Goal: Task Accomplishment & Management: Use online tool/utility

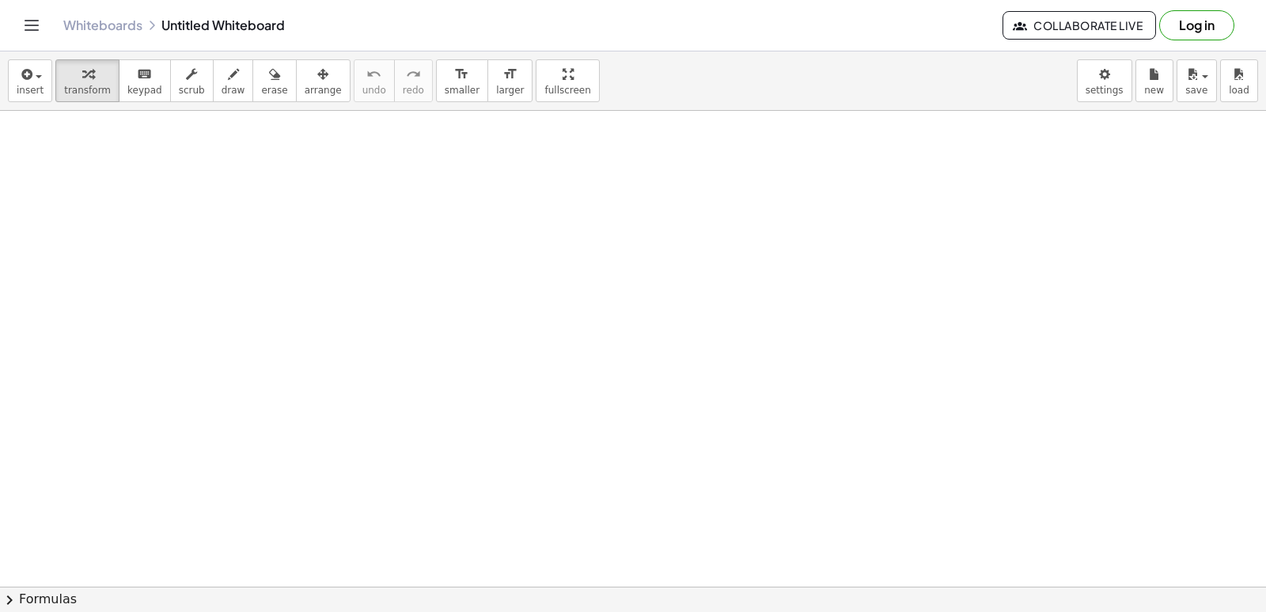
click at [1143, 106] on div "insert select one: Math Expression Function Text Youtube Video Graphing Geometr…" at bounding box center [633, 80] width 1266 height 59
click at [1154, 81] on icon "button" at bounding box center [1154, 74] width 11 height 19
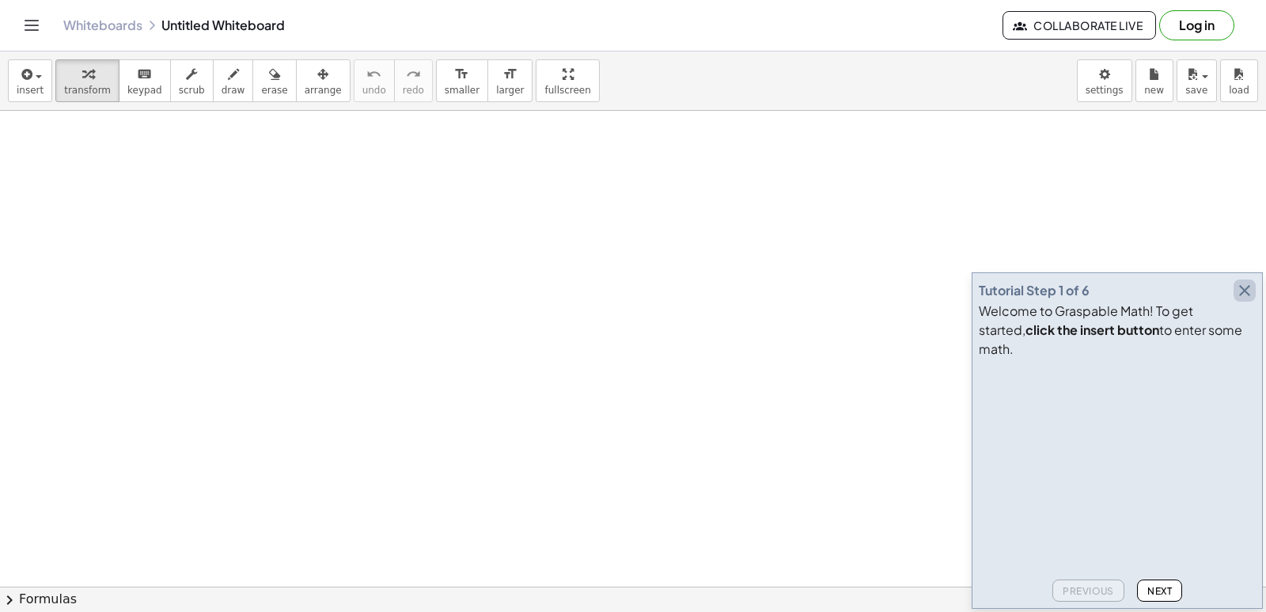
drag, startPoint x: 1247, startPoint y: 305, endPoint x: 1244, endPoint y: 316, distance: 10.8
click at [1244, 300] on icon "button" at bounding box center [1244, 290] width 19 height 19
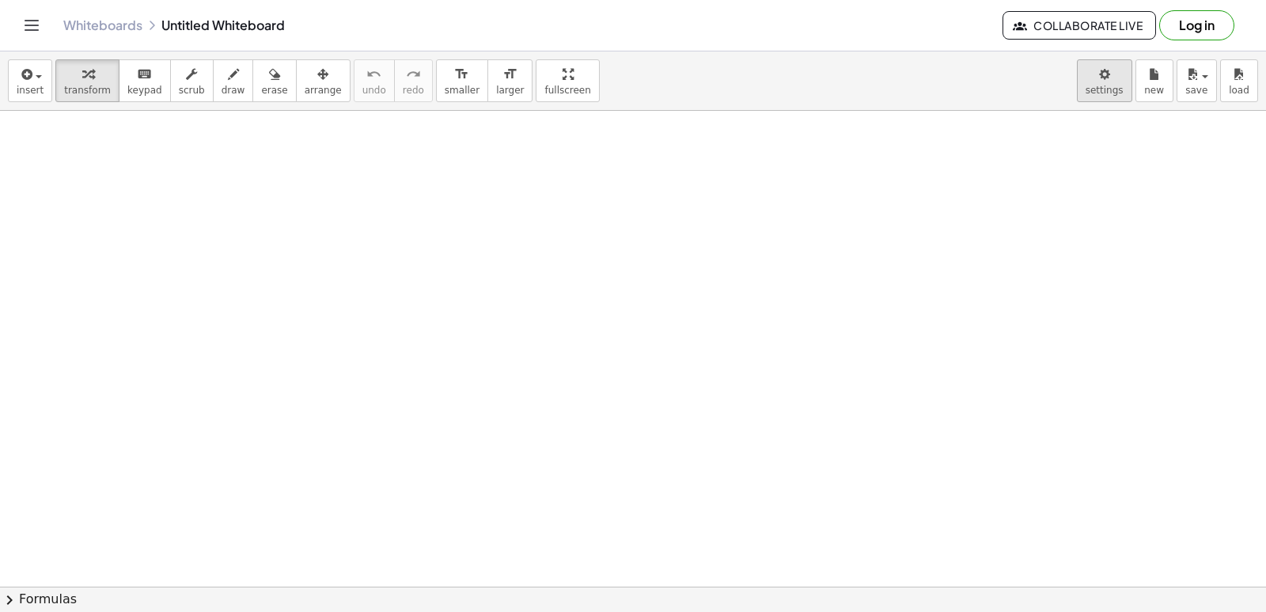
click at [1116, 91] on body "Graspable Math Activities Get Started Activity Bank Assigned Work Classes White…" at bounding box center [633, 306] width 1266 height 612
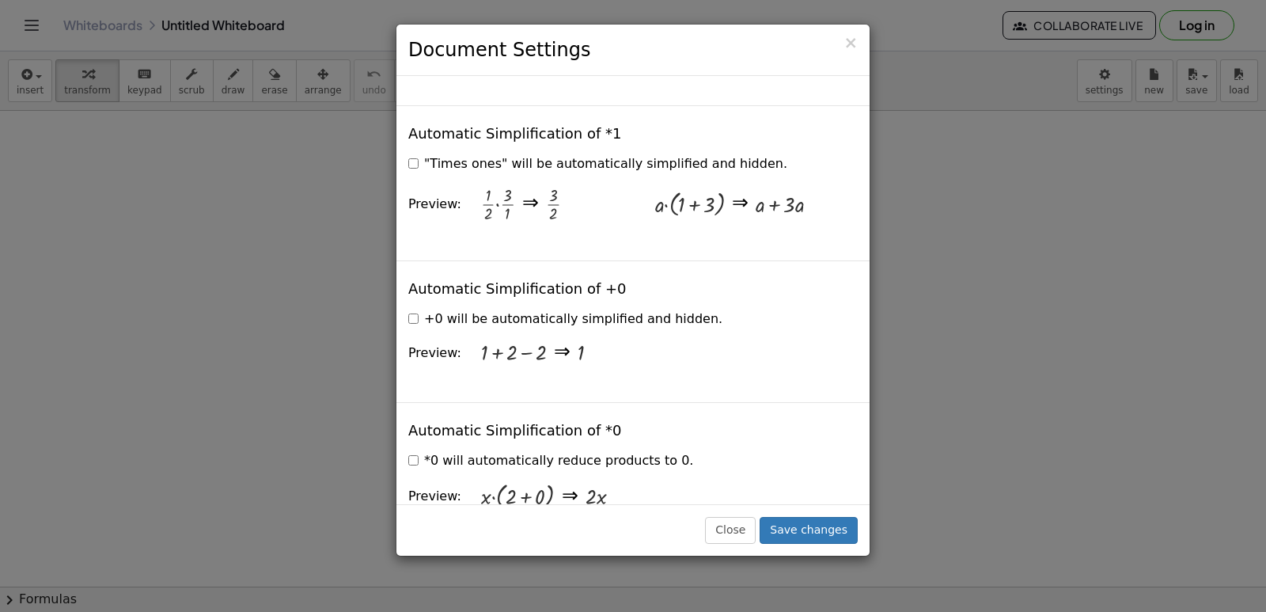
scroll to position [1490, 0]
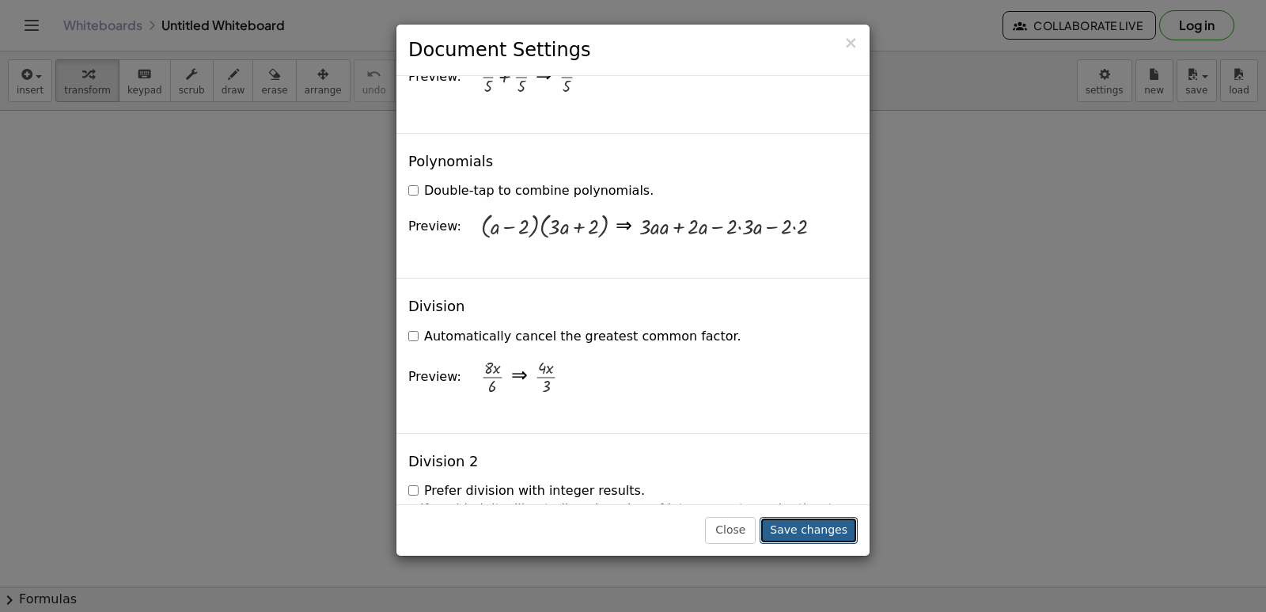
click at [833, 531] on button "Save changes" at bounding box center [809, 530] width 98 height 27
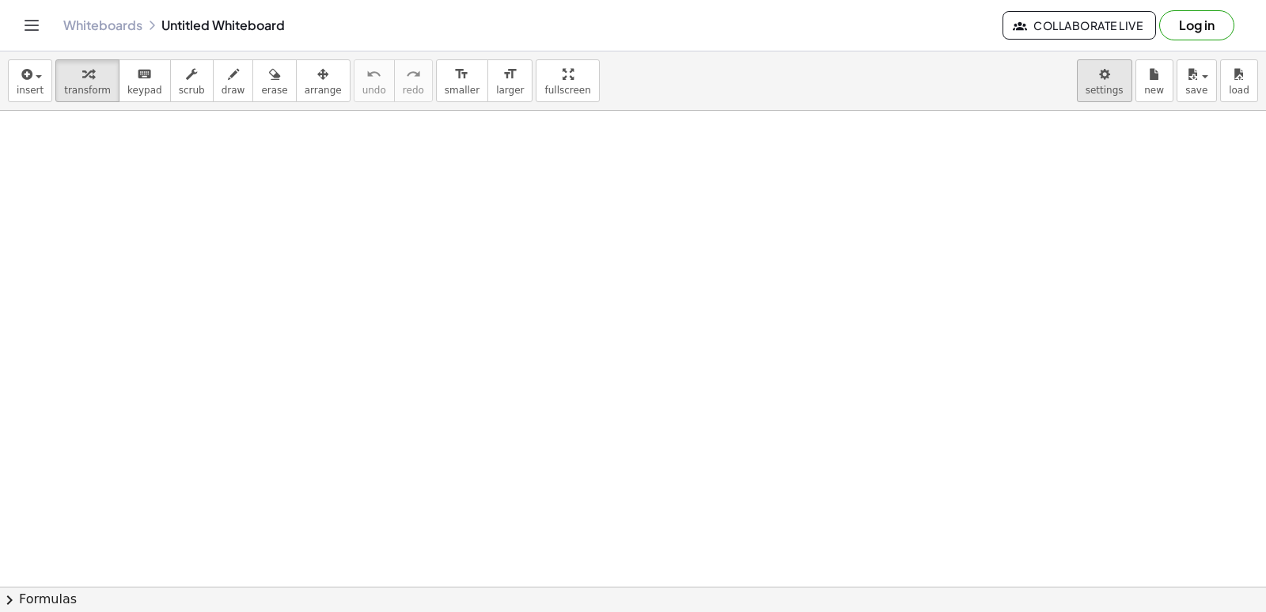
click at [1103, 89] on body "Graspable Math Activities Get Started Activity Bank Assigned Work Classes White…" at bounding box center [633, 306] width 1266 height 612
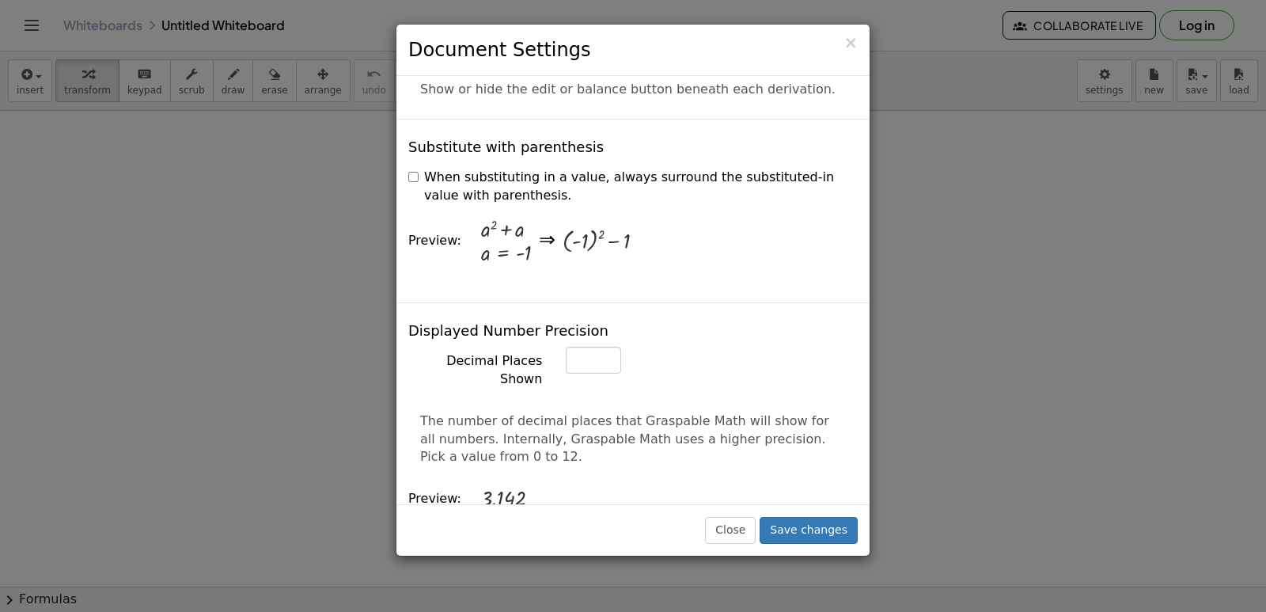
scroll to position [368, 0]
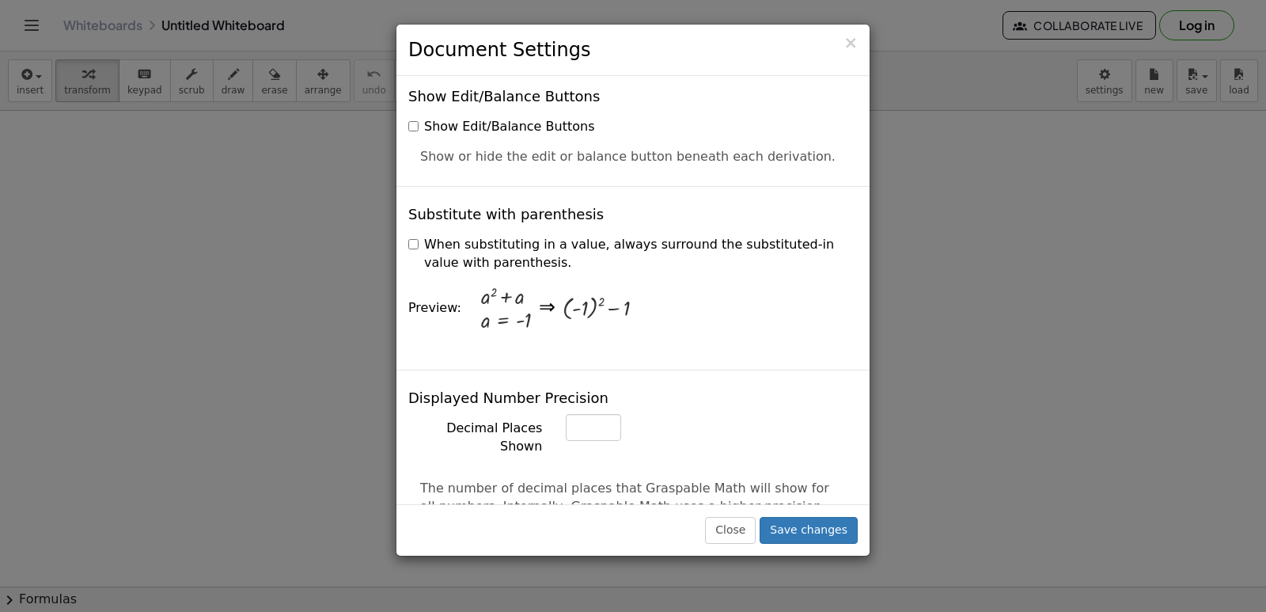
click at [820, 516] on div "Close Save changes" at bounding box center [632, 529] width 473 height 51
click at [824, 525] on button "Save changes" at bounding box center [809, 530] width 98 height 27
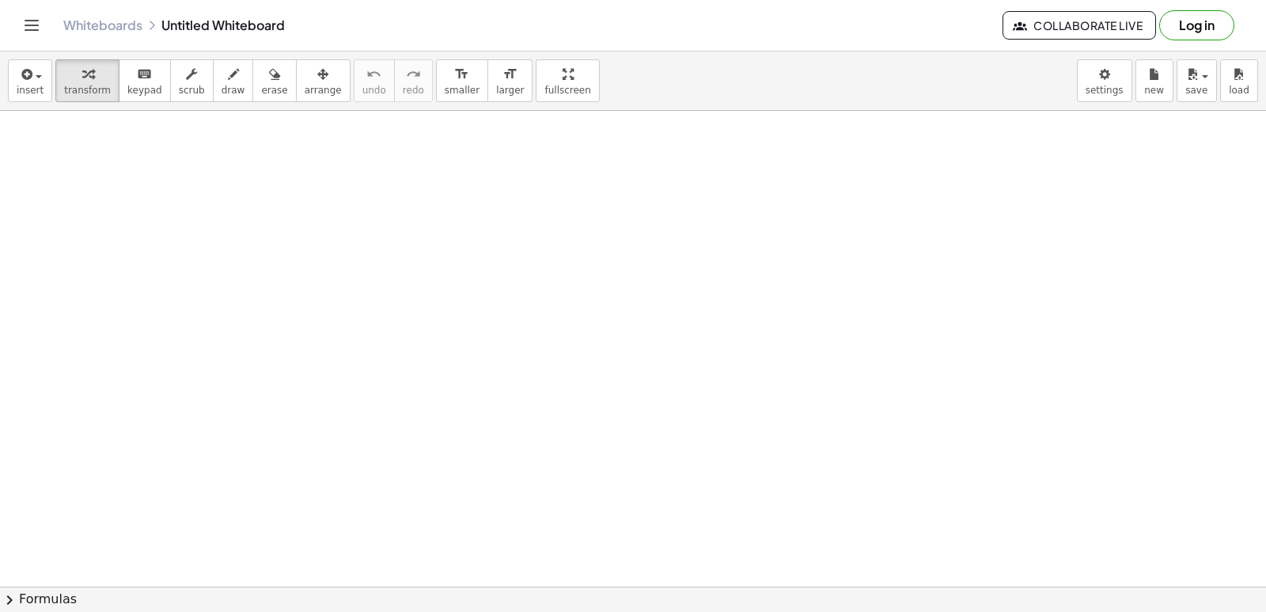
drag, startPoint x: 611, startPoint y: 490, endPoint x: 614, endPoint y: 500, distance: 10.8
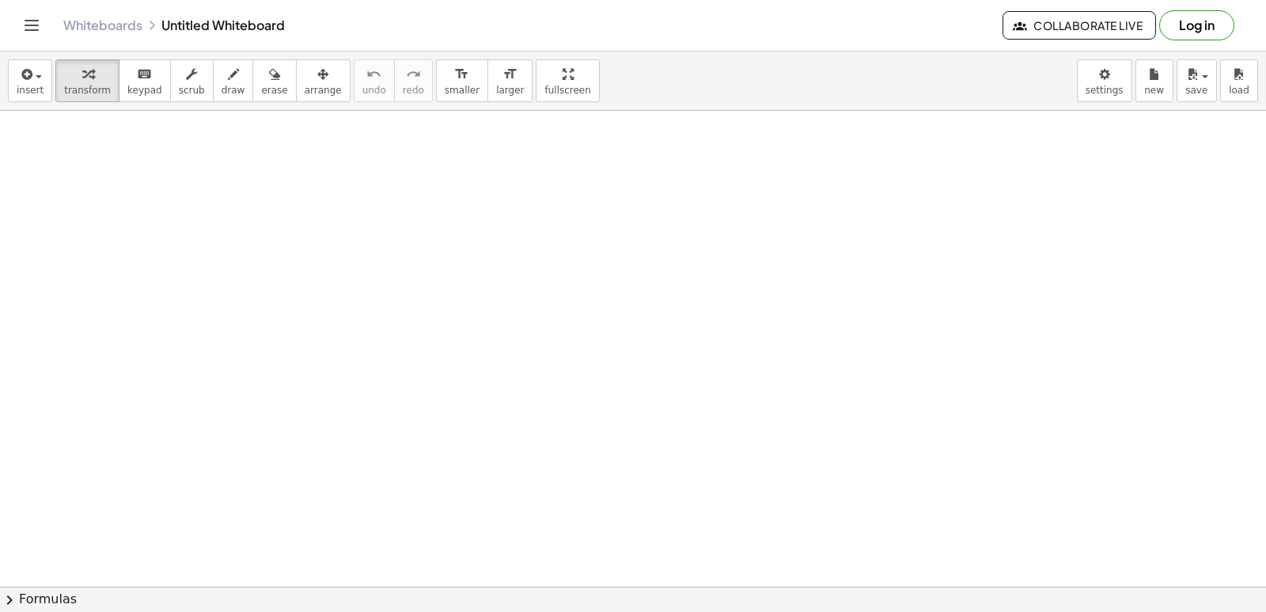
drag, startPoint x: 586, startPoint y: 365, endPoint x: 556, endPoint y: 375, distance: 31.8
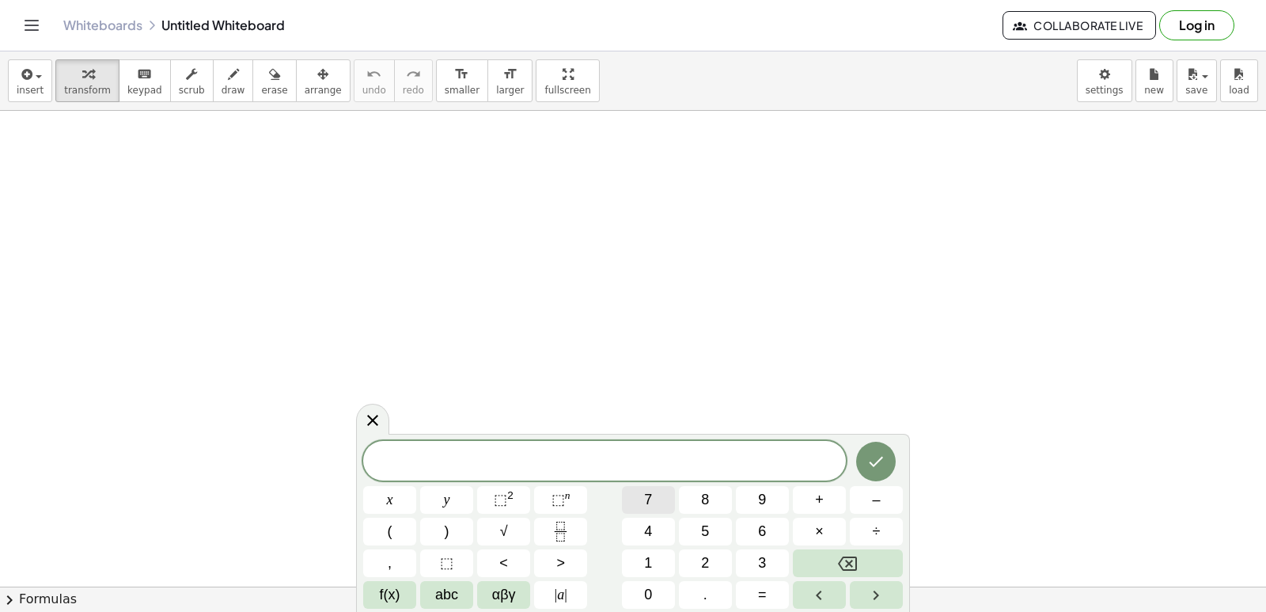
click at [659, 497] on button "7" at bounding box center [648, 500] width 53 height 28
click at [412, 502] on button "x" at bounding box center [389, 500] width 53 height 28
click at [886, 491] on button "–" at bounding box center [876, 500] width 53 height 28
click at [634, 559] on button "1" at bounding box center [648, 563] width 53 height 28
click at [767, 593] on button "=" at bounding box center [762, 595] width 53 height 28
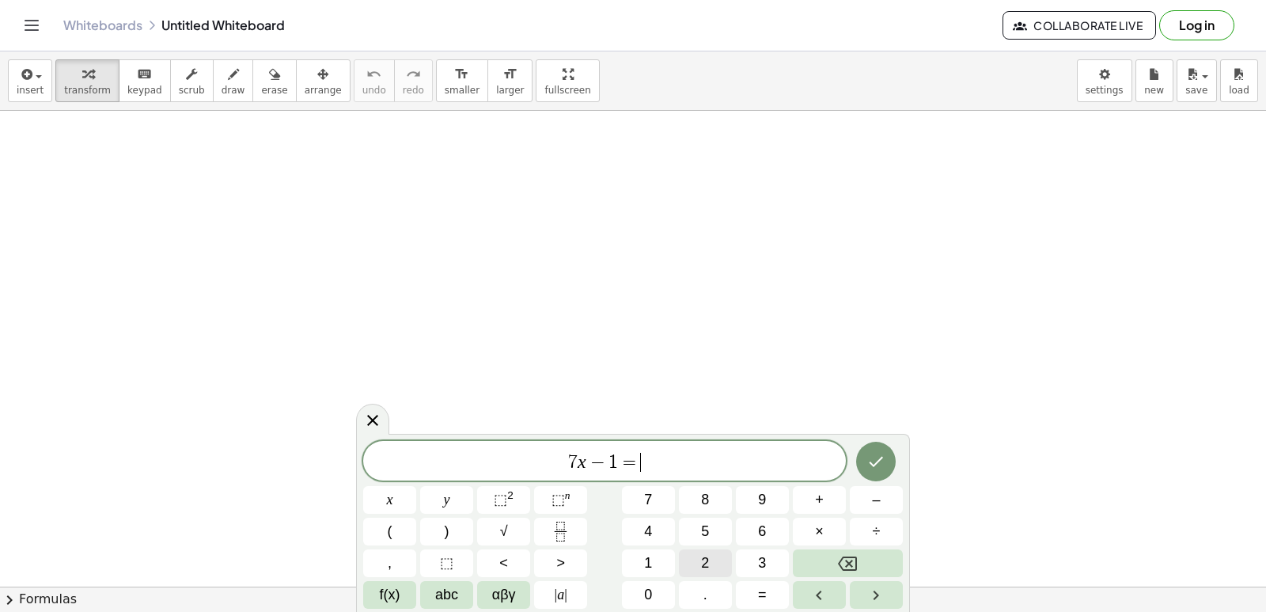
click at [722, 574] on button "2" at bounding box center [705, 563] width 53 height 28
click at [635, 597] on button "0" at bounding box center [648, 595] width 53 height 28
click at [889, 468] on button "Done" at bounding box center [876, 462] width 40 height 40
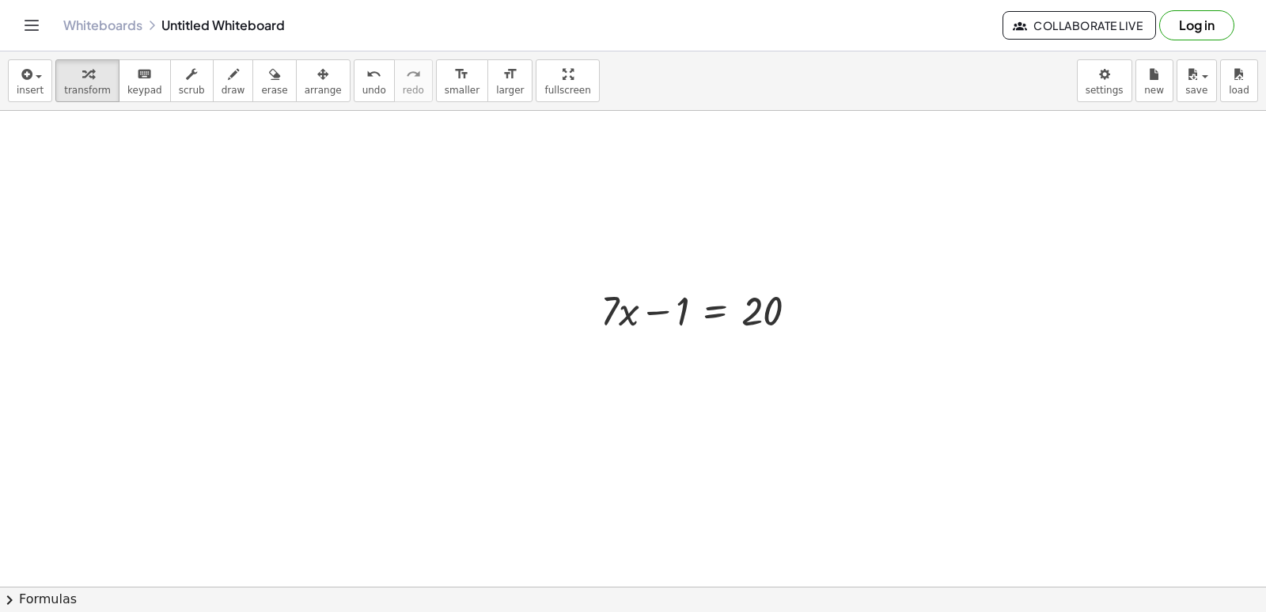
scroll to position [104, 0]
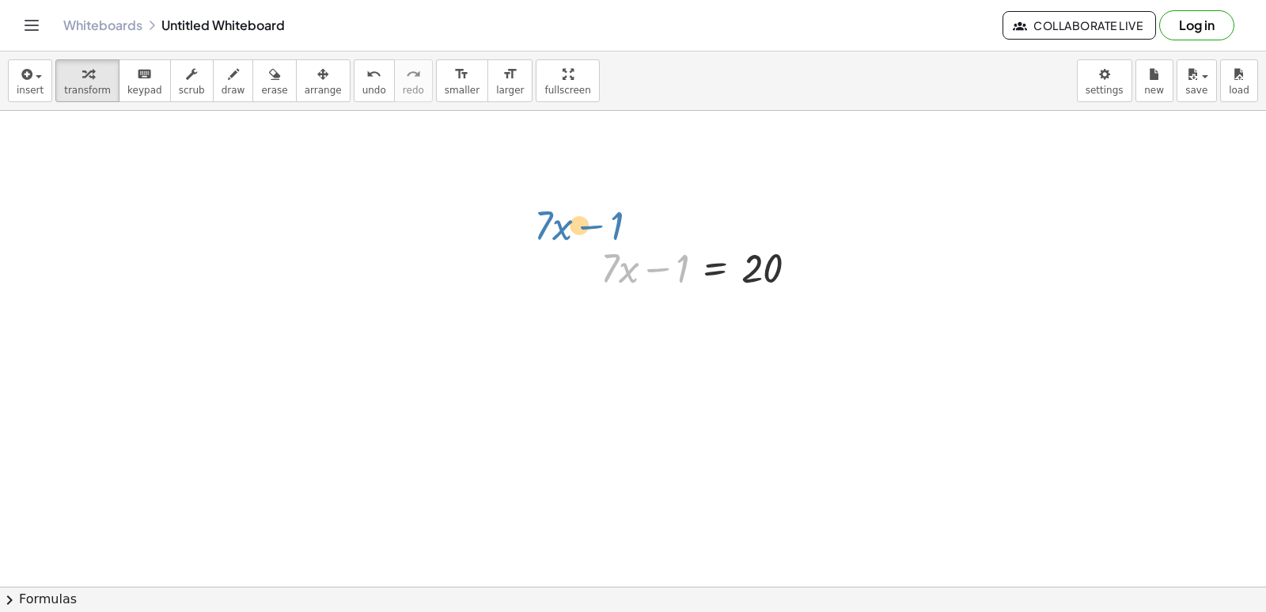
drag, startPoint x: 677, startPoint y: 282, endPoint x: 635, endPoint y: 244, distance: 56.6
click at [621, 244] on div at bounding box center [706, 267] width 226 height 54
drag, startPoint x: 683, startPoint y: 272, endPoint x: 825, endPoint y: 271, distance: 142.4
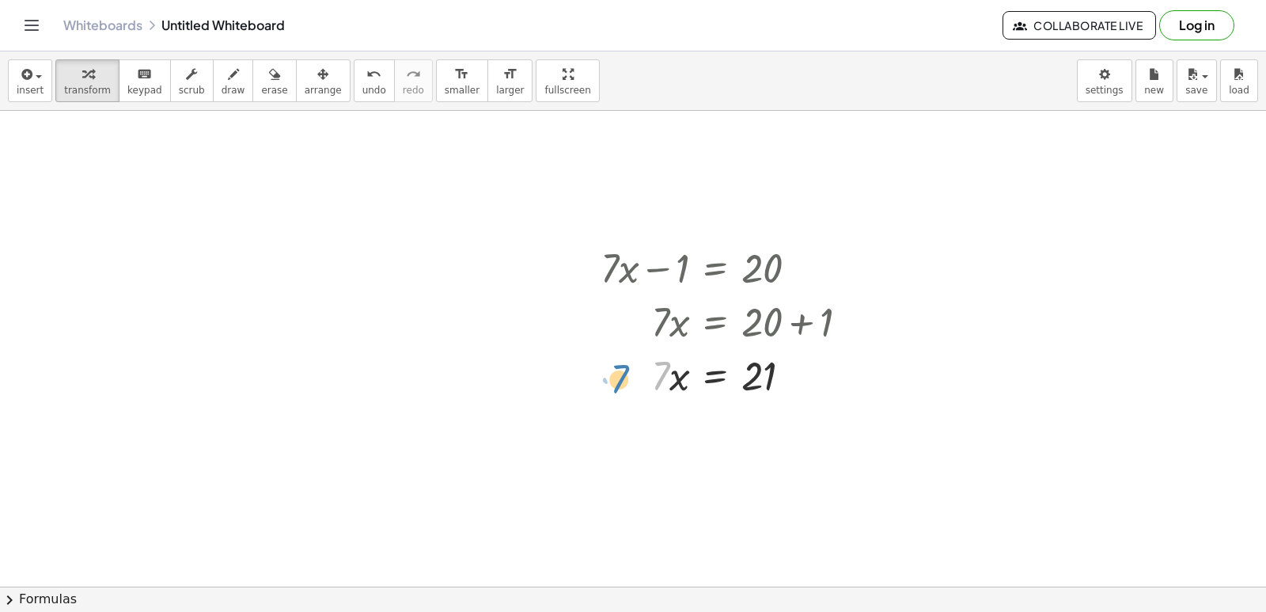
drag, startPoint x: 665, startPoint y: 370, endPoint x: 639, endPoint y: 377, distance: 27.3
click at [630, 377] on div at bounding box center [731, 374] width 276 height 54
drag, startPoint x: 655, startPoint y: 378, endPoint x: 760, endPoint y: 423, distance: 114.5
click at [771, 444] on div at bounding box center [731, 440] width 276 height 79
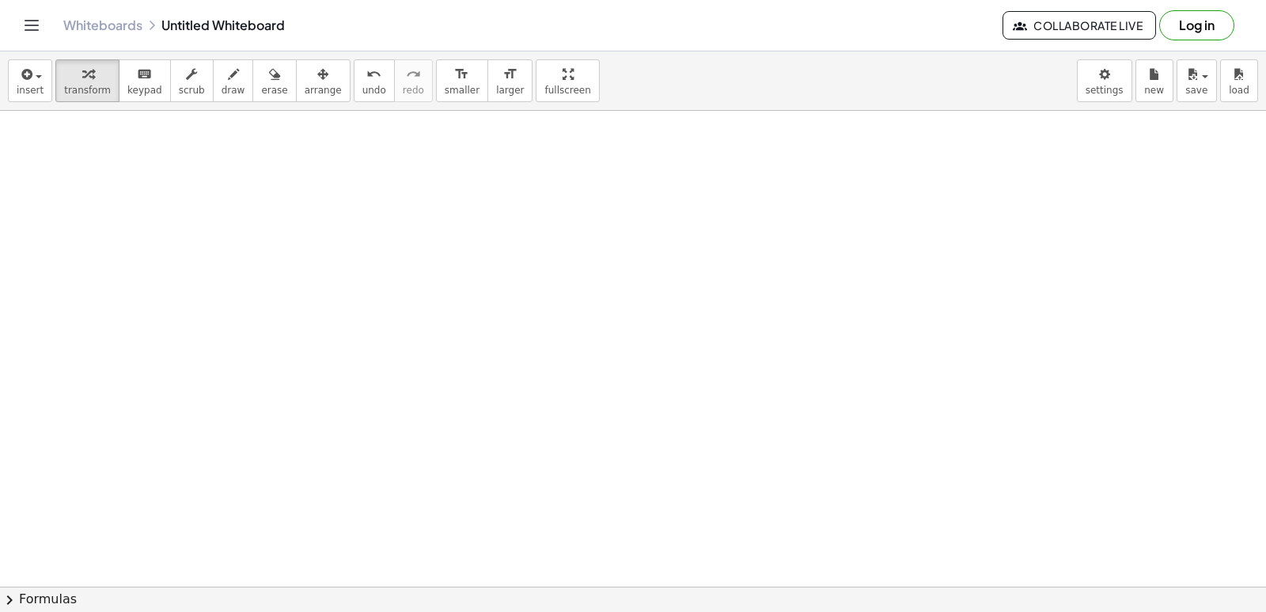
scroll to position [521, 0]
click at [614, 356] on div at bounding box center [633, 117] width 1266 height 1054
drag, startPoint x: 608, startPoint y: 377, endPoint x: 599, endPoint y: 412, distance: 36.8
click at [599, 419] on div at bounding box center [633, 117] width 1266 height 1054
drag, startPoint x: 599, startPoint y: 390, endPoint x: 592, endPoint y: 404, distance: 15.9
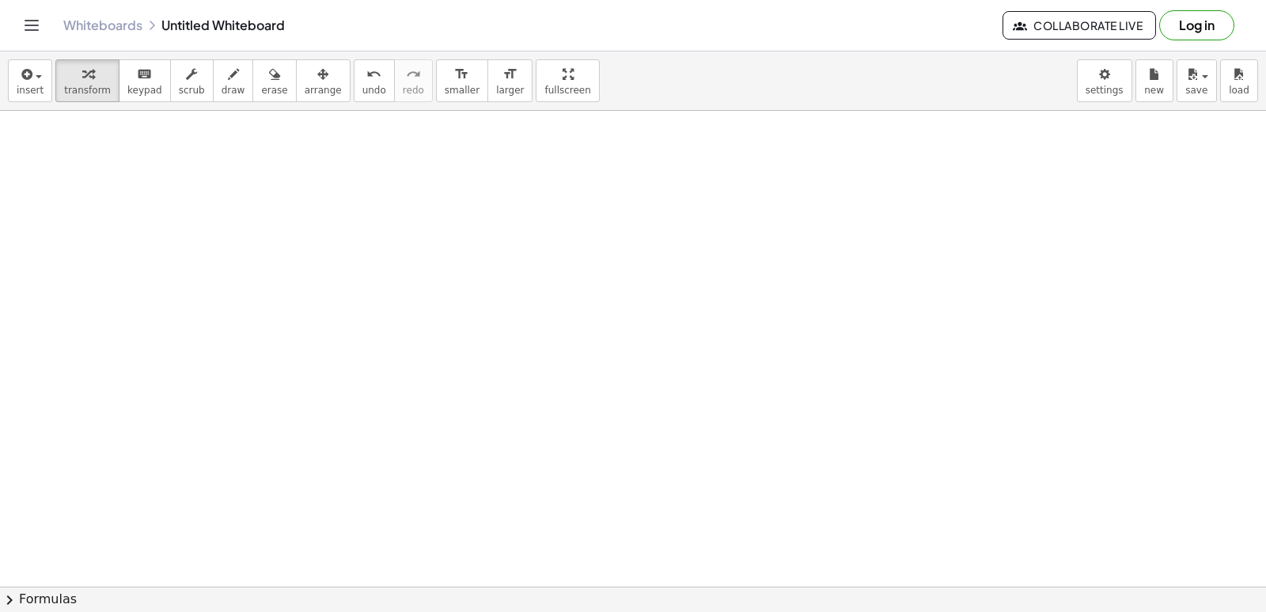
click at [592, 404] on div at bounding box center [633, 117] width 1266 height 1054
click at [597, 375] on div at bounding box center [633, 117] width 1266 height 1054
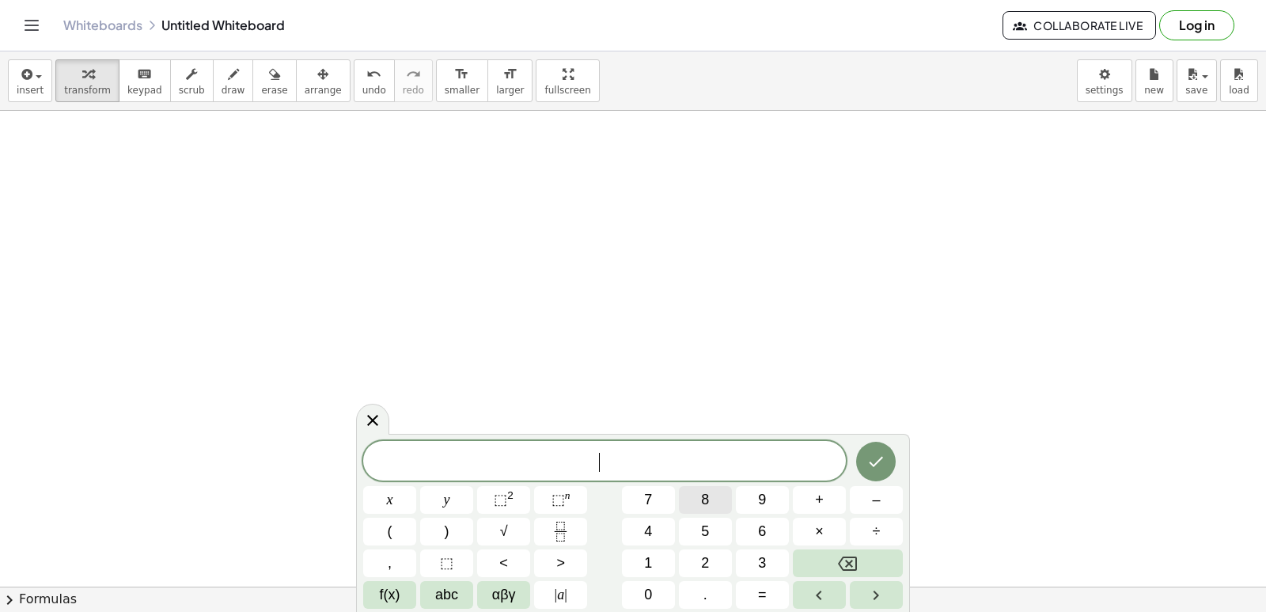
click at [695, 512] on button "8" at bounding box center [705, 500] width 53 height 28
click at [441, 511] on button "y" at bounding box center [446, 500] width 53 height 28
click at [889, 503] on button "–" at bounding box center [876, 500] width 53 height 28
click at [775, 506] on button "9" at bounding box center [762, 500] width 53 height 28
click at [760, 591] on span "=" at bounding box center [762, 594] width 9 height 21
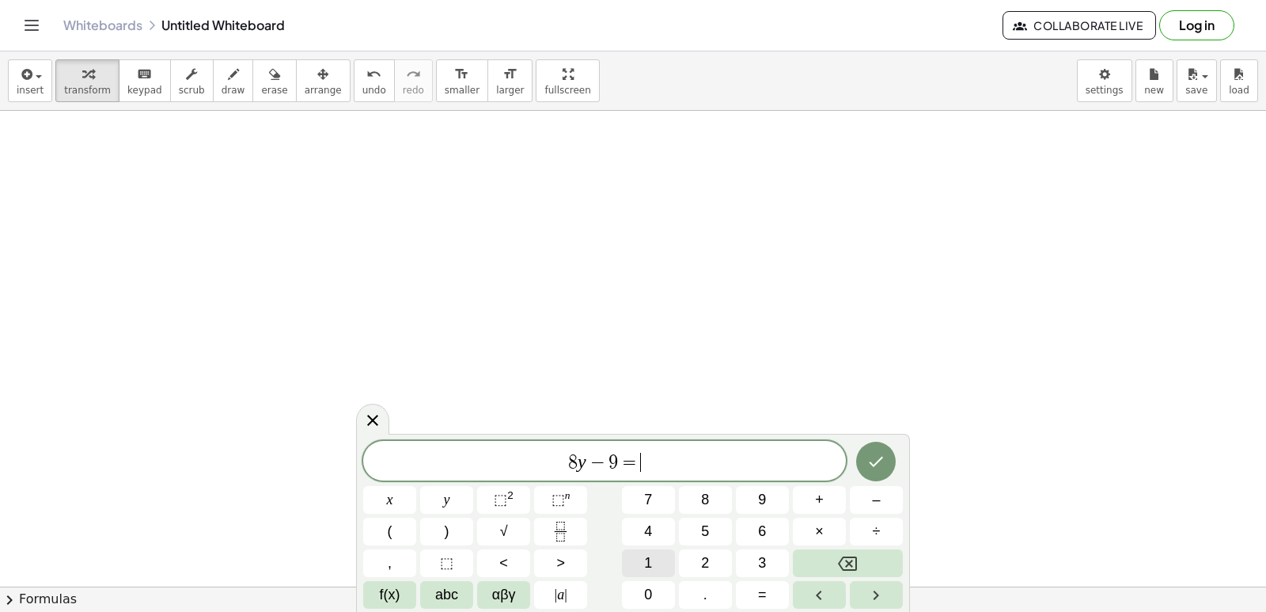
click at [660, 559] on button "1" at bounding box center [648, 563] width 53 height 28
click at [698, 529] on button "5" at bounding box center [705, 531] width 53 height 28
click at [881, 457] on icon "Done" at bounding box center [875, 461] width 19 height 19
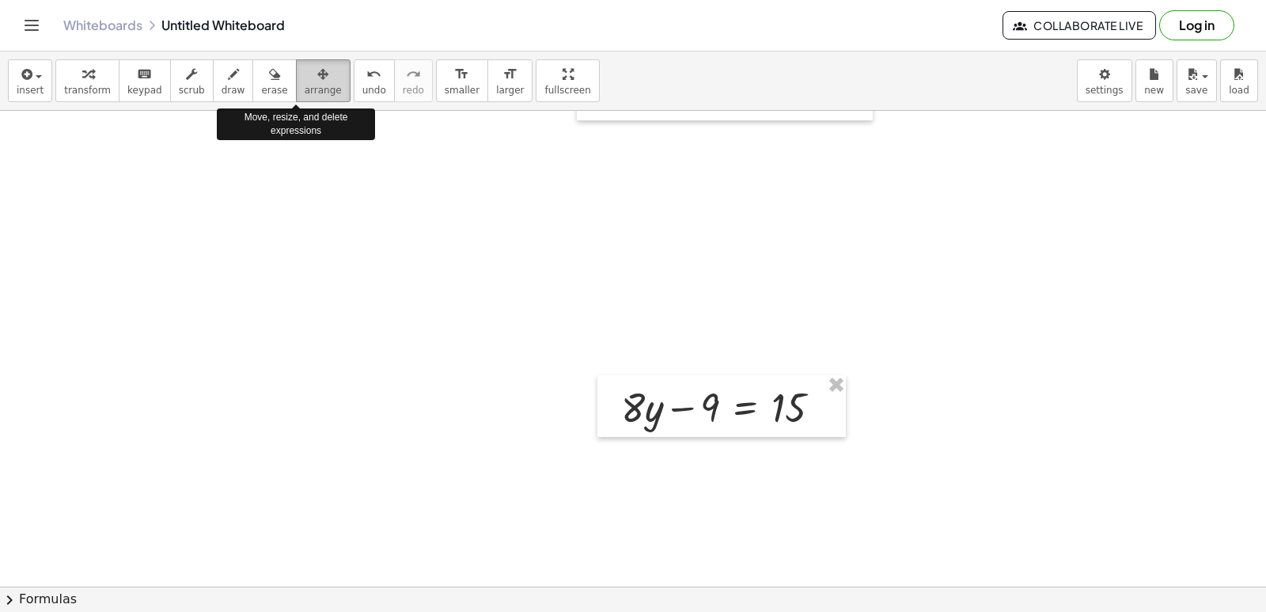
click at [305, 74] on div "button" at bounding box center [323, 73] width 37 height 19
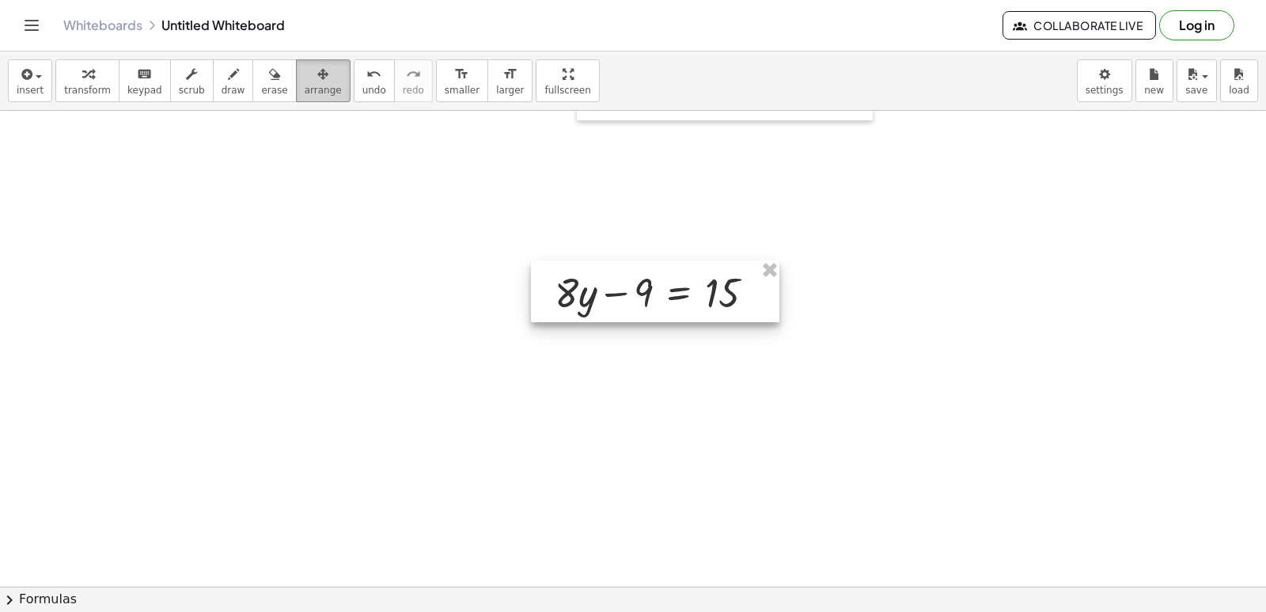
drag, startPoint x: 756, startPoint y: 415, endPoint x: 302, endPoint y: 66, distance: 572.3
click at [661, 260] on div at bounding box center [655, 291] width 248 height 62
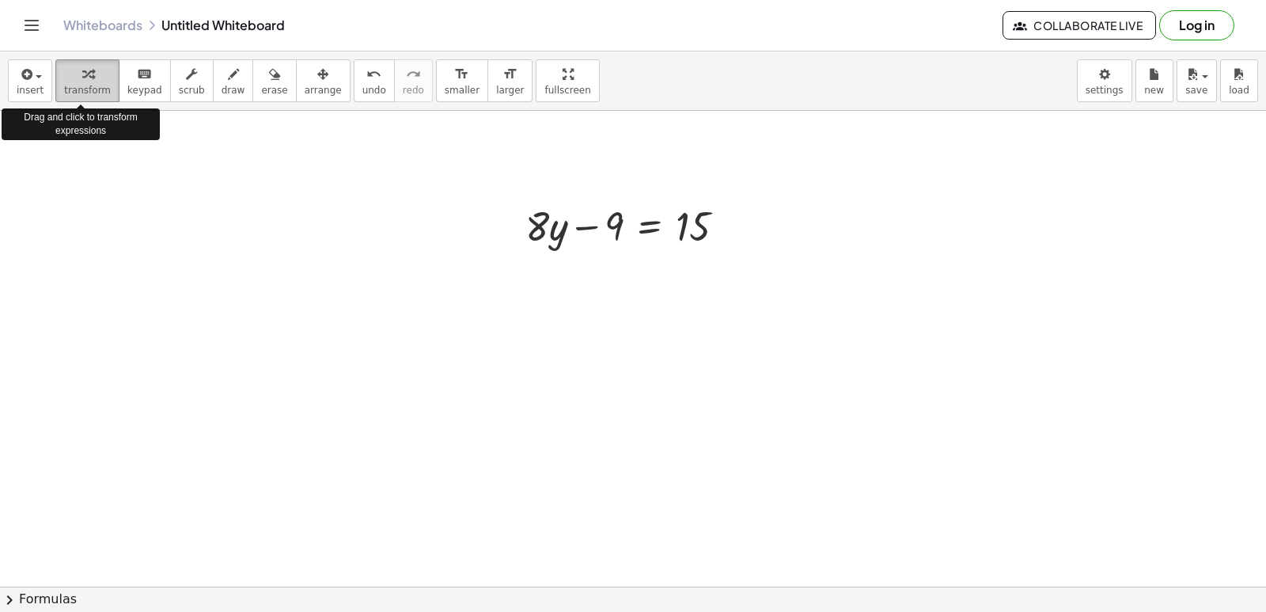
click at [101, 78] on button "transform" at bounding box center [87, 80] width 64 height 43
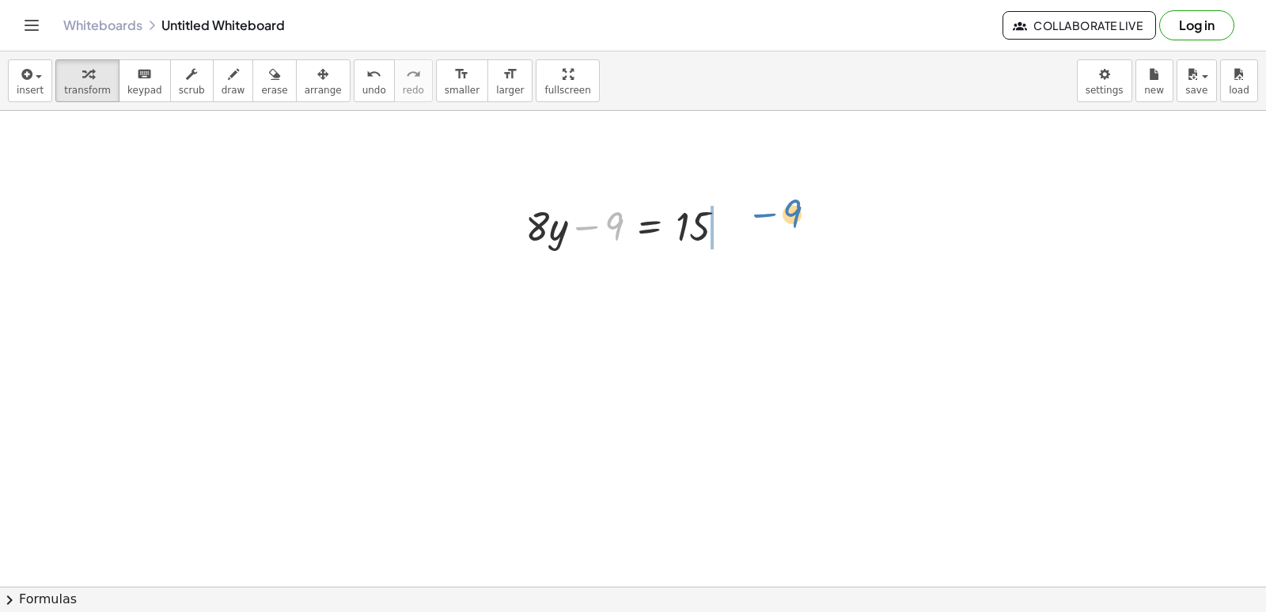
drag, startPoint x: 610, startPoint y: 232, endPoint x: 775, endPoint y: 227, distance: 164.6
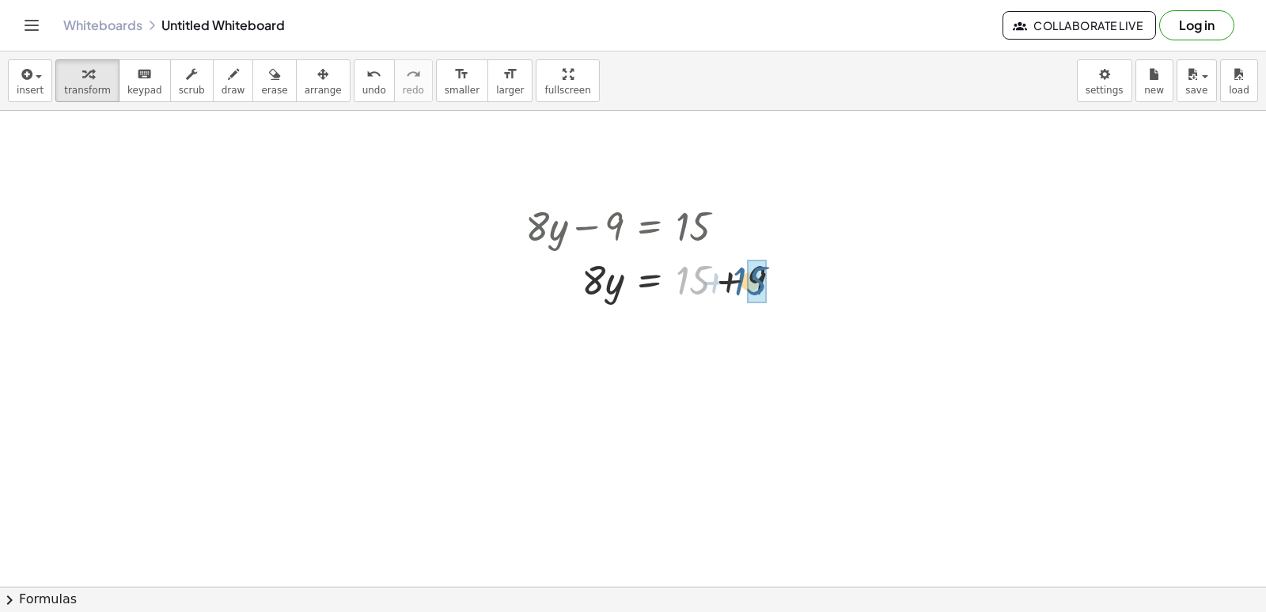
drag, startPoint x: 688, startPoint y: 279, endPoint x: 747, endPoint y: 279, distance: 59.3
drag, startPoint x: 590, startPoint y: 339, endPoint x: 680, endPoint y: 399, distance: 108.4
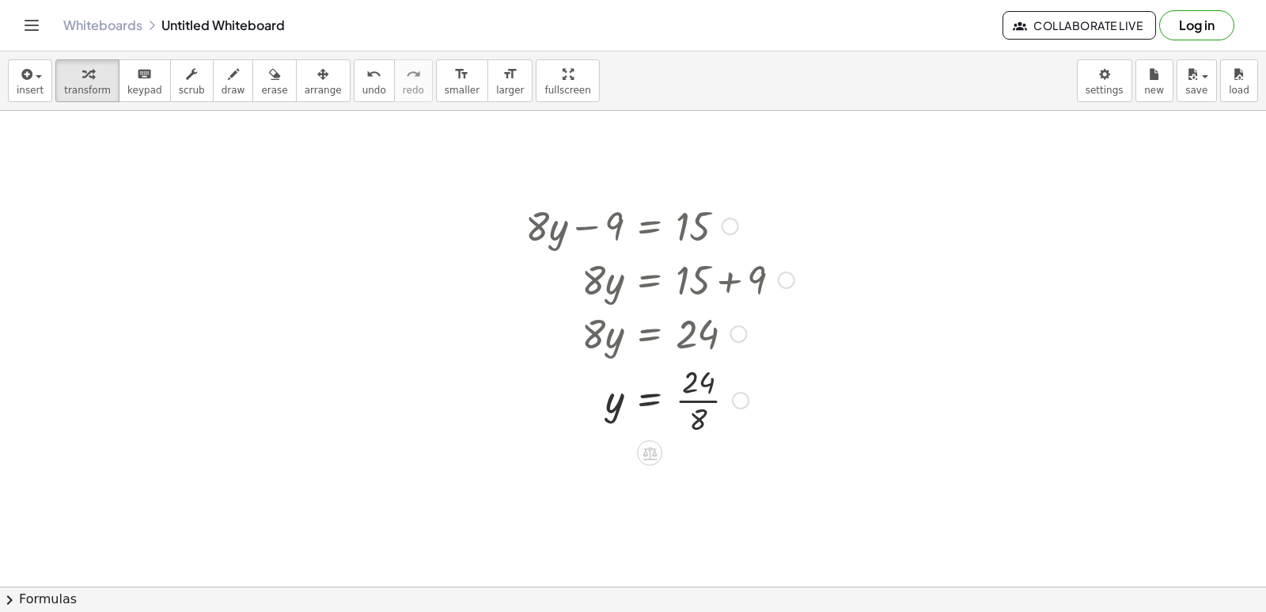
click at [705, 397] on div at bounding box center [659, 398] width 285 height 79
click at [298, 85] on button "arrange" at bounding box center [323, 80] width 55 height 43
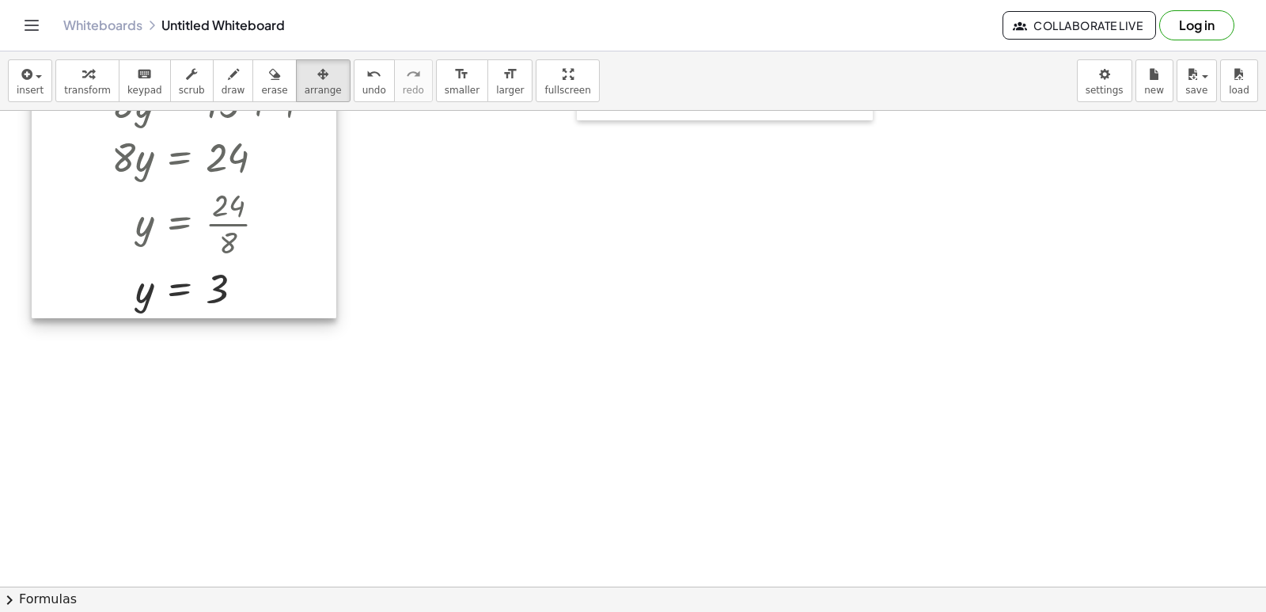
drag, startPoint x: 563, startPoint y: 276, endPoint x: 79, endPoint y: 164, distance: 496.3
click at [85, 161] on div at bounding box center [184, 167] width 305 height 301
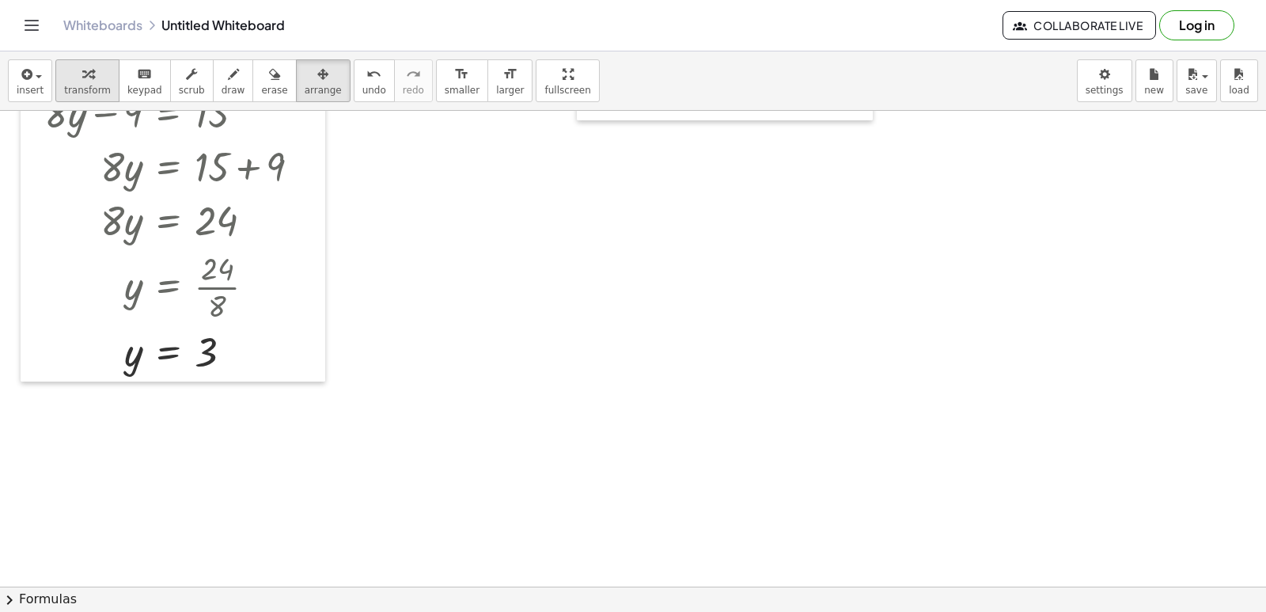
click at [83, 93] on span "transform" at bounding box center [87, 90] width 47 height 11
click at [591, 293] on div at bounding box center [633, 117] width 1266 height 1054
click at [624, 341] on div at bounding box center [633, 117] width 1266 height 1054
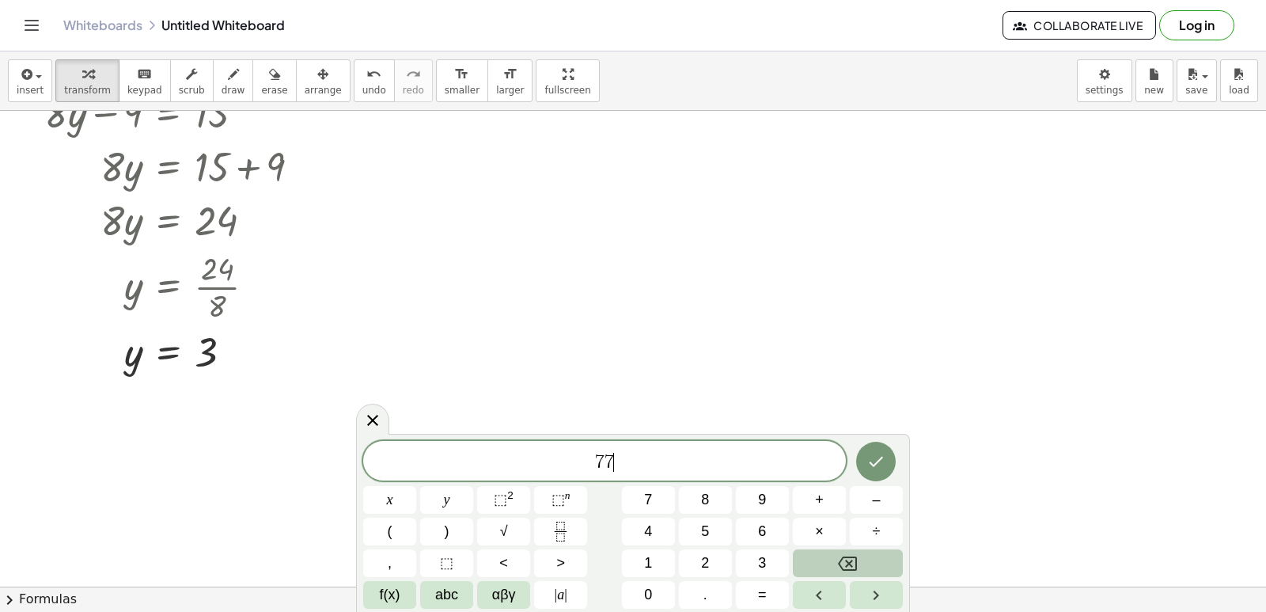
click at [859, 567] on button "Backspace" at bounding box center [848, 563] width 110 height 28
click at [859, 566] on button "Backspace" at bounding box center [848, 563] width 110 height 28
click at [858, 562] on button "Backspace" at bounding box center [848, 563] width 110 height 28
click at [373, 414] on icon at bounding box center [372, 419] width 19 height 19
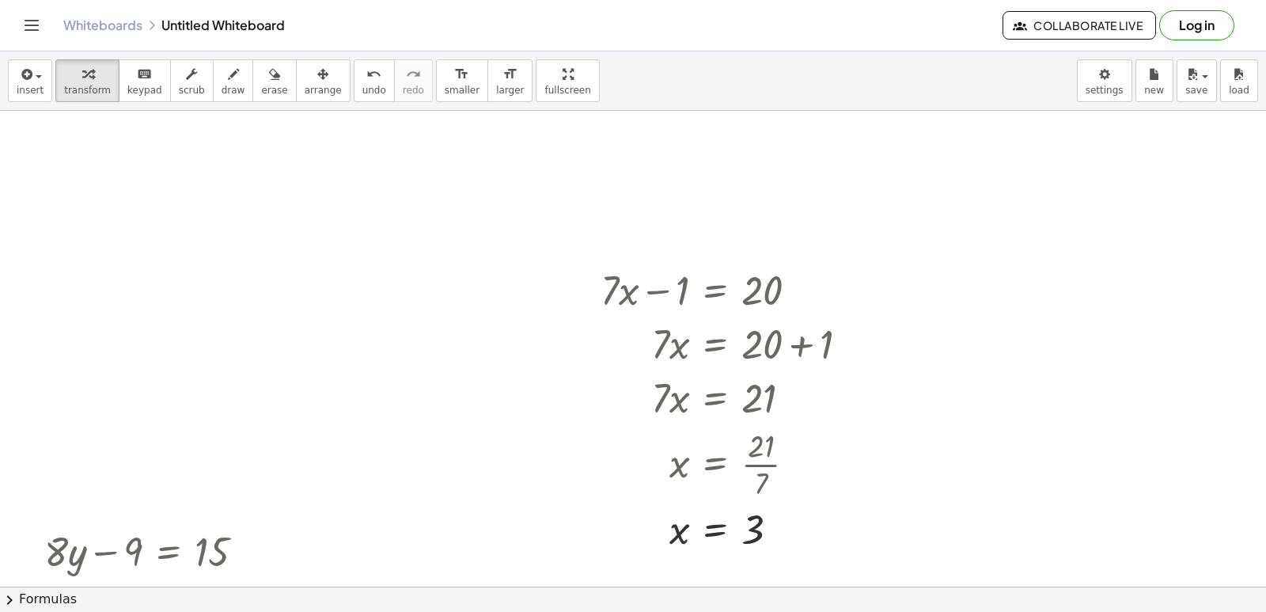
scroll to position [0, 0]
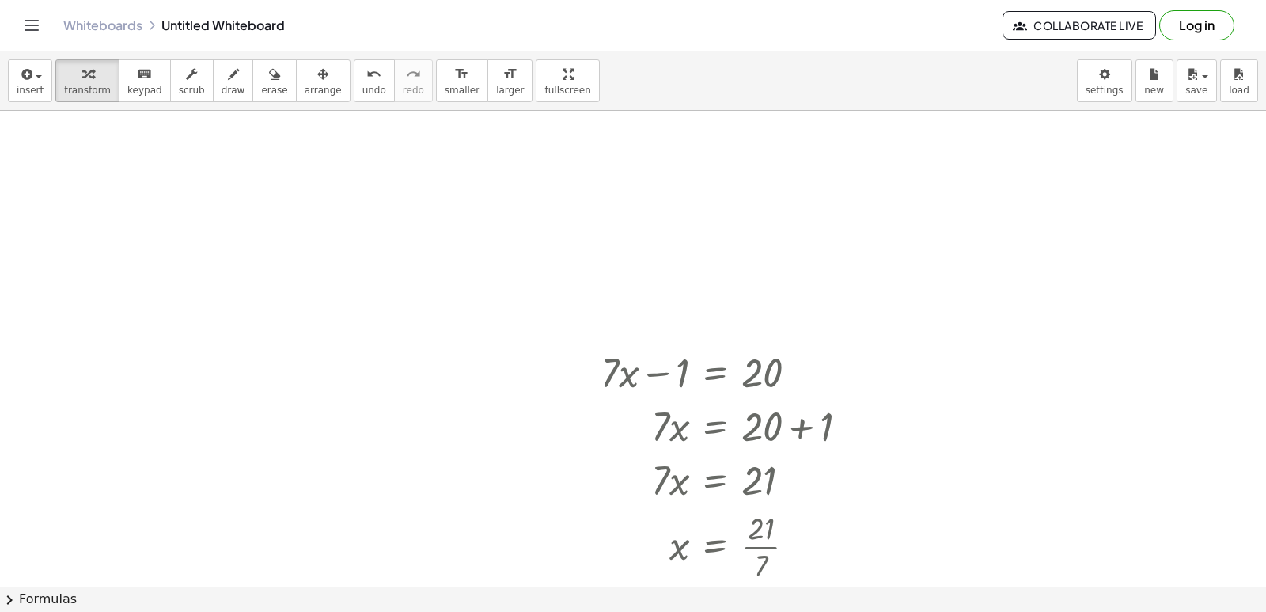
drag, startPoint x: 314, startPoint y: 84, endPoint x: 347, endPoint y: 116, distance: 45.3
click at [320, 82] on button "arrange" at bounding box center [323, 80] width 55 height 43
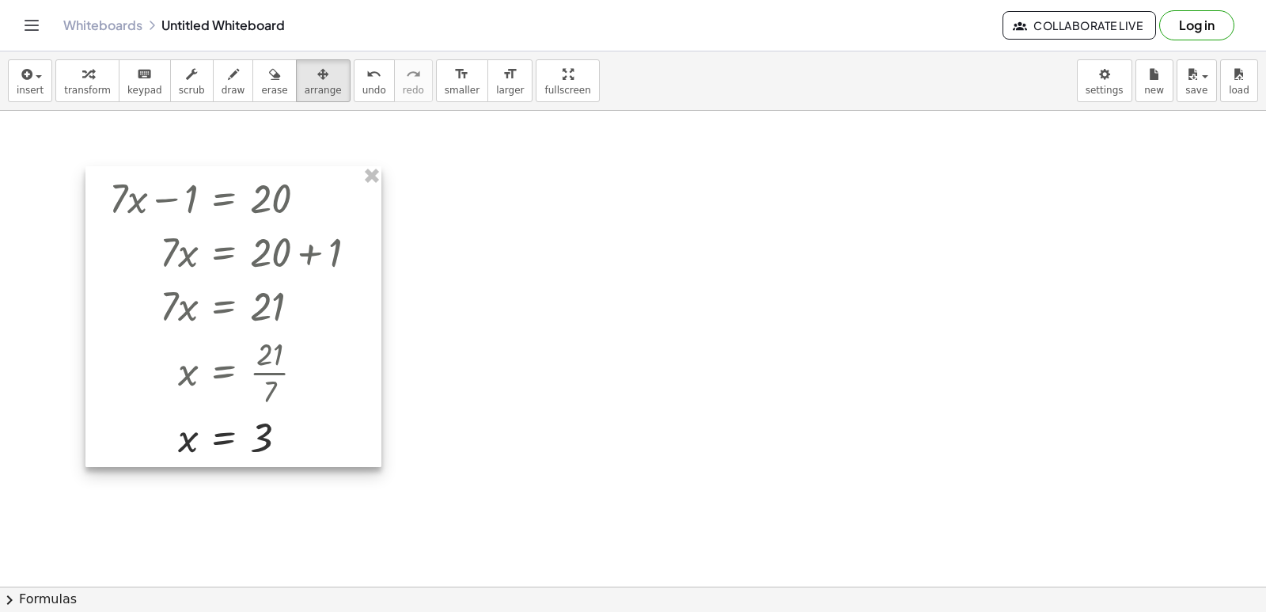
drag, startPoint x: 707, startPoint y: 345, endPoint x: 206, endPoint y: 187, distance: 526.0
click at [206, 187] on div at bounding box center [233, 316] width 296 height 301
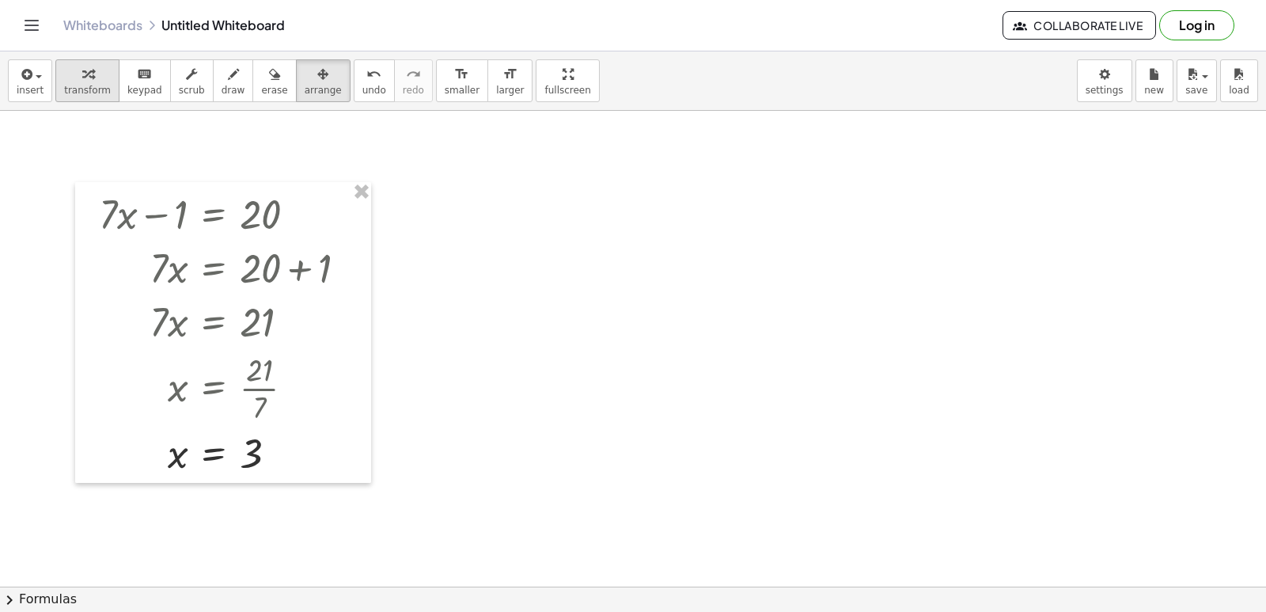
click at [102, 72] on button "transform" at bounding box center [87, 80] width 64 height 43
drag, startPoint x: 658, startPoint y: 316, endPoint x: 667, endPoint y: 316, distance: 8.7
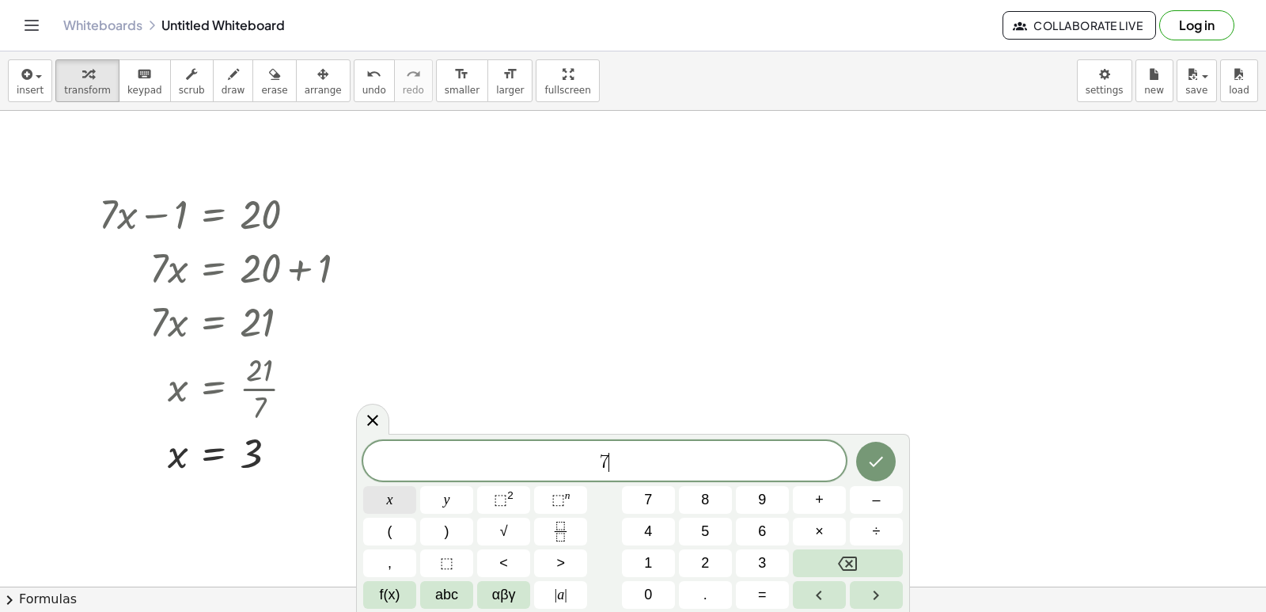
click at [383, 514] on div "7 ​ x y ⬚ 2 ⬚ n 7 8 9 + – ( ) √ 4 5 6 × ÷ , ⬚ < > 1 2 3 f(x) abc αβγ | a | 0 . =" at bounding box center [633, 525] width 540 height 168
click at [875, 496] on span "–" at bounding box center [876, 499] width 8 height 21
click at [653, 567] on button "1" at bounding box center [648, 563] width 53 height 28
drag, startPoint x: 713, startPoint y: 516, endPoint x: 710, endPoint y: 527, distance: 11.5
click at [710, 527] on div "7 − 1 x y ⬚ 2 ⬚ n 7 8 9 + – ( ) √ 4 5 6 × ÷ , ⬚ < > 1 2 3 f(x) abc αβγ | a | 0 …" at bounding box center [633, 525] width 540 height 168
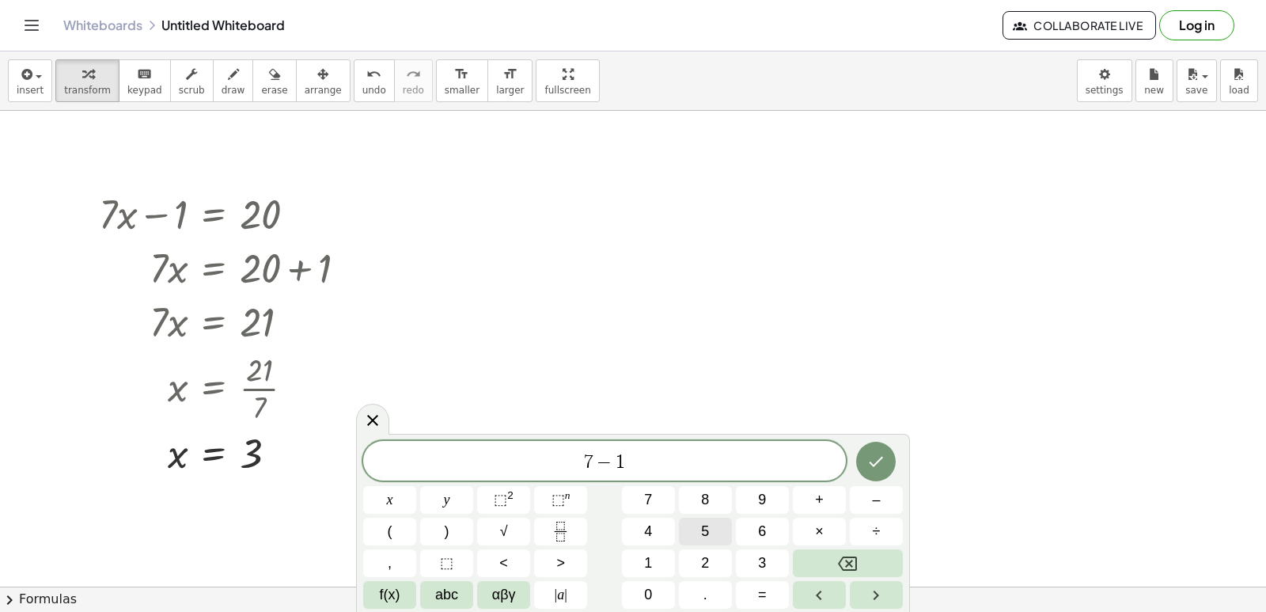
click at [710, 527] on button "5" at bounding box center [705, 531] width 53 height 28
click at [841, 567] on icon "Backspace" at bounding box center [847, 563] width 19 height 19
click at [389, 488] on button "x" at bounding box center [389, 500] width 53 height 28
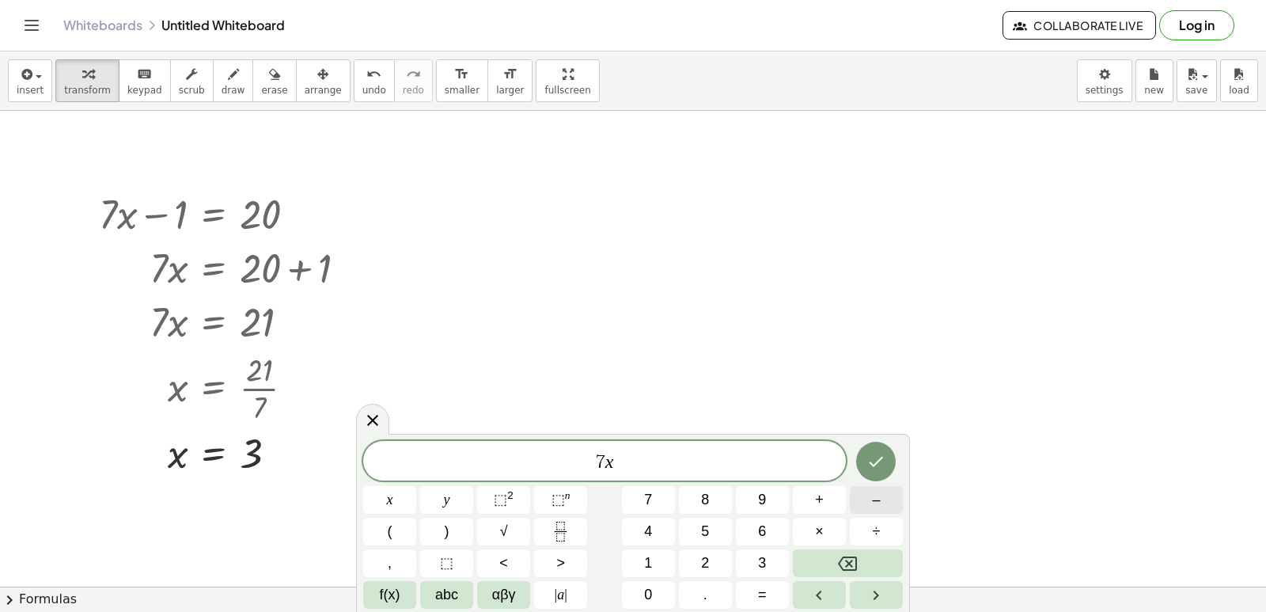
click at [857, 504] on button "–" at bounding box center [876, 500] width 53 height 28
click at [631, 568] on button "1" at bounding box center [648, 563] width 53 height 28
click at [711, 529] on button "5" at bounding box center [705, 531] width 53 height 28
click at [776, 590] on button "=" at bounding box center [762, 595] width 53 height 28
click at [673, 555] on button "1" at bounding box center [648, 563] width 53 height 28
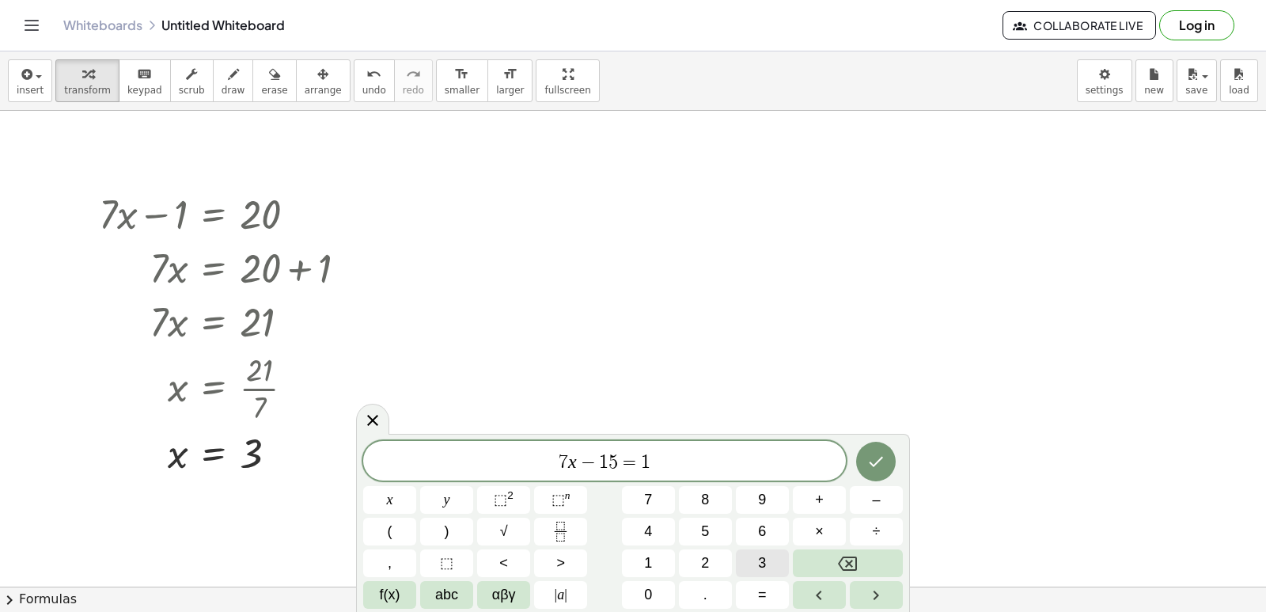
click at [749, 557] on button "3" at bounding box center [762, 563] width 53 height 28
click at [865, 468] on button "Done" at bounding box center [876, 462] width 40 height 40
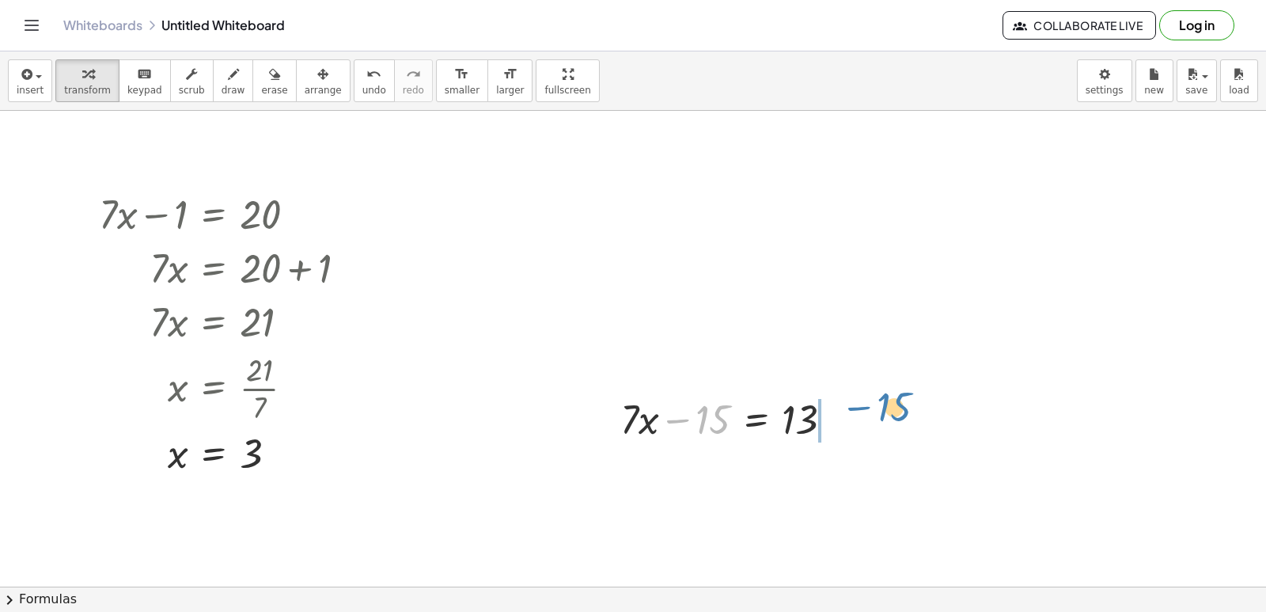
drag, startPoint x: 711, startPoint y: 418, endPoint x: 877, endPoint y: 418, distance: 167.0
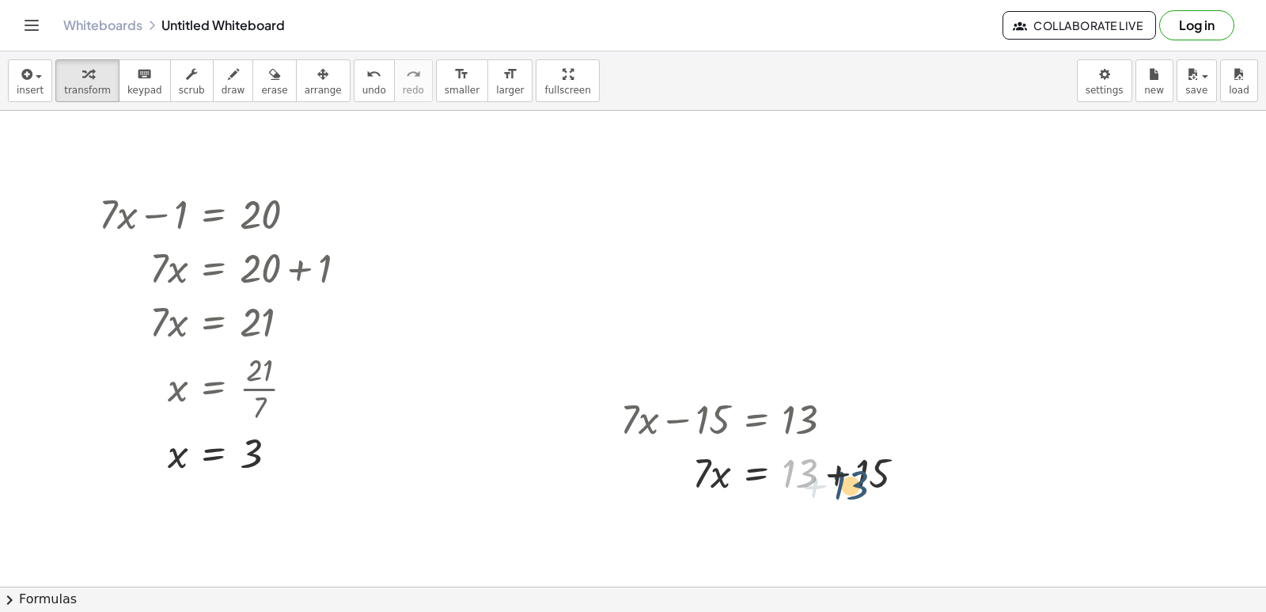
drag, startPoint x: 806, startPoint y: 461, endPoint x: 857, endPoint y: 473, distance: 52.0
click at [857, 473] on div at bounding box center [768, 472] width 313 height 54
drag, startPoint x: 813, startPoint y: 465, endPoint x: 906, endPoint y: 472, distance: 92.8
click at [907, 477] on div at bounding box center [768, 472] width 313 height 54
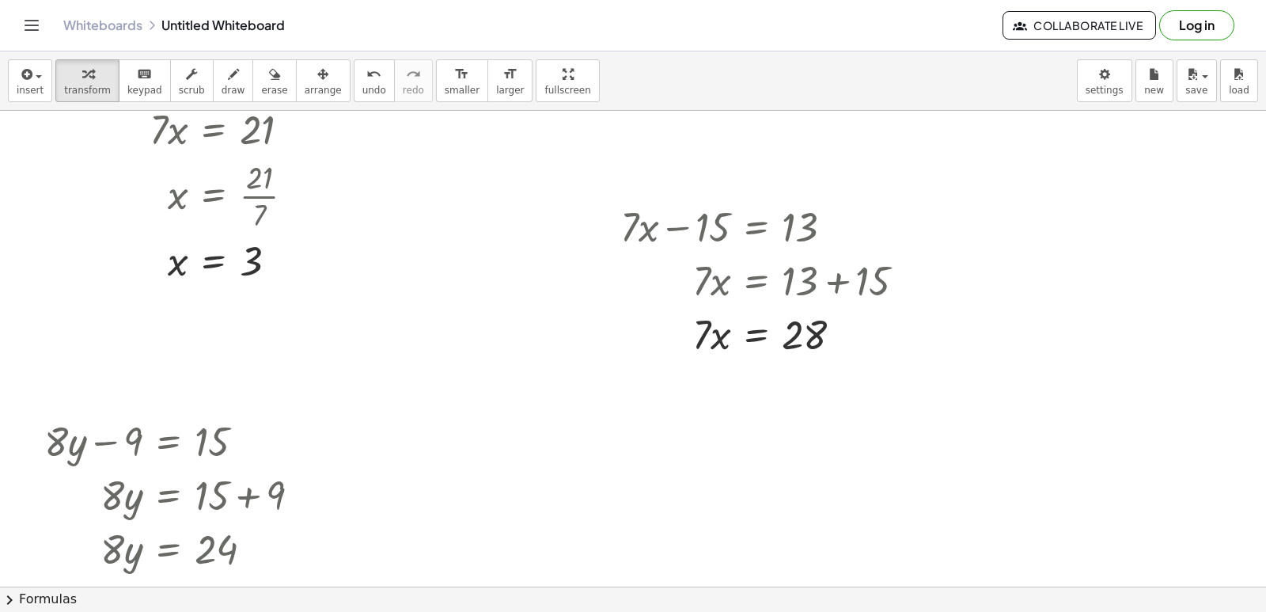
scroll to position [250, 0]
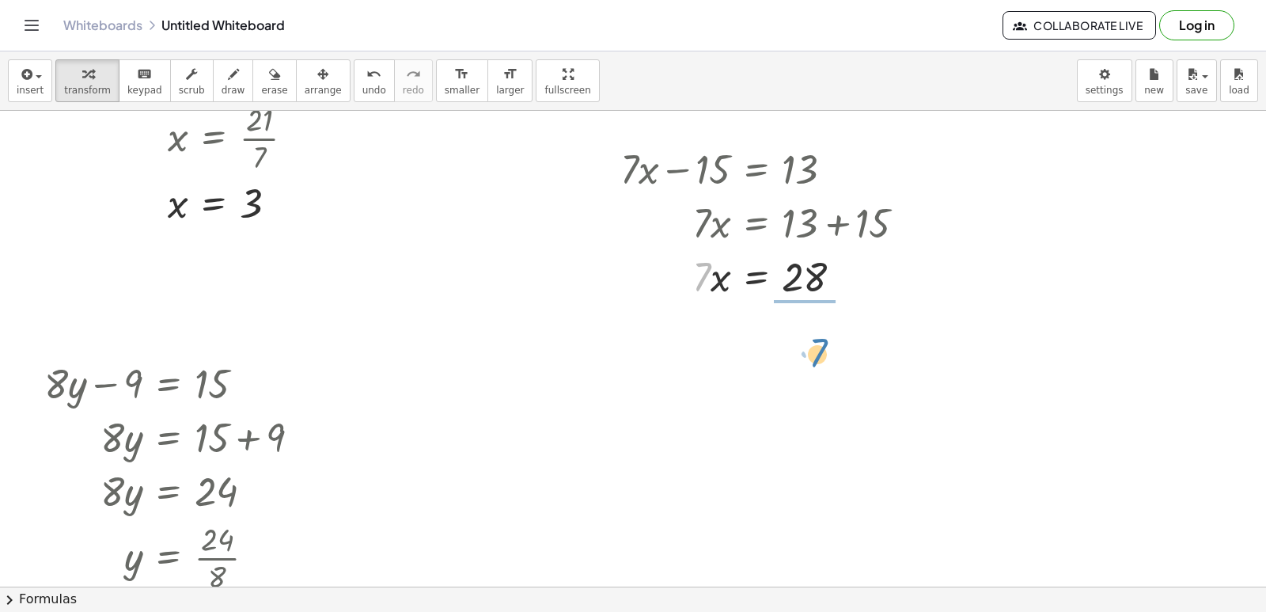
drag, startPoint x: 693, startPoint y: 282, endPoint x: 809, endPoint y: 358, distance: 138.9
click at [797, 343] on div at bounding box center [768, 341] width 313 height 79
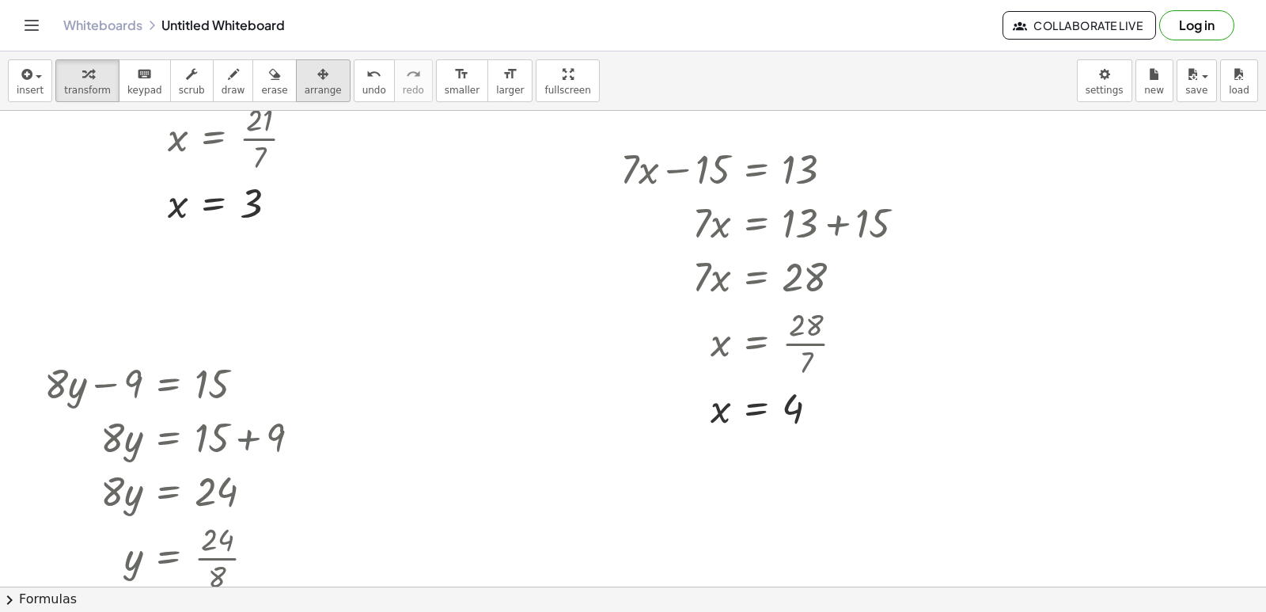
click at [317, 78] on button "arrange" at bounding box center [323, 80] width 55 height 43
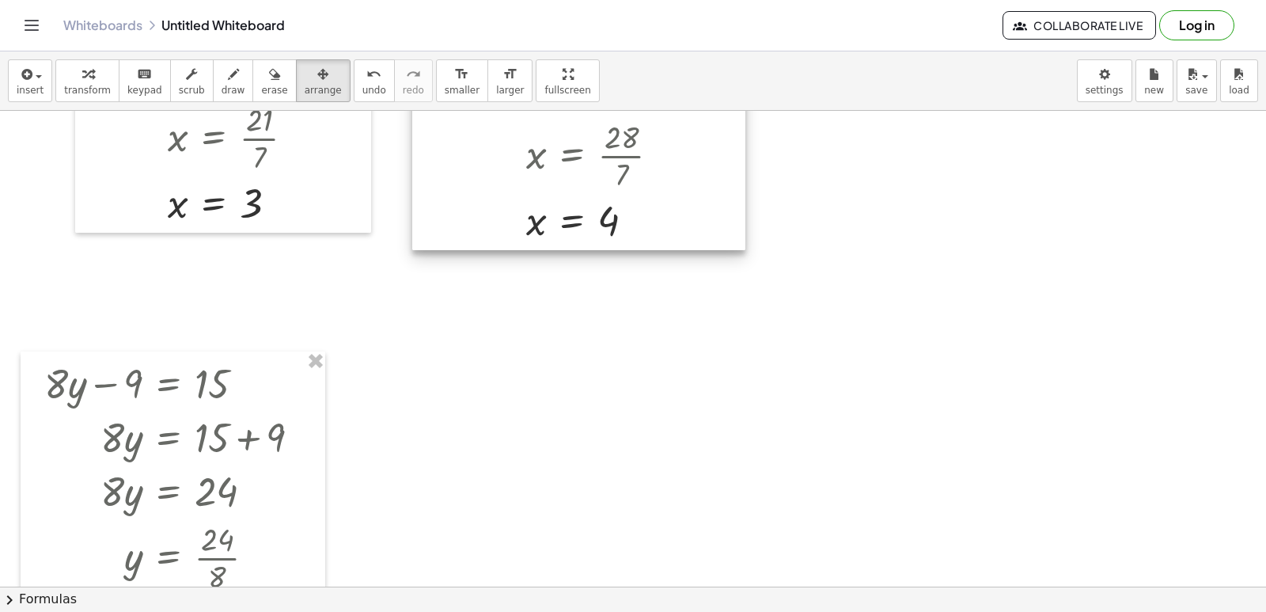
drag, startPoint x: 611, startPoint y: 233, endPoint x: 426, endPoint y: 46, distance: 263.0
click at [426, 46] on div "Graspable Math Activities Get Started Activity Bank Assigned Work Classes White…" at bounding box center [633, 306] width 1266 height 612
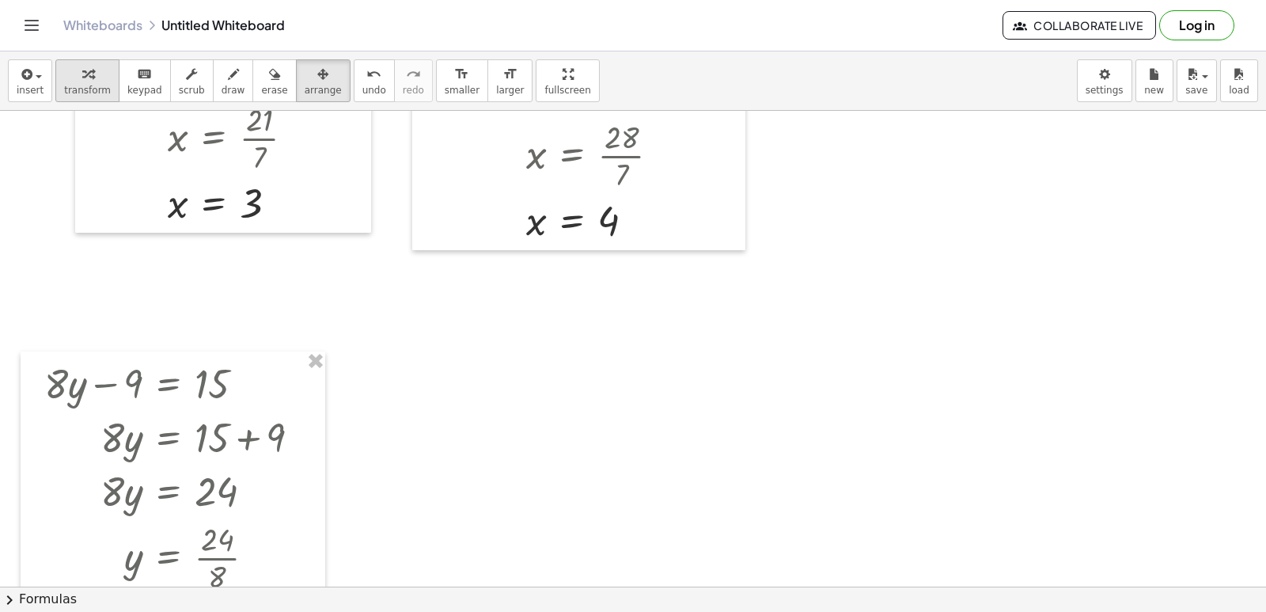
click at [82, 75] on icon "button" at bounding box center [87, 74] width 11 height 19
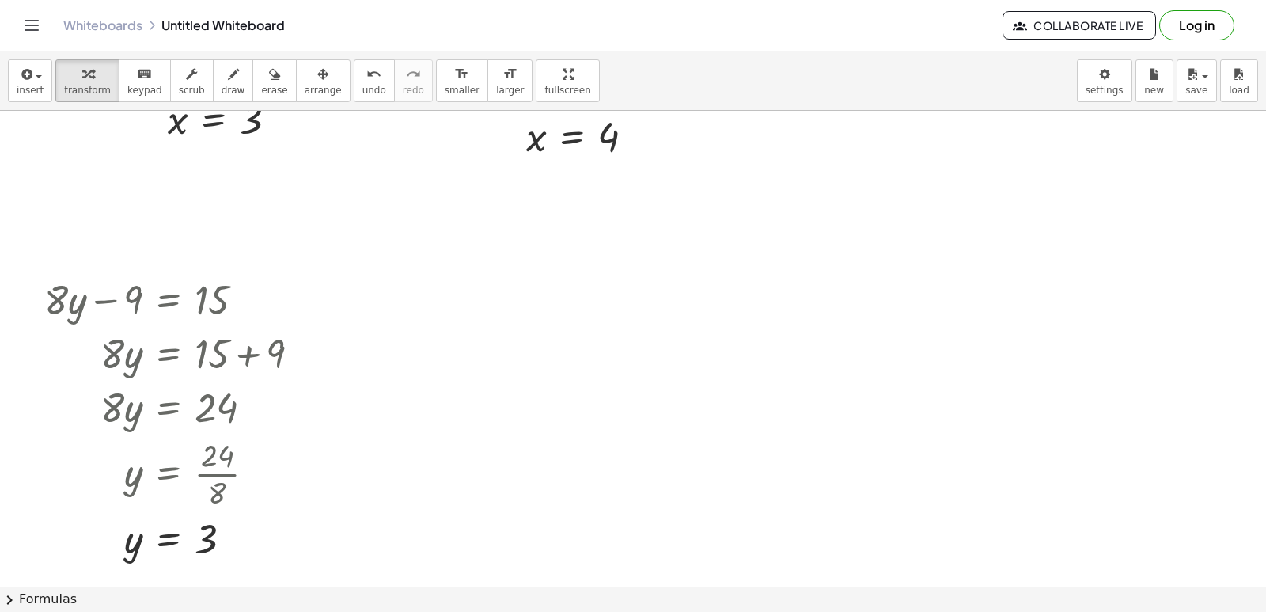
scroll to position [335, 0]
click at [573, 308] on div at bounding box center [633, 302] width 1266 height 1054
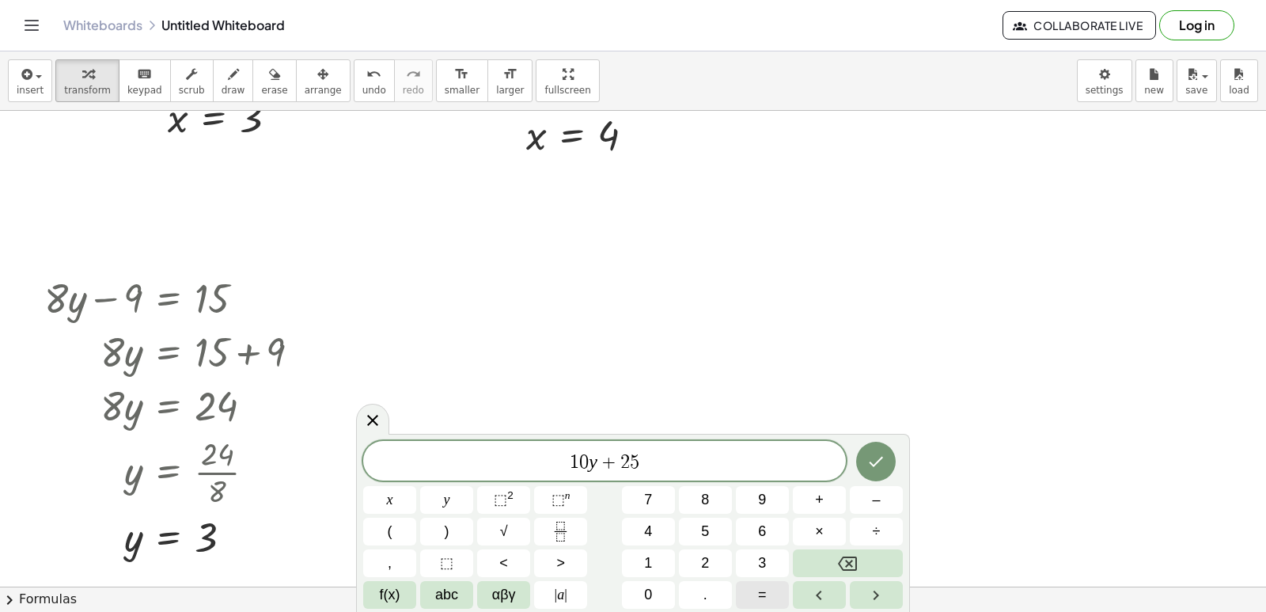
click at [766, 591] on span "=" at bounding box center [762, 594] width 9 height 21
click at [654, 495] on button "7" at bounding box center [648, 500] width 53 height 28
click at [695, 533] on button "5" at bounding box center [705, 531] width 53 height 28
click at [862, 457] on button "Done" at bounding box center [876, 462] width 40 height 40
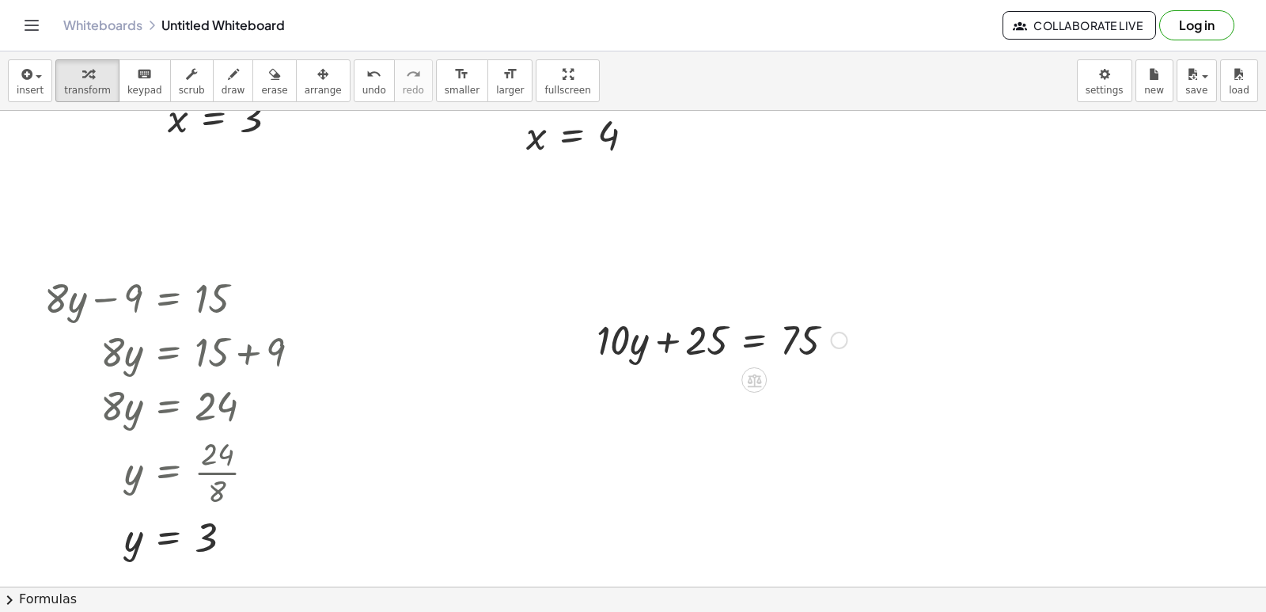
drag, startPoint x: 711, startPoint y: 366, endPoint x: 712, endPoint y: 355, distance: 10.4
click at [712, 355] on div "+ · 10 · y + 25 = 75" at bounding box center [716, 339] width 286 height 62
drag, startPoint x: 712, startPoint y: 355, endPoint x: 712, endPoint y: 337, distance: 18.2
click at [712, 345] on div at bounding box center [722, 339] width 267 height 54
drag, startPoint x: 712, startPoint y: 337, endPoint x: 897, endPoint y: 326, distance: 185.5
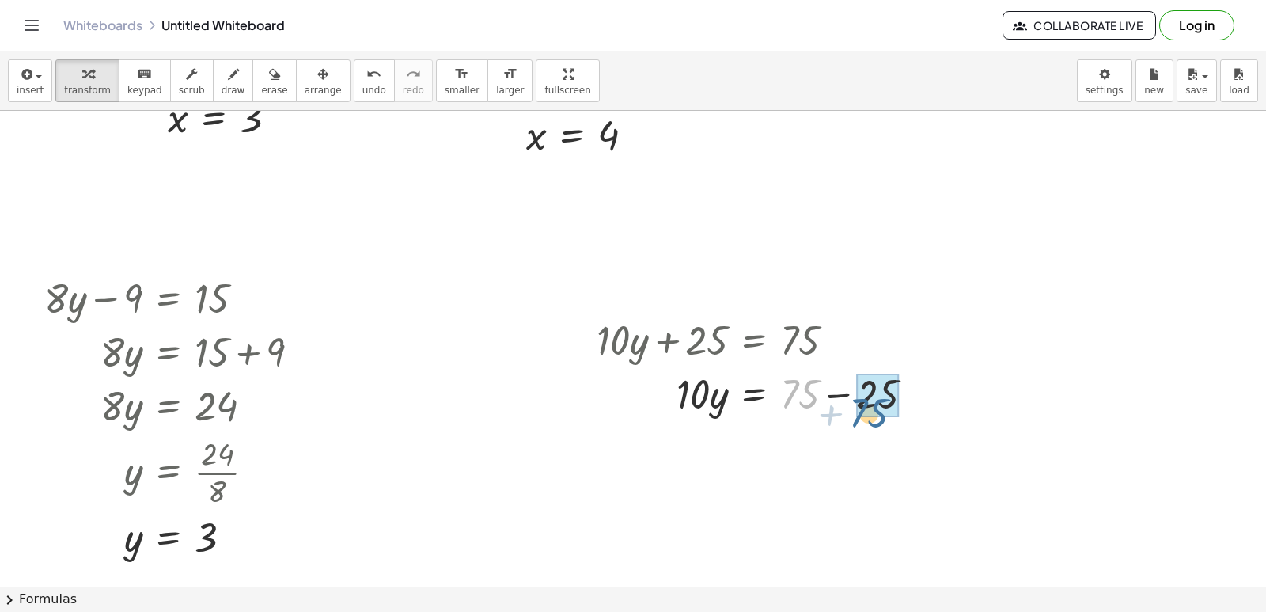
drag, startPoint x: 789, startPoint y: 377, endPoint x: 851, endPoint y: 385, distance: 62.2
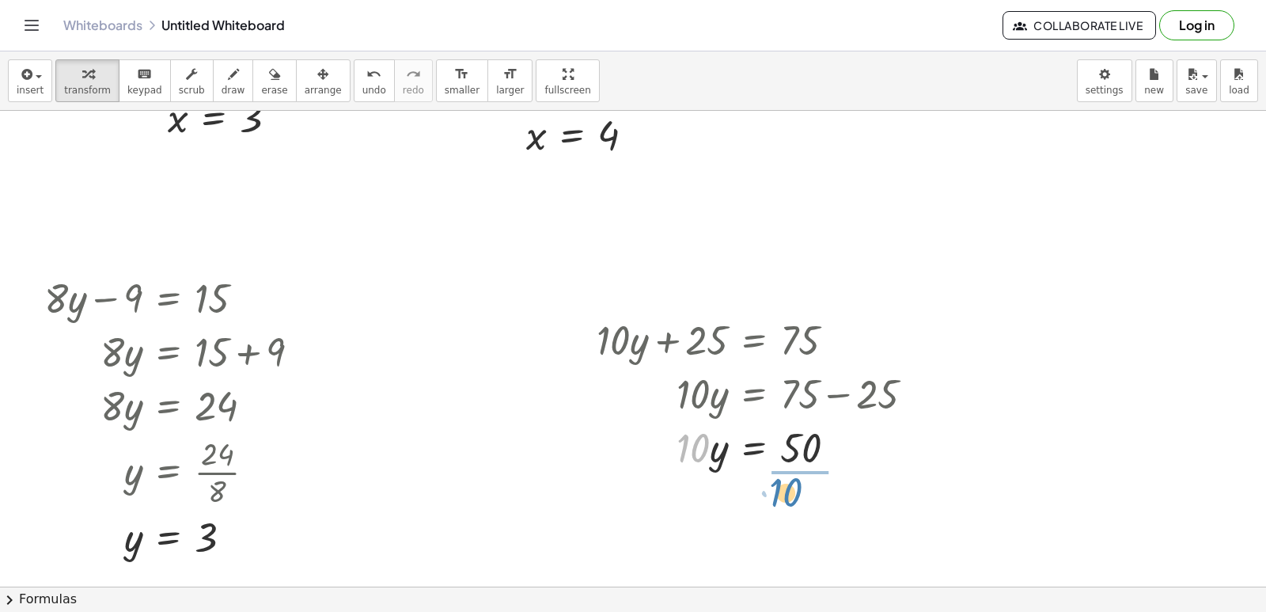
drag, startPoint x: 688, startPoint y: 450, endPoint x: 783, endPoint y: 495, distance: 104.8
drag, startPoint x: 803, startPoint y: 475, endPoint x: 797, endPoint y: 503, distance: 29.2
click at [797, 503] on div at bounding box center [762, 512] width 346 height 79
drag, startPoint x: 698, startPoint y: 445, endPoint x: 715, endPoint y: 466, distance: 26.9
click at [715, 466] on div at bounding box center [743, 446] width 377 height 54
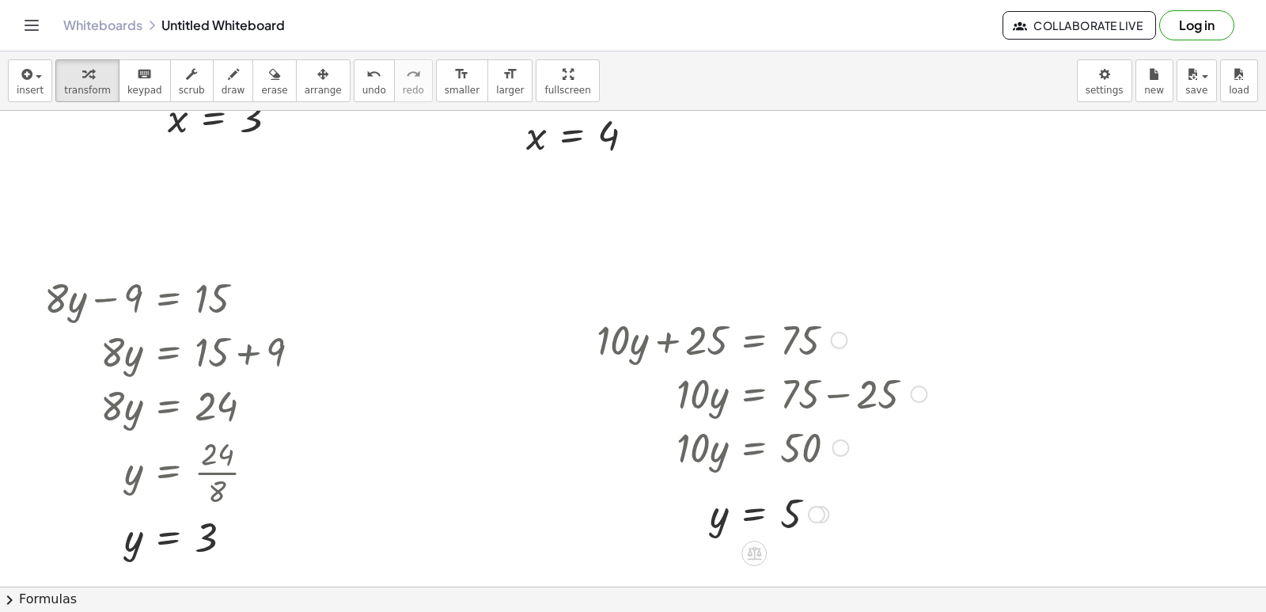
drag, startPoint x: 696, startPoint y: 457, endPoint x: 788, endPoint y: 443, distance: 92.8
click at [788, 443] on div at bounding box center [743, 446] width 377 height 54
drag, startPoint x: 788, startPoint y: 443, endPoint x: 810, endPoint y: 438, distance: 22.7
click at [810, 439] on div at bounding box center [743, 446] width 377 height 54
click at [306, 85] on span "arrange" at bounding box center [323, 90] width 37 height 11
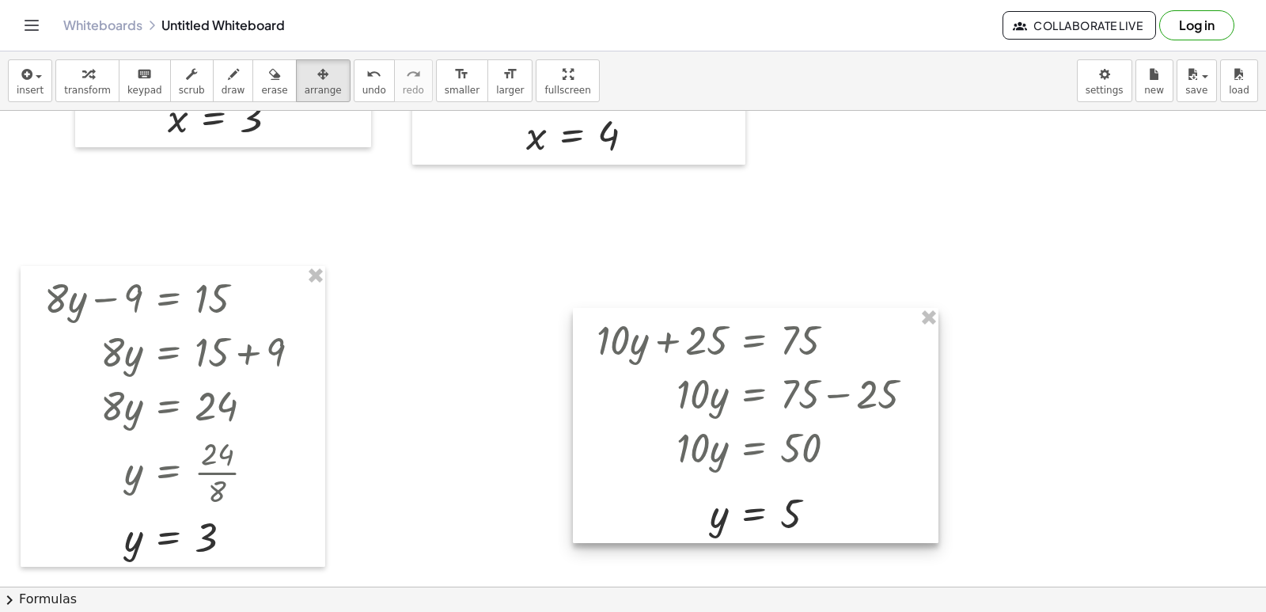
drag, startPoint x: 580, startPoint y: 298, endPoint x: 651, endPoint y: 431, distance: 151.5
click at [654, 445] on div "+ · 7 · x − 1 = 20 · 7 · x = + 20 + 1 · 7 · x = 21 x = · 21 · 7 x = 3 + · 8 · y…" at bounding box center [633, 302] width 1266 height 1054
drag, startPoint x: 535, startPoint y: 339, endPoint x: 665, endPoint y: 434, distance: 161.0
click at [645, 420] on div "+ · 7 · x − 1 = 20 · 7 · x = + 20 + 1 · 7 · x = 21 x = · 21 · 7 x = 3 + · 8 · y…" at bounding box center [633, 302] width 1266 height 1054
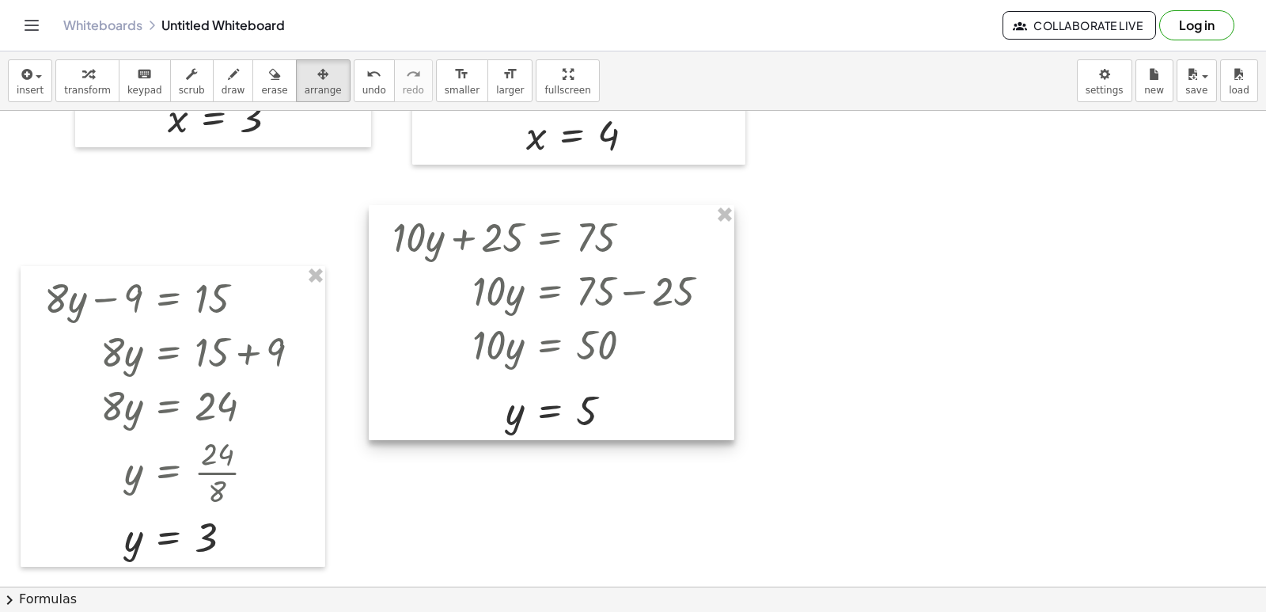
drag, startPoint x: 665, startPoint y: 434, endPoint x: 477, endPoint y: 332, distance: 213.8
click at [475, 332] on div at bounding box center [552, 322] width 366 height 235
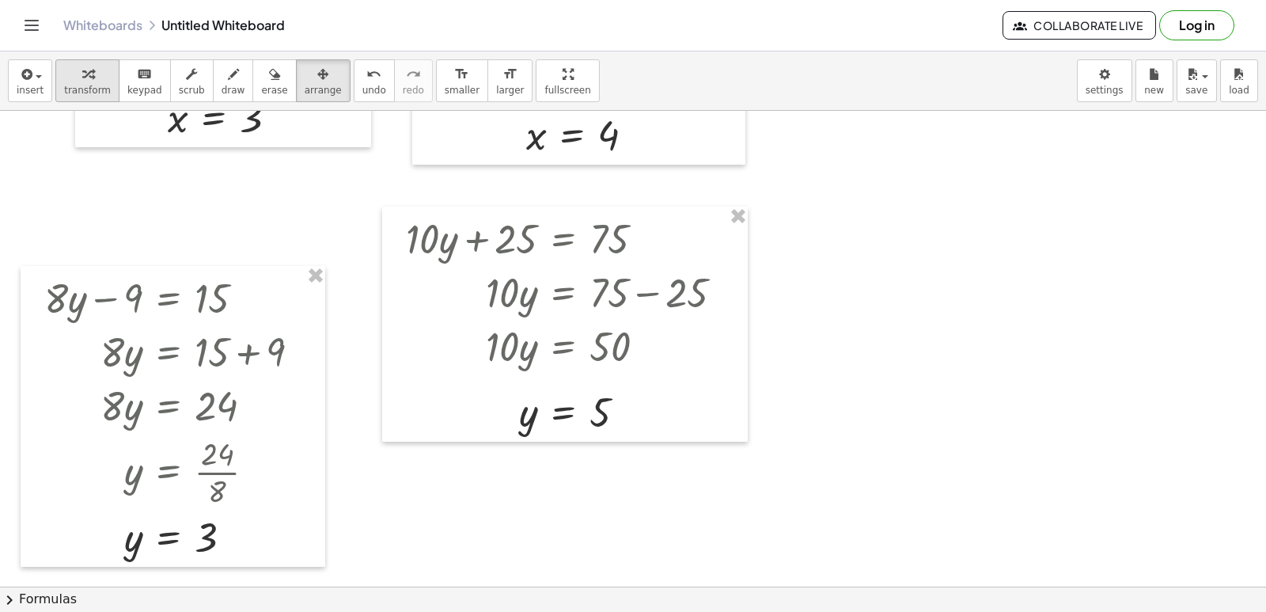
click at [86, 65] on div "button" at bounding box center [87, 73] width 47 height 19
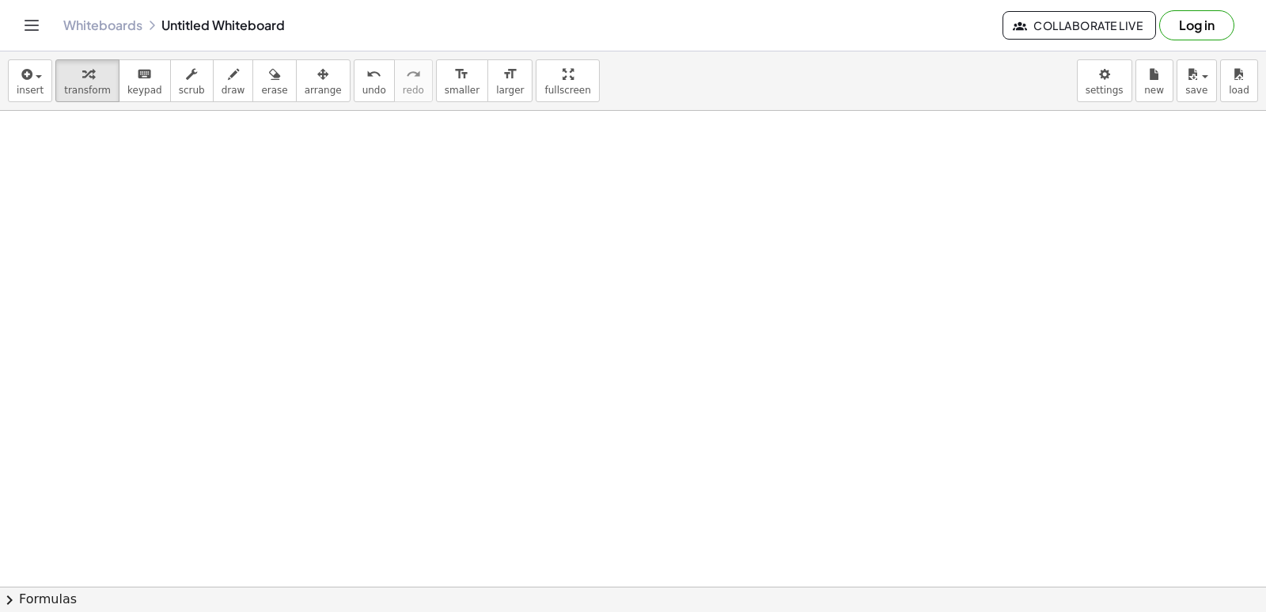
scroll to position [897, 0]
drag, startPoint x: 600, startPoint y: 316, endPoint x: 623, endPoint y: 286, distance: 38.3
drag, startPoint x: 632, startPoint y: 273, endPoint x: 649, endPoint y: 306, distance: 37.2
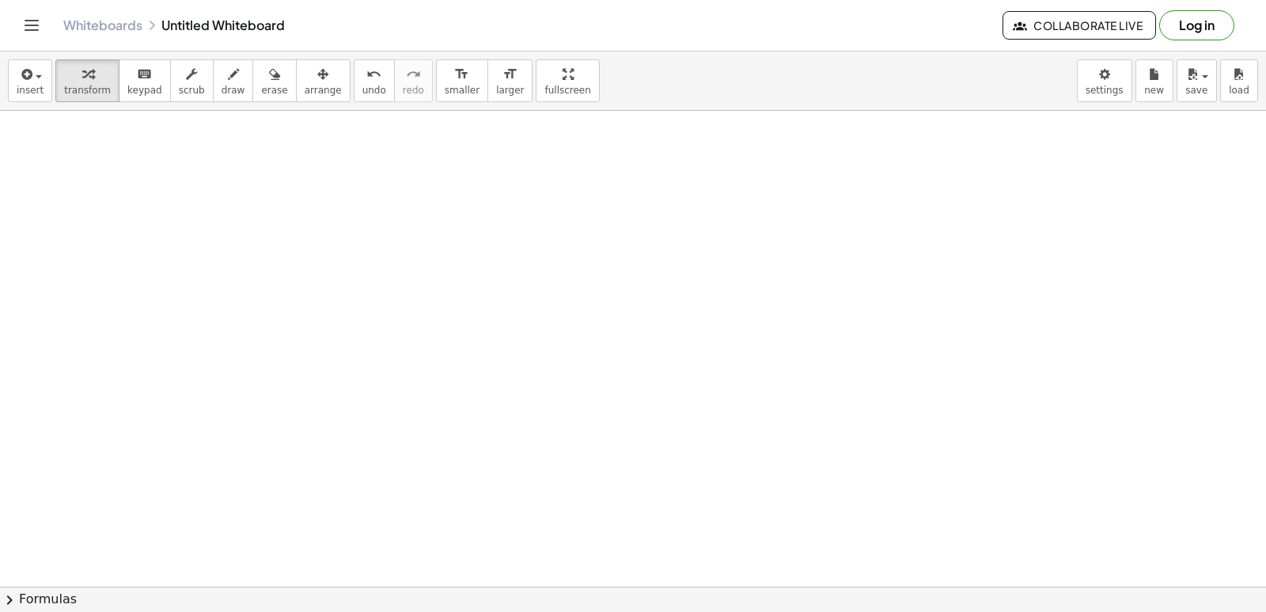
drag, startPoint x: 649, startPoint y: 306, endPoint x: 640, endPoint y: 314, distance: 11.8
drag, startPoint x: 582, startPoint y: 431, endPoint x: 582, endPoint y: 445, distance: 14.2
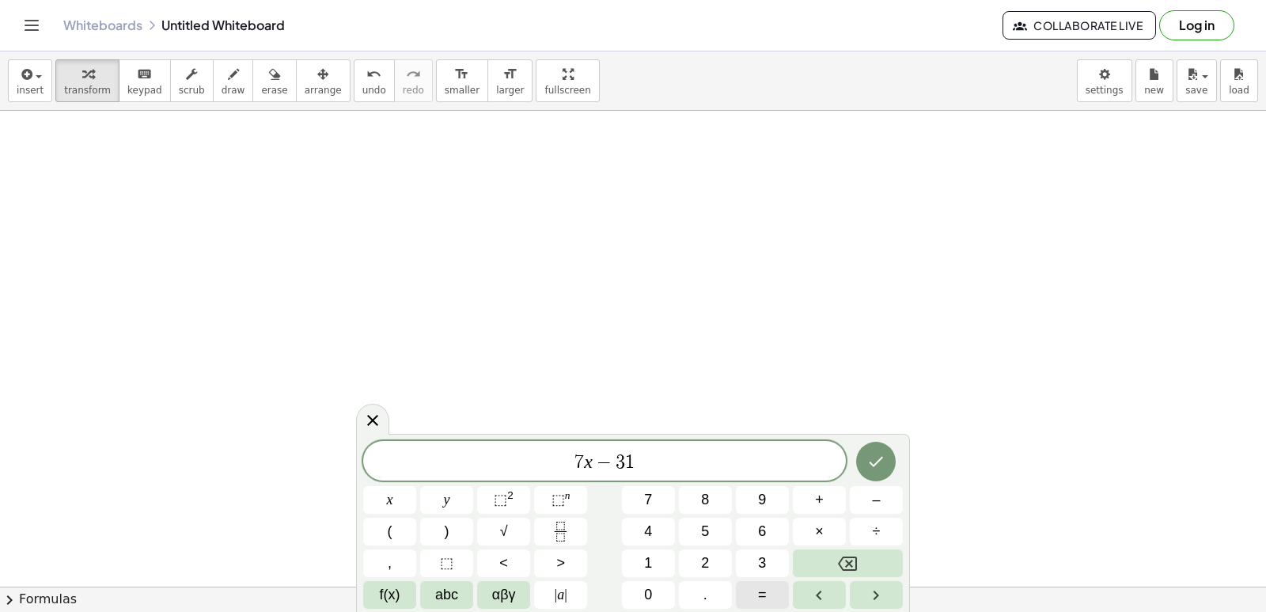
click at [767, 598] on button "=" at bounding box center [762, 595] width 53 height 28
click at [657, 560] on button "1" at bounding box center [648, 563] width 53 height 28
click at [657, 559] on button "1" at bounding box center [648, 563] width 53 height 28
click at [817, 563] on button "Backspace" at bounding box center [848, 563] width 110 height 28
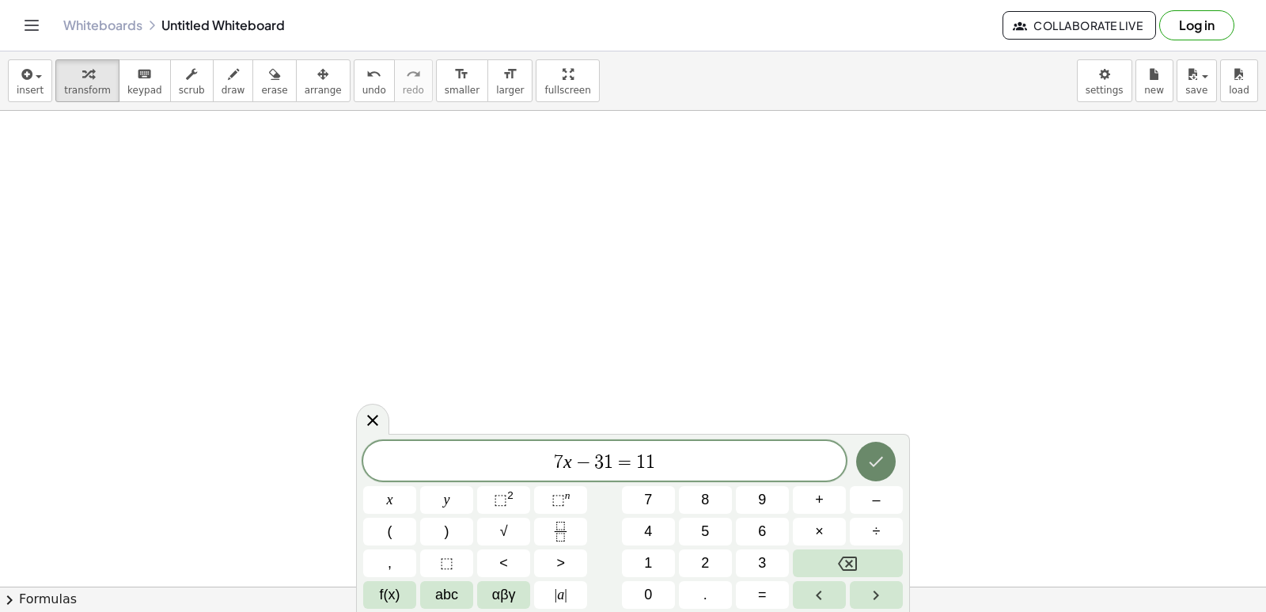
click at [878, 462] on icon "Done" at bounding box center [875, 461] width 19 height 19
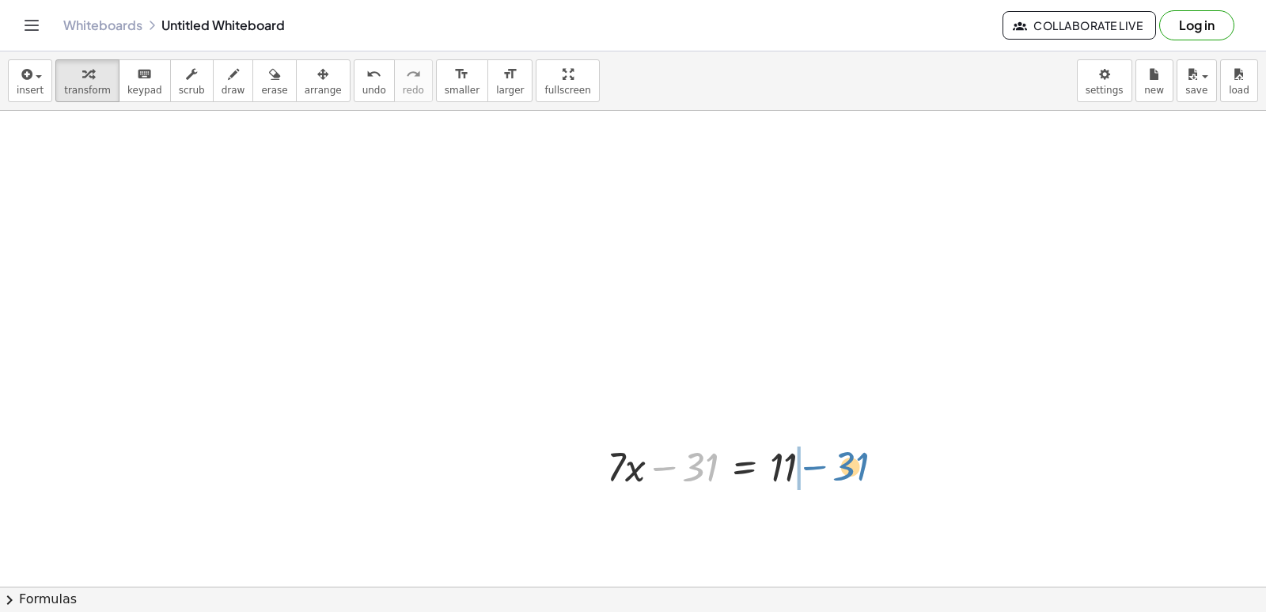
drag, startPoint x: 703, startPoint y: 457, endPoint x: 864, endPoint y: 469, distance: 161.8
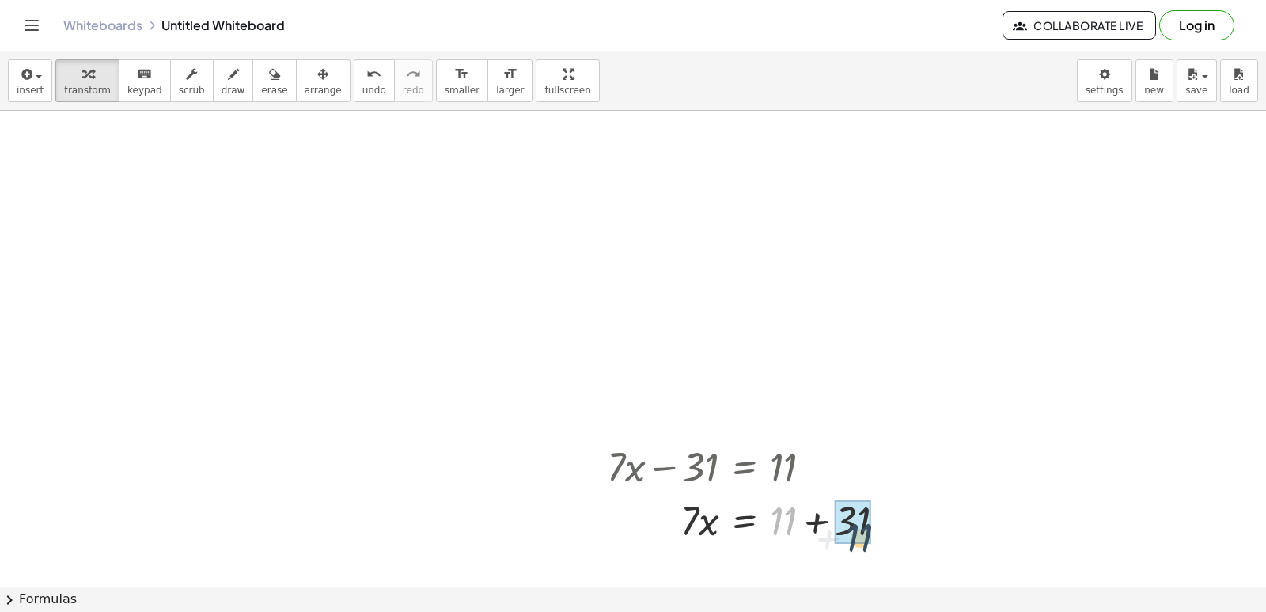
drag, startPoint x: 778, startPoint y: 524, endPoint x: 828, endPoint y: 536, distance: 51.4
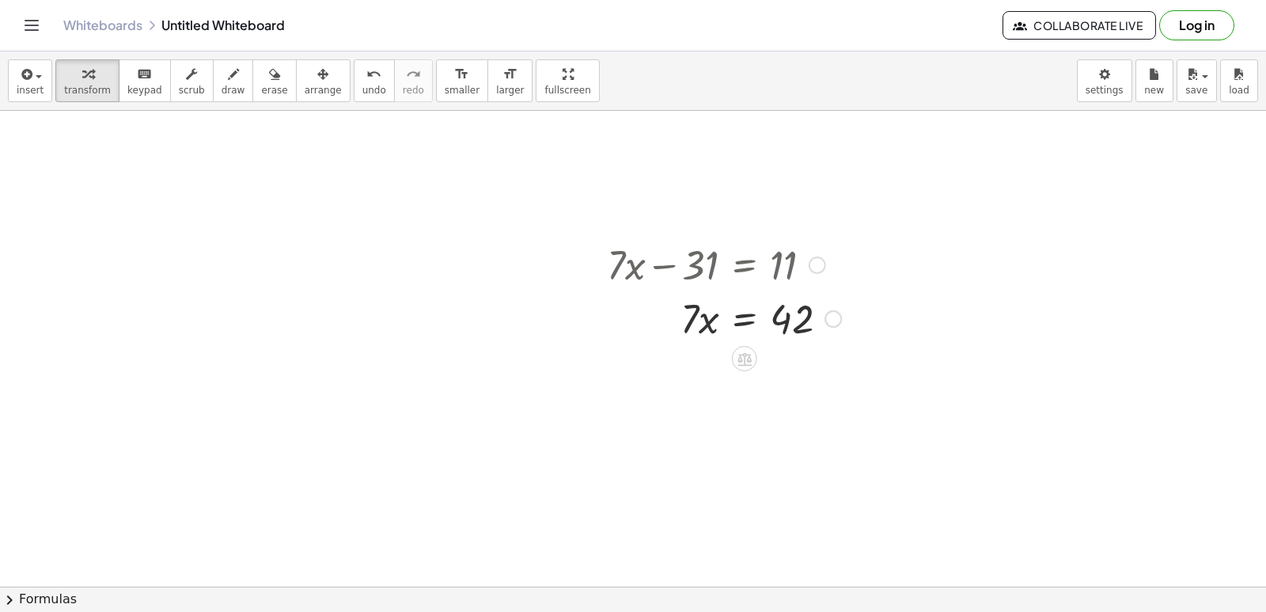
scroll to position [1196, 0]
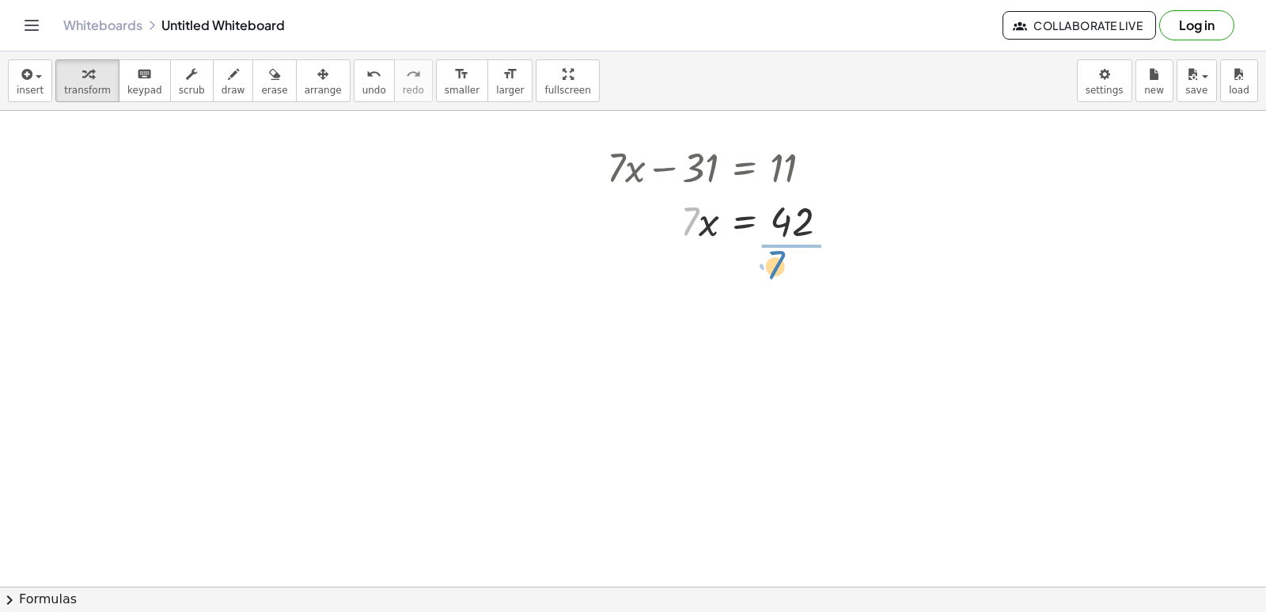
drag, startPoint x: 688, startPoint y: 224, endPoint x: 775, endPoint y: 267, distance: 97.3
click at [798, 288] on div at bounding box center [725, 286] width 252 height 79
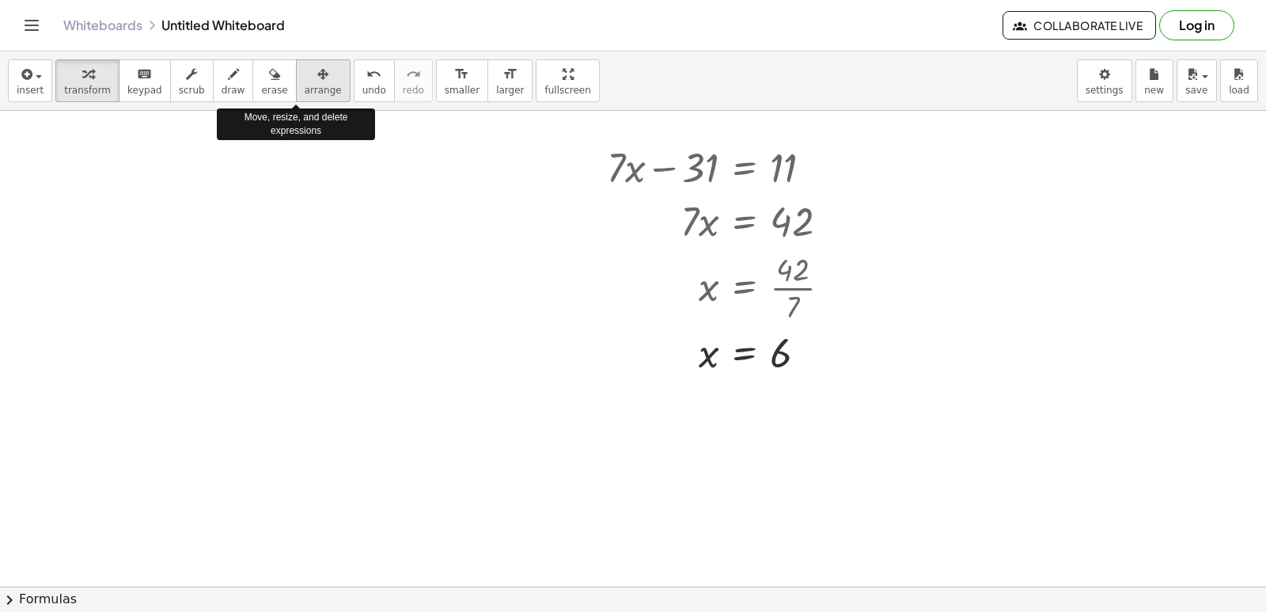
click at [305, 88] on span "arrange" at bounding box center [323, 90] width 37 height 11
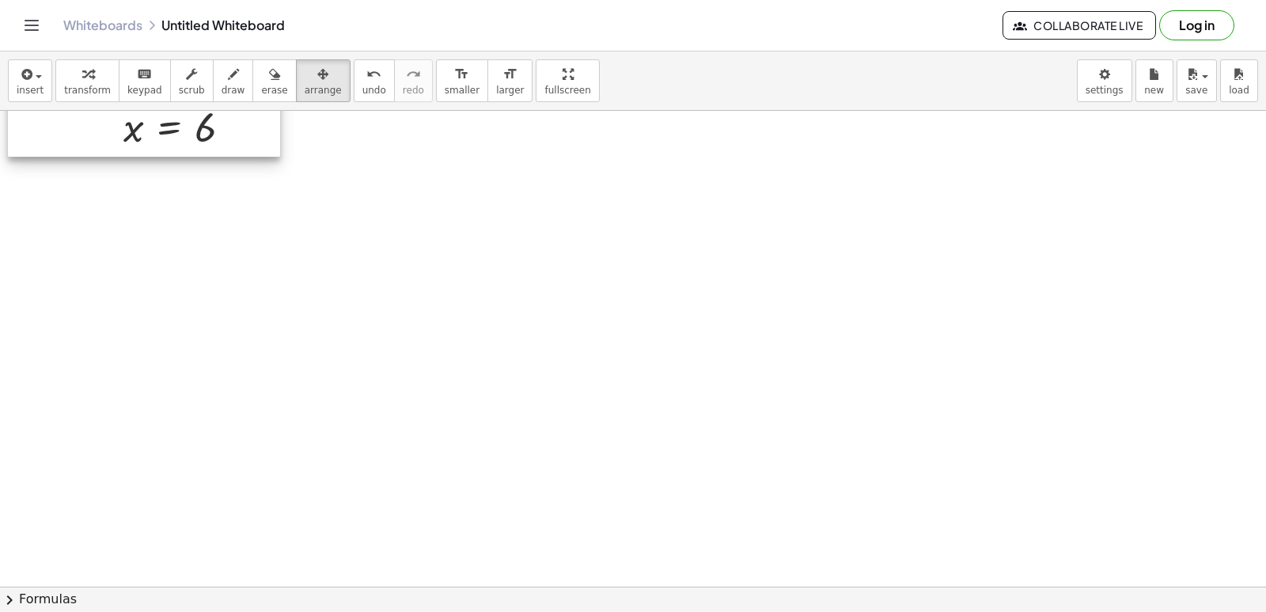
drag, startPoint x: 598, startPoint y: 195, endPoint x: 2, endPoint y: -30, distance: 637.0
click at [2, 0] on html "Graspable Math Activities Get Started Activity Bank Assigned Work Classes White…" at bounding box center [633, 306] width 1266 height 612
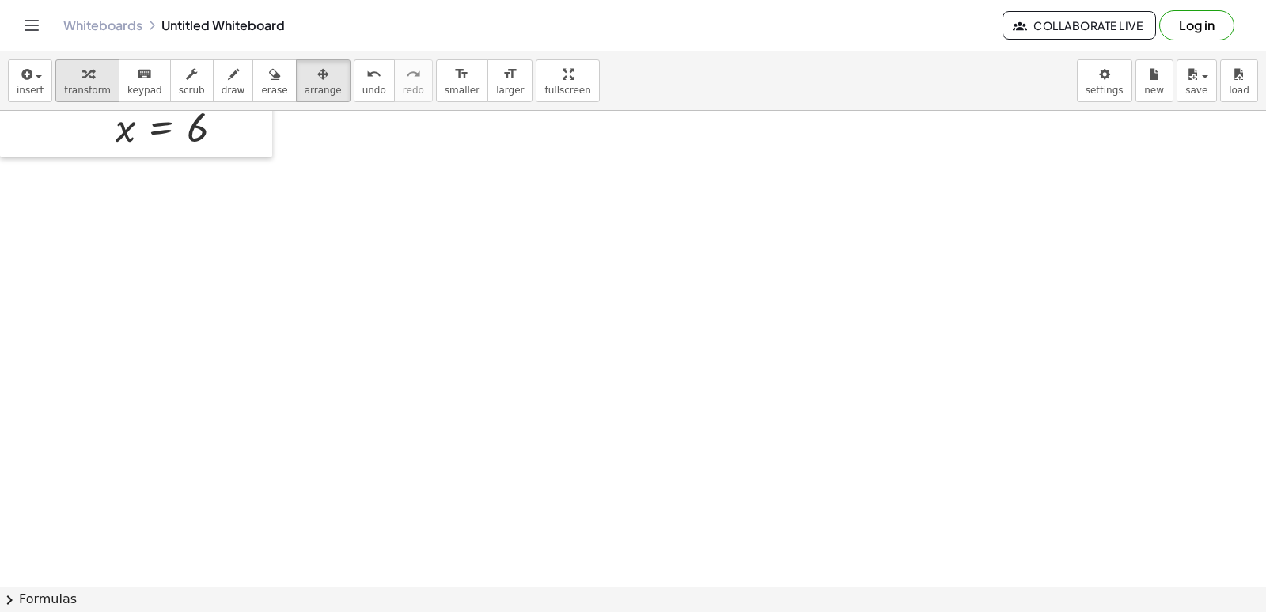
click at [95, 79] on div "button" at bounding box center [87, 73] width 47 height 19
drag, startPoint x: 558, startPoint y: 406, endPoint x: 579, endPoint y: 522, distance: 118.3
drag, startPoint x: 563, startPoint y: 483, endPoint x: 561, endPoint y: 468, distance: 15.1
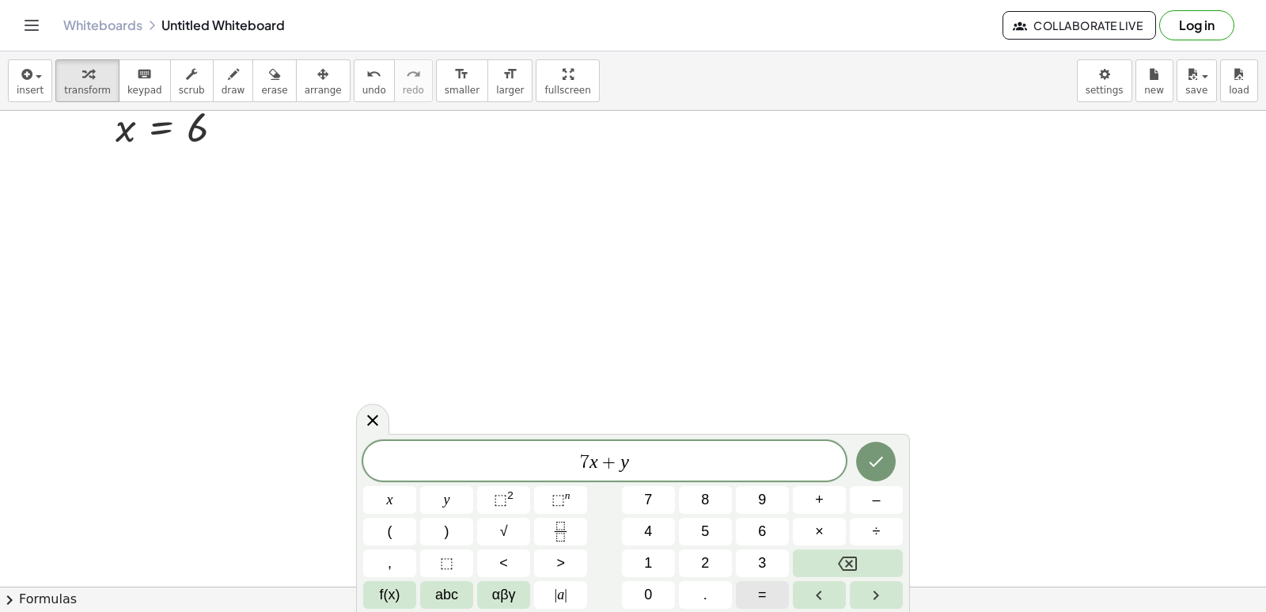
click at [772, 603] on button "=" at bounding box center [762, 595] width 53 height 28
click at [767, 574] on button "3" at bounding box center [762, 563] width 53 height 28
click at [877, 459] on icon "Done" at bounding box center [875, 461] width 19 height 19
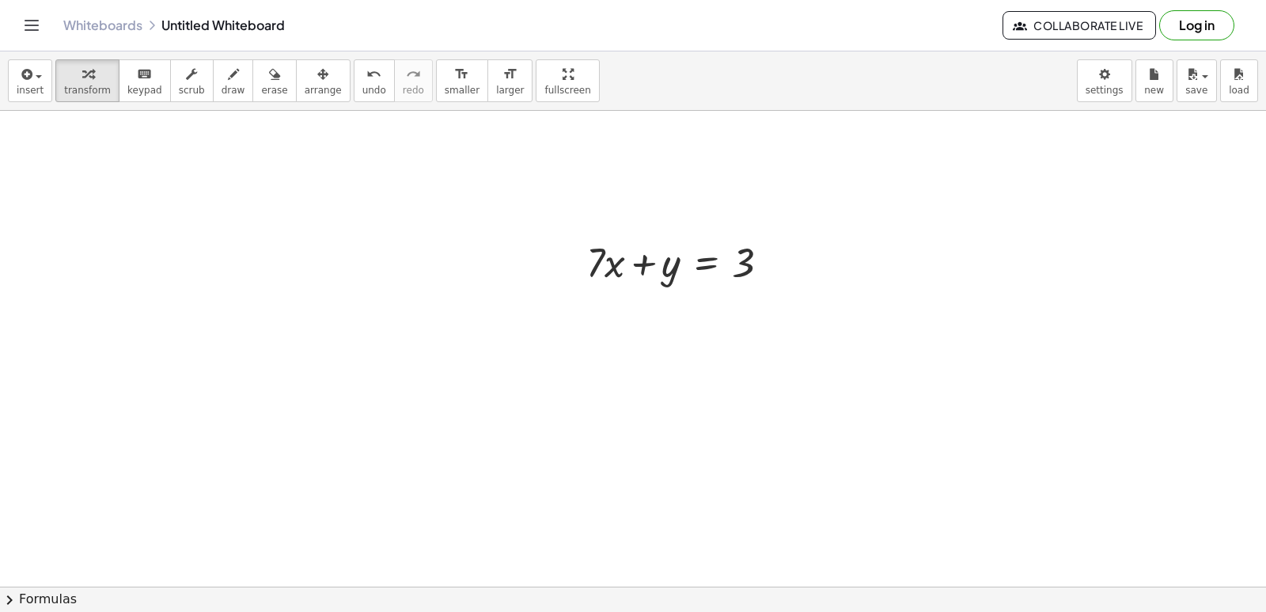
scroll to position [1405, 0]
drag, startPoint x: 598, startPoint y: 315, endPoint x: 608, endPoint y: 304, distance: 14.6
click at [608, 305] on div at bounding box center [683, 304] width 211 height 54
drag, startPoint x: 613, startPoint y: 315, endPoint x: 620, endPoint y: 329, distance: 15.9
click at [620, 329] on div at bounding box center [683, 304] width 211 height 54
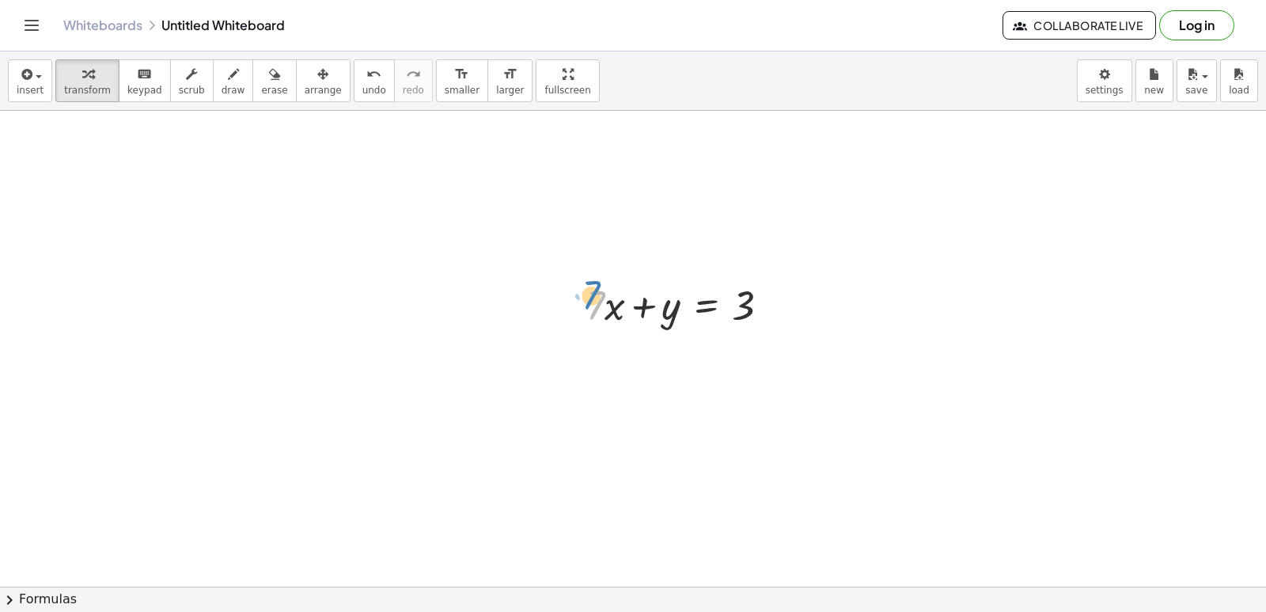
drag, startPoint x: 603, startPoint y: 316, endPoint x: 604, endPoint y: 305, distance: 11.1
click at [604, 305] on div at bounding box center [683, 304] width 211 height 54
click at [613, 318] on div at bounding box center [683, 304] width 211 height 54
drag, startPoint x: 606, startPoint y: 309, endPoint x: 809, endPoint y: 311, distance: 202.6
drag, startPoint x: 745, startPoint y: 363, endPoint x: 823, endPoint y: 361, distance: 78.4
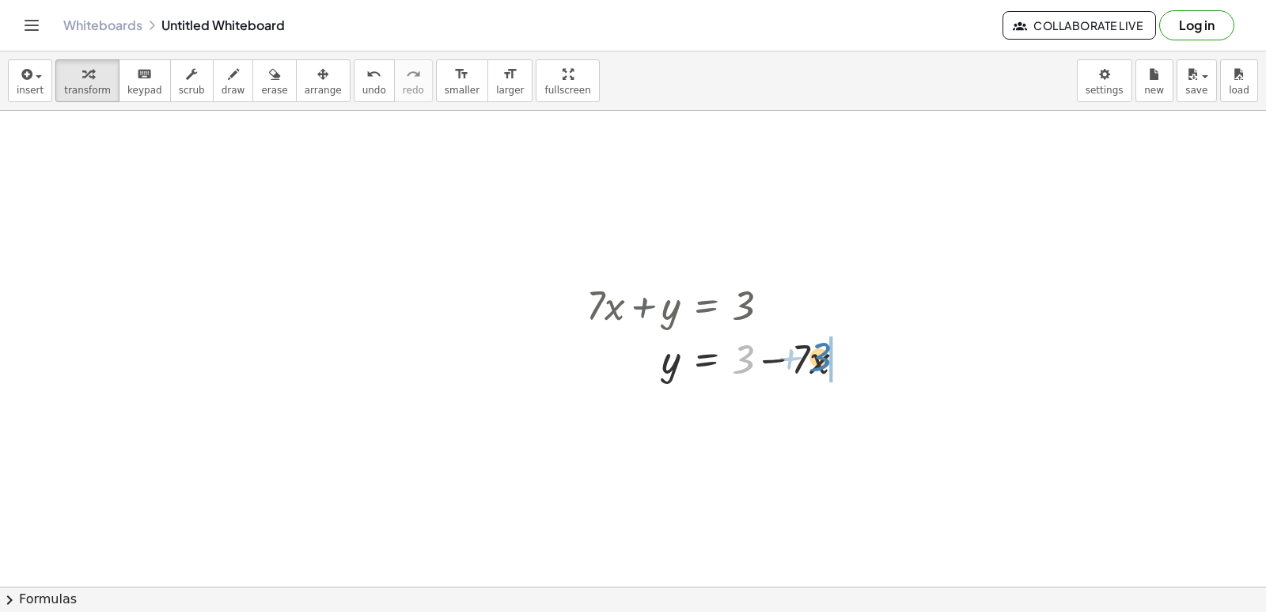
click at [823, 361] on div at bounding box center [721, 358] width 287 height 54
click at [827, 354] on div at bounding box center [736, 358] width 317 height 54
drag, startPoint x: 567, startPoint y: 366, endPoint x: 570, endPoint y: 384, distance: 18.6
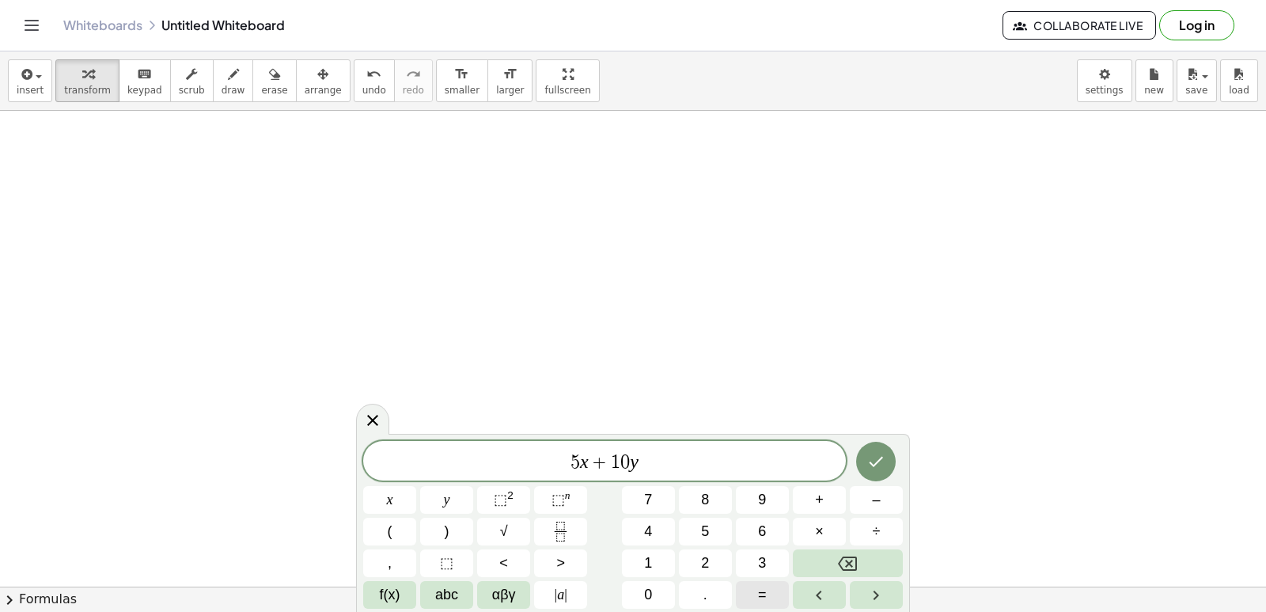
click at [763, 593] on span "=" at bounding box center [762, 594] width 9 height 21
click at [881, 465] on button "Done" at bounding box center [876, 462] width 40 height 40
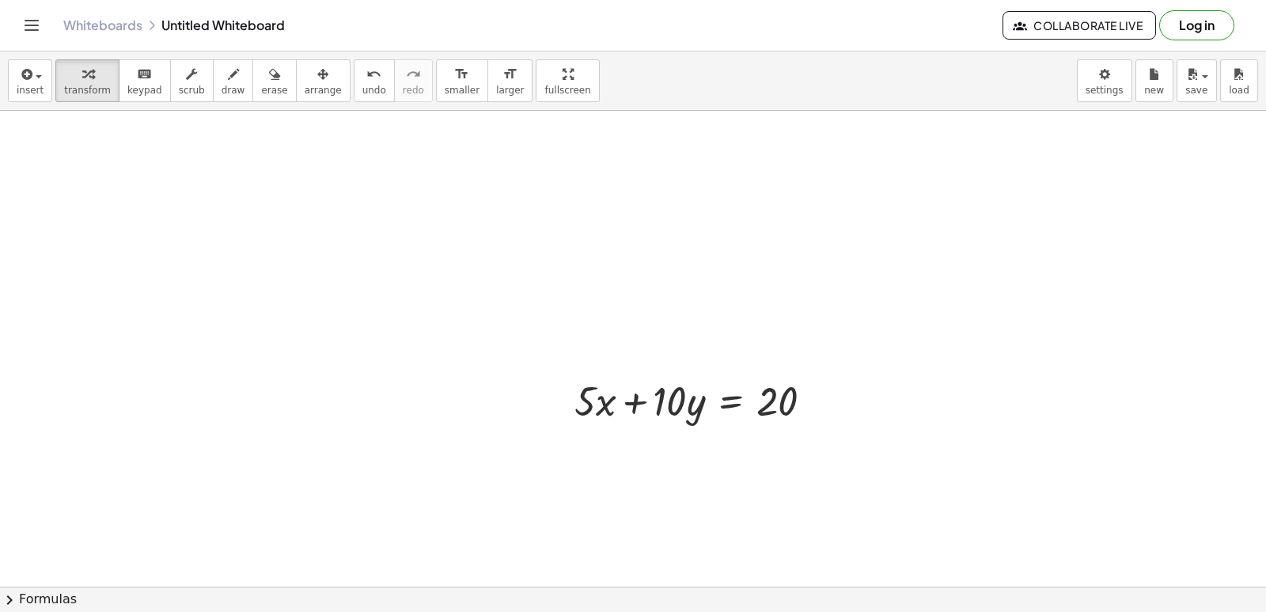
drag, startPoint x: 1250, startPoint y: 518, endPoint x: 1257, endPoint y: 529, distance: 13.2
click at [1257, 529] on div "+ · 7 · x − 1 = 20 · 7 · x = + 20 + 1 · 7 · x = 21 x = · 21 · 7 x = 3 + · 8 · y…" at bounding box center [633, 349] width 1266 height 476
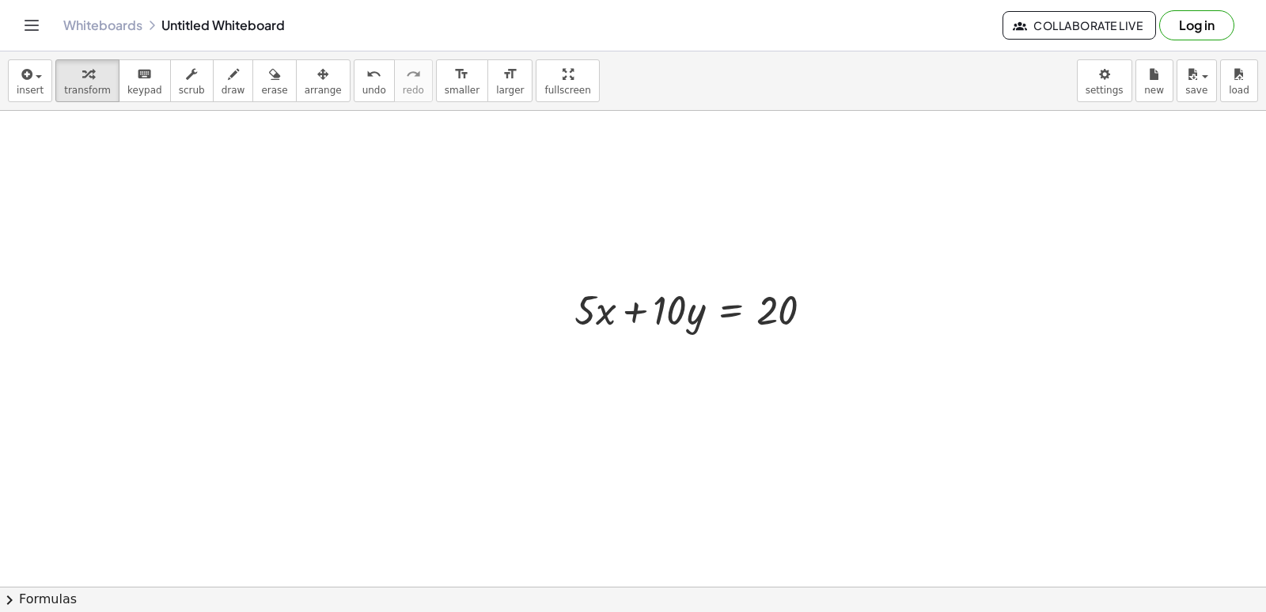
scroll to position [1958, 0]
click at [602, 334] on div at bounding box center [700, 319] width 267 height 54
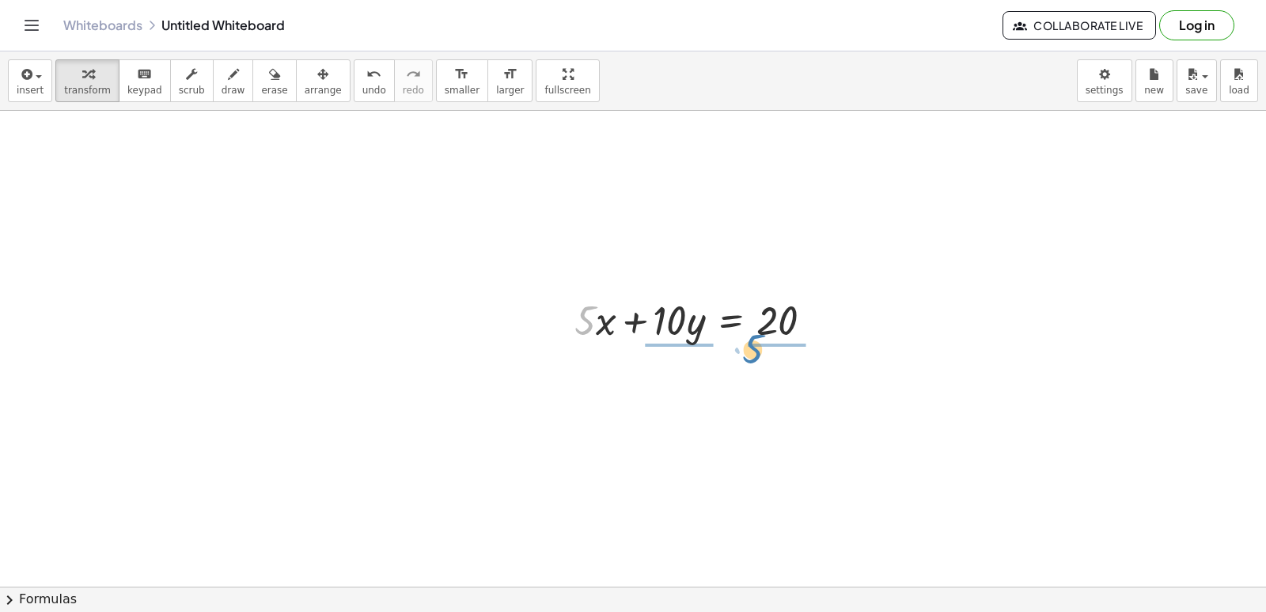
drag, startPoint x: 594, startPoint y: 328, endPoint x: 582, endPoint y: 294, distance: 37.0
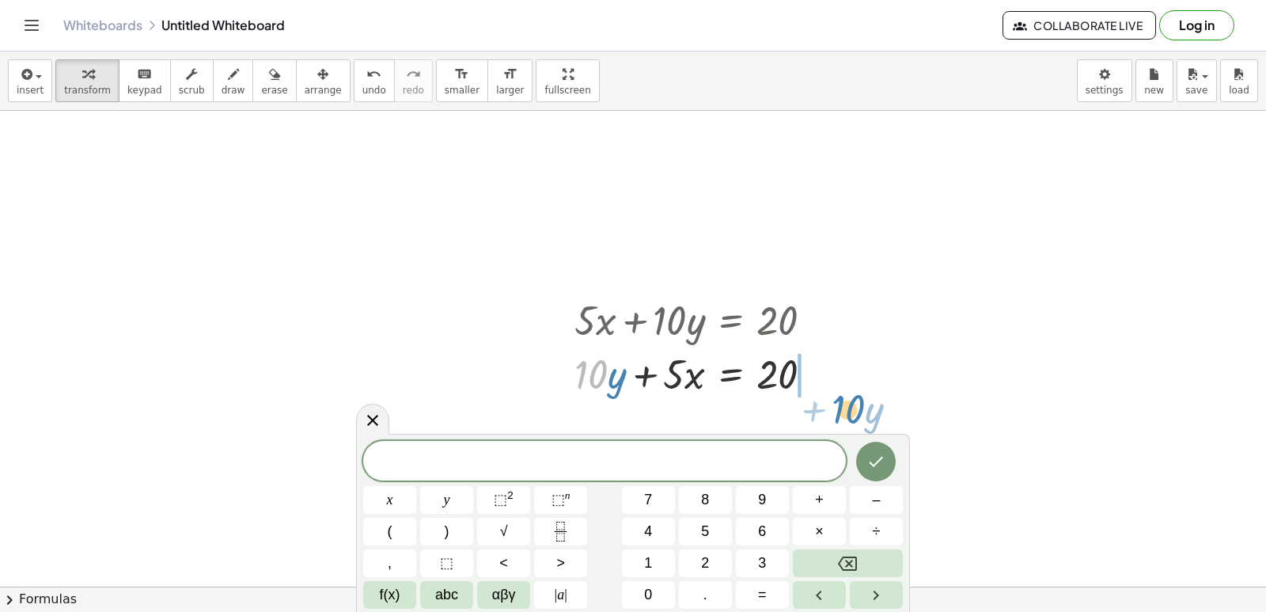
drag, startPoint x: 590, startPoint y: 373, endPoint x: 864, endPoint y: 375, distance: 273.8
drag, startPoint x: 373, startPoint y: 418, endPoint x: 397, endPoint y: 411, distance: 25.5
click at [376, 416] on icon at bounding box center [372, 419] width 11 height 11
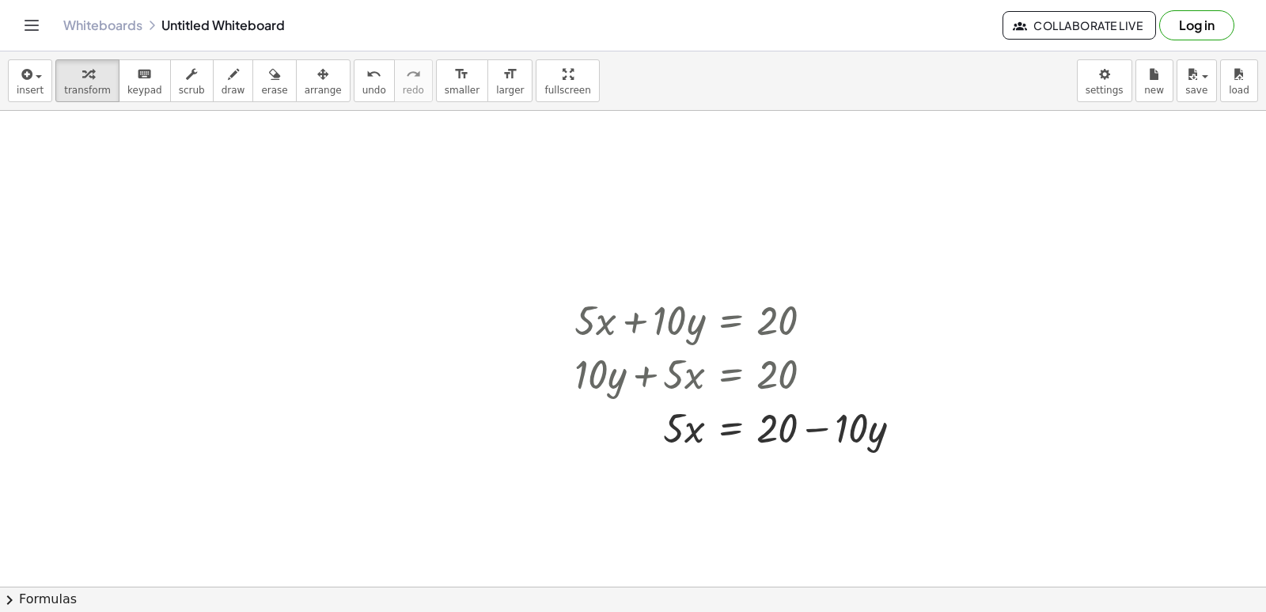
drag, startPoint x: 1250, startPoint y: 471, endPoint x: 1265, endPoint y: 508, distance: 40.1
click at [1265, 508] on div "+ · 7 · x − 1 = 20 · 7 · x = + 20 + 1 · 7 · x = 21 x = · 21 · 7 x = 3 + · 8 · y…" at bounding box center [633, 349] width 1266 height 476
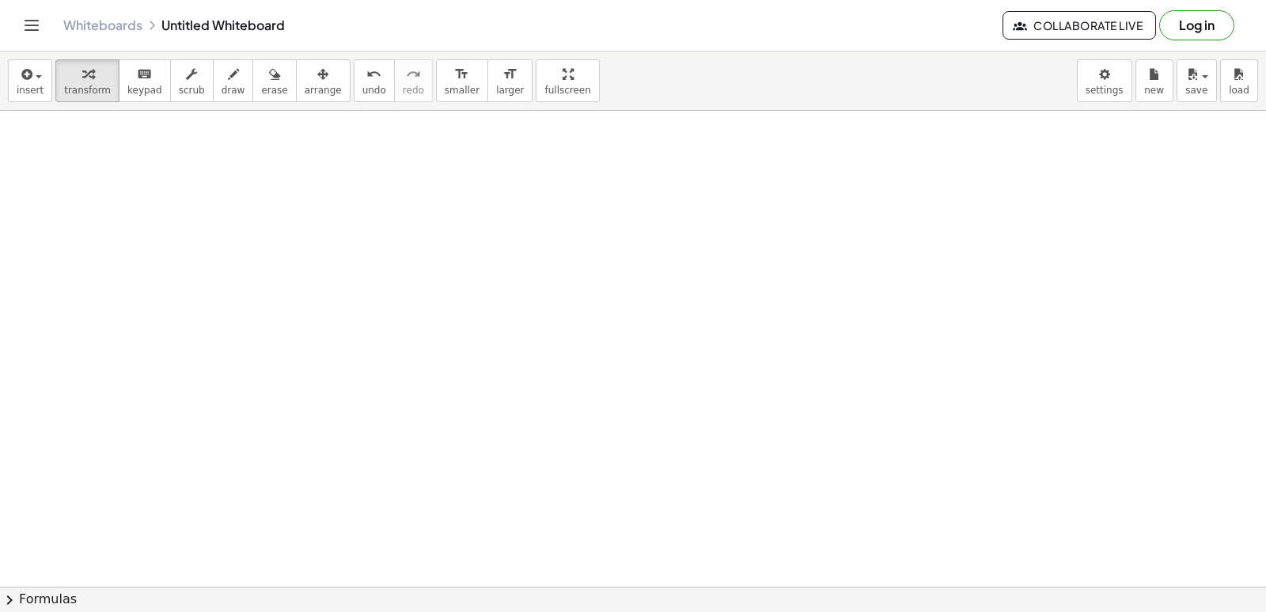
scroll to position [2395, 0]
drag, startPoint x: 575, startPoint y: 430, endPoint x: 567, endPoint y: 509, distance: 78.8
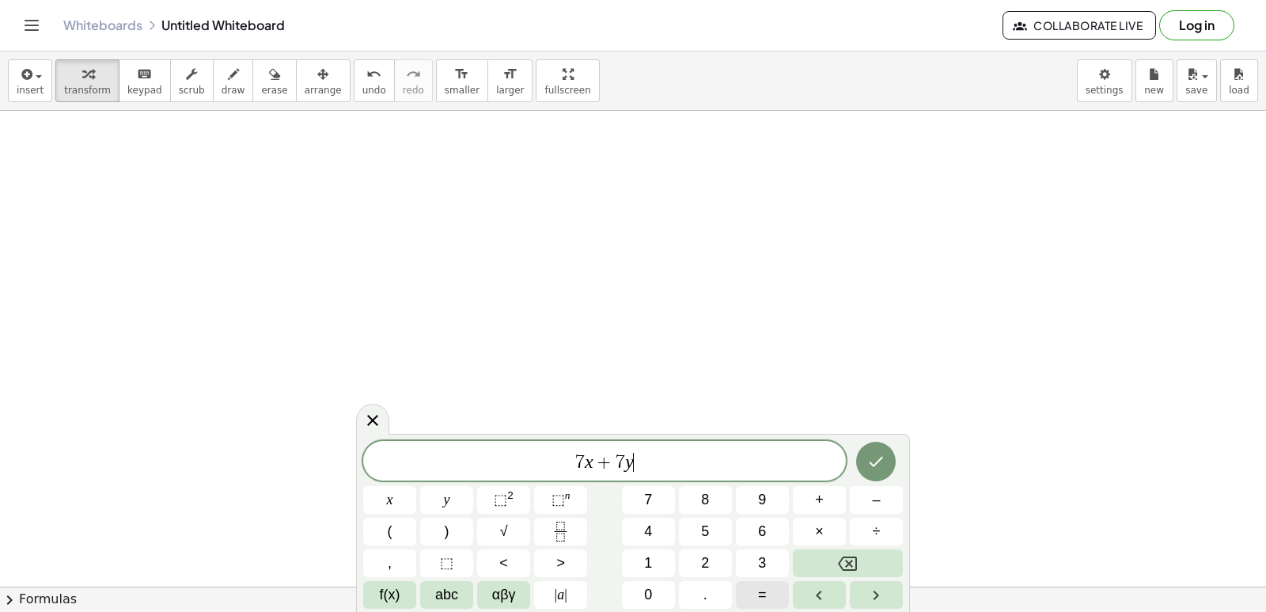
click at [771, 593] on button "=" at bounding box center [762, 595] width 53 height 28
click at [877, 467] on icon "Done" at bounding box center [875, 461] width 19 height 19
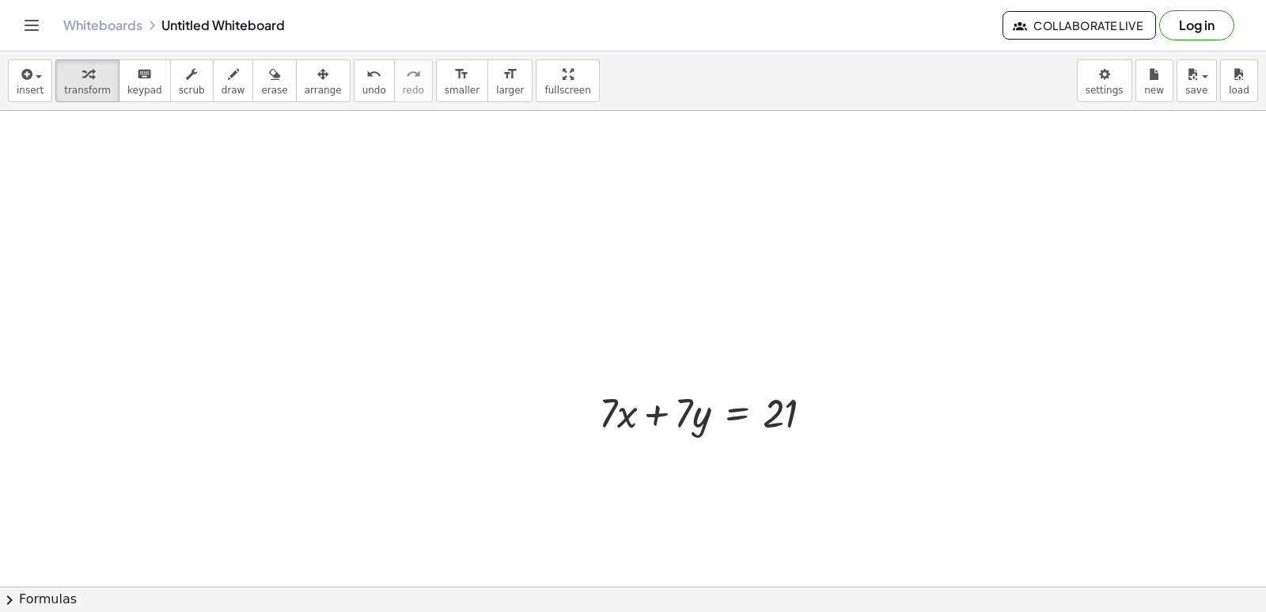
scroll to position [2543, 0]
drag, startPoint x: 616, startPoint y: 407, endPoint x: 859, endPoint y: 405, distance: 243.7
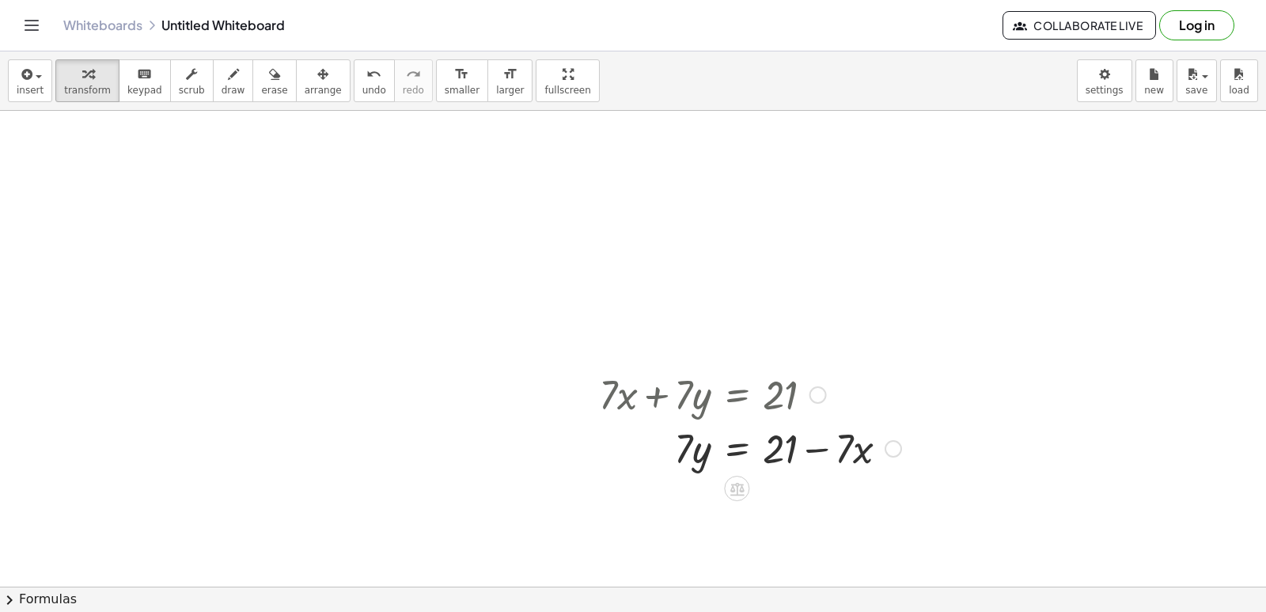
click at [817, 447] on div at bounding box center [750, 447] width 318 height 54
click at [856, 451] on div at bounding box center [750, 447] width 318 height 54
drag, startPoint x: 688, startPoint y: 439, endPoint x: 824, endPoint y: 486, distance: 143.9
drag, startPoint x: 816, startPoint y: 525, endPoint x: 809, endPoint y: 509, distance: 18.1
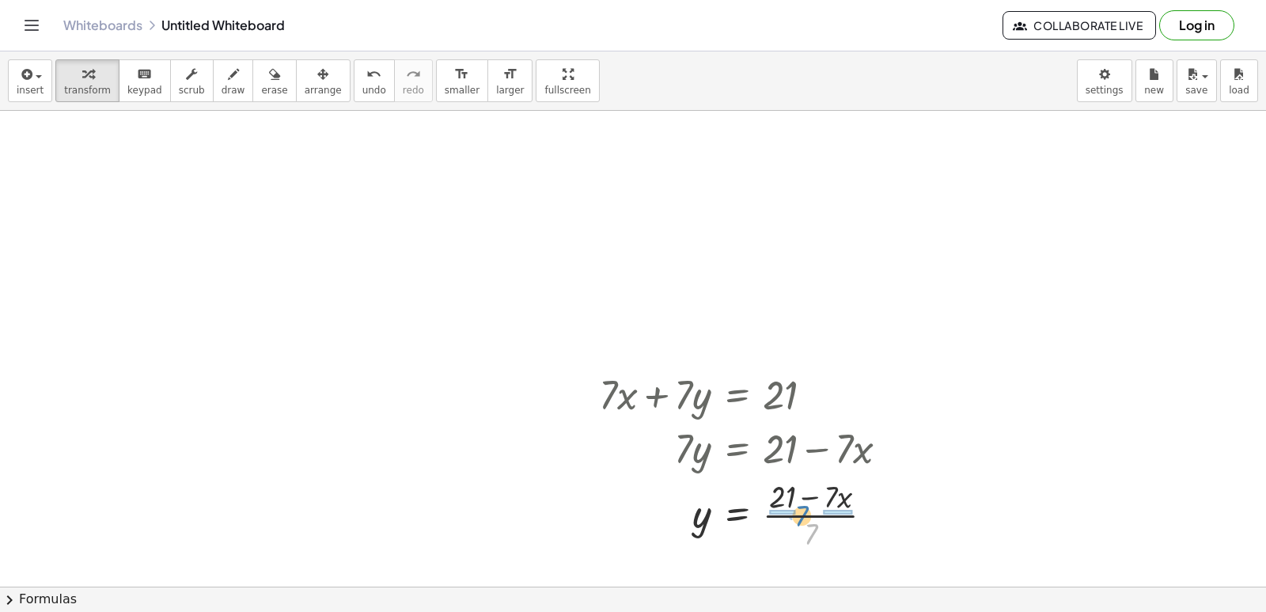
click at [809, 509] on div at bounding box center [750, 513] width 318 height 79
click at [868, 512] on div at bounding box center [753, 513] width 325 height 79
click at [775, 498] on div at bounding box center [750, 513] width 318 height 79
click at [777, 514] on div at bounding box center [750, 513] width 318 height 79
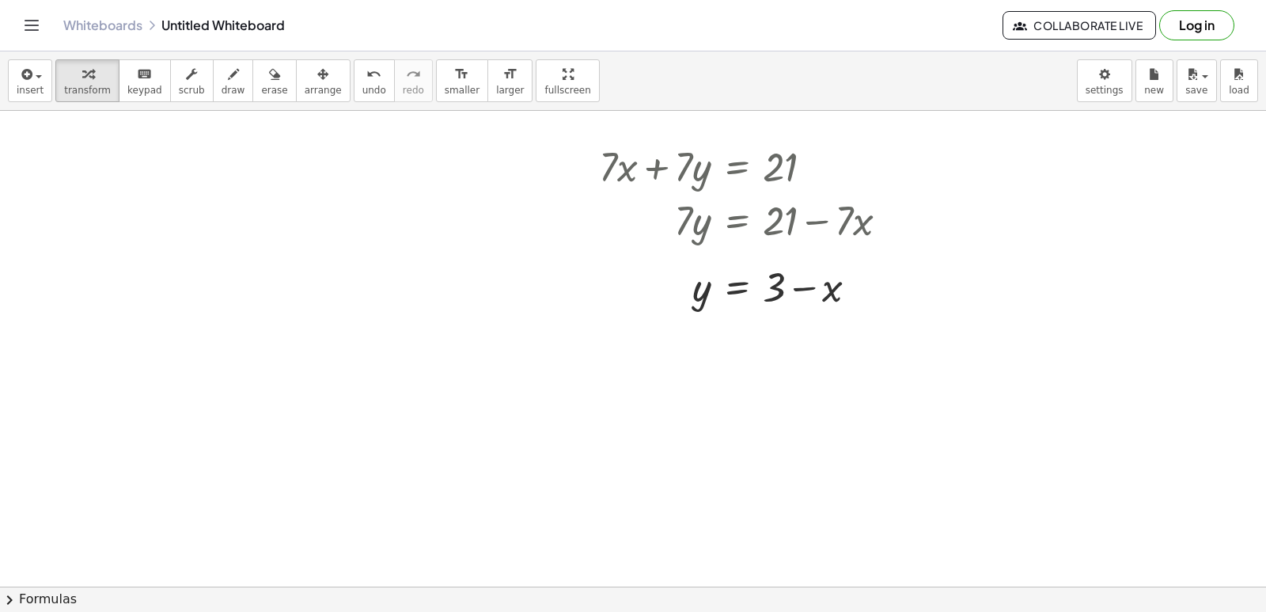
scroll to position [2765, 0]
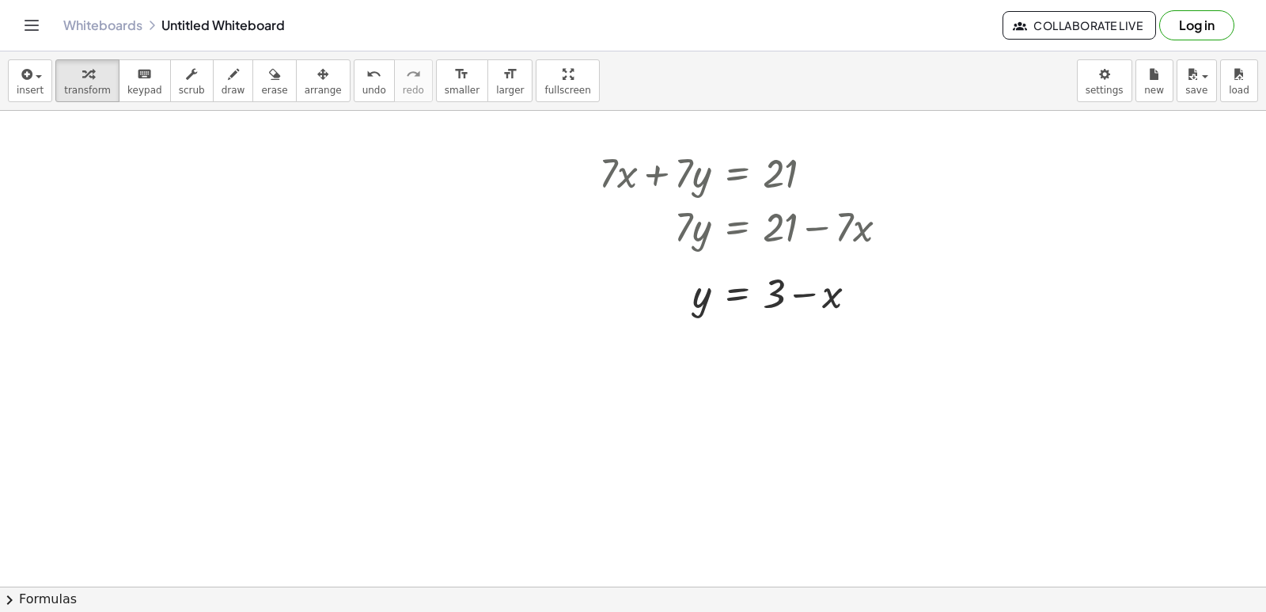
drag, startPoint x: 500, startPoint y: 240, endPoint x: 502, endPoint y: 248, distance: 8.1
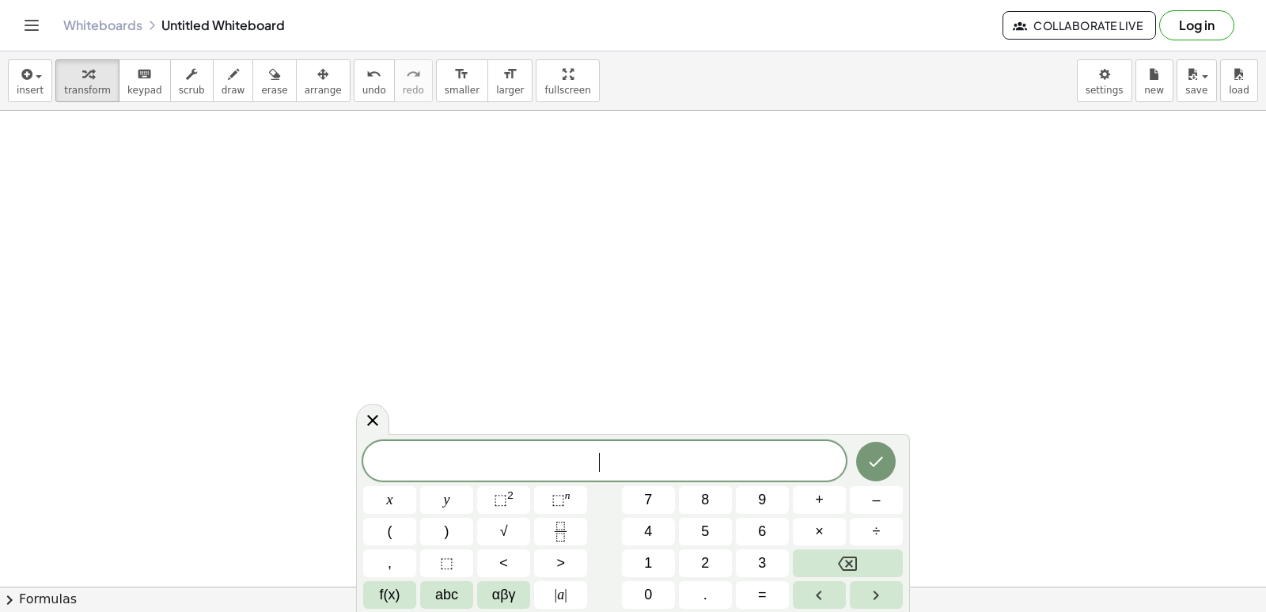
scroll to position [3405, 0]
click at [769, 602] on button "=" at bounding box center [762, 595] width 53 height 28
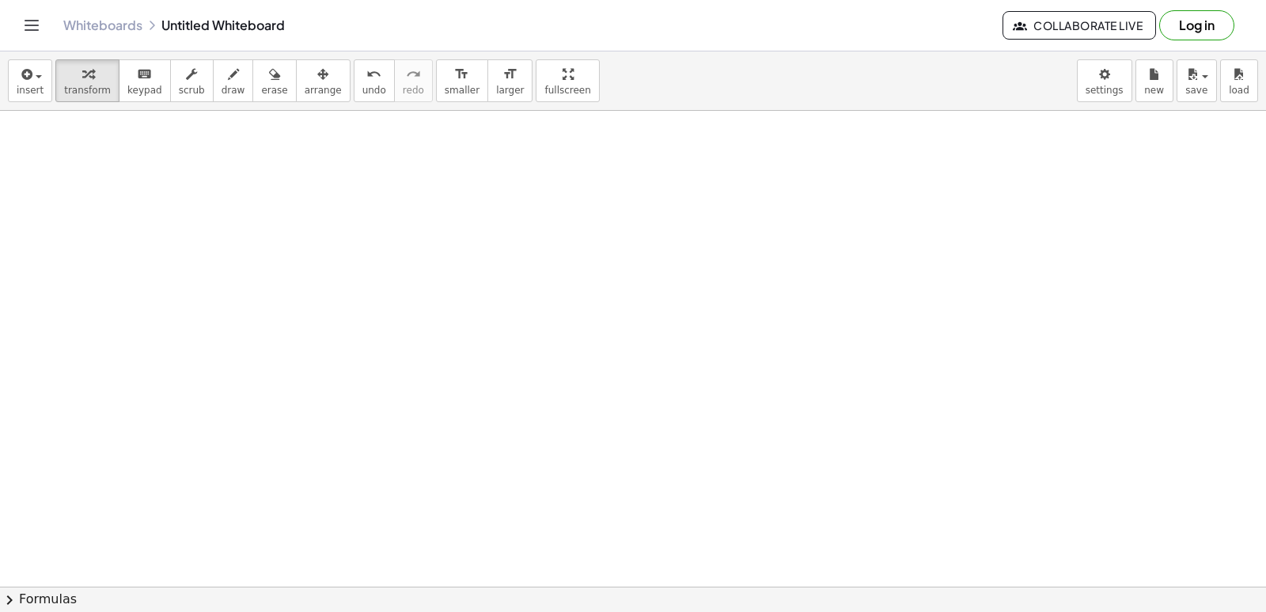
drag, startPoint x: 516, startPoint y: 449, endPoint x: 515, endPoint y: 465, distance: 16.6
drag, startPoint x: 522, startPoint y: 461, endPoint x: 528, endPoint y: 454, distance: 9.0
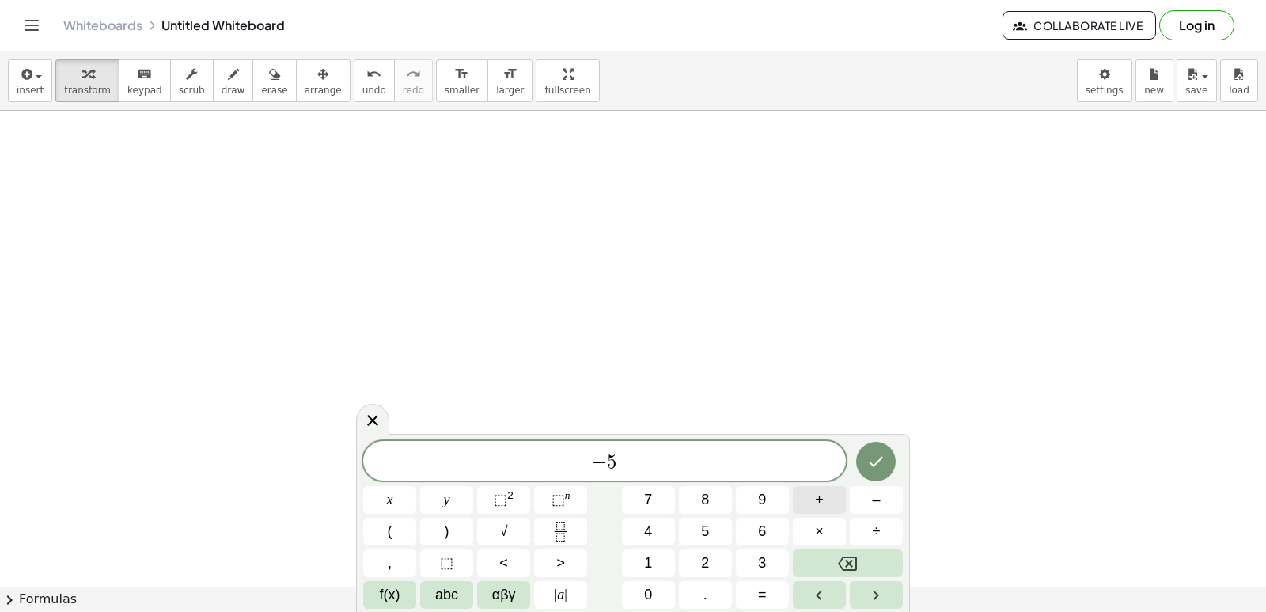
click at [825, 499] on button "+" at bounding box center [819, 500] width 53 height 28
click at [743, 554] on button "3" at bounding box center [762, 563] width 53 height 28
click at [460, 508] on button "y" at bounding box center [446, 500] width 53 height 28
click at [764, 592] on span "=" at bounding box center [762, 594] width 9 height 21
click at [879, 500] on button "–" at bounding box center [876, 500] width 53 height 28
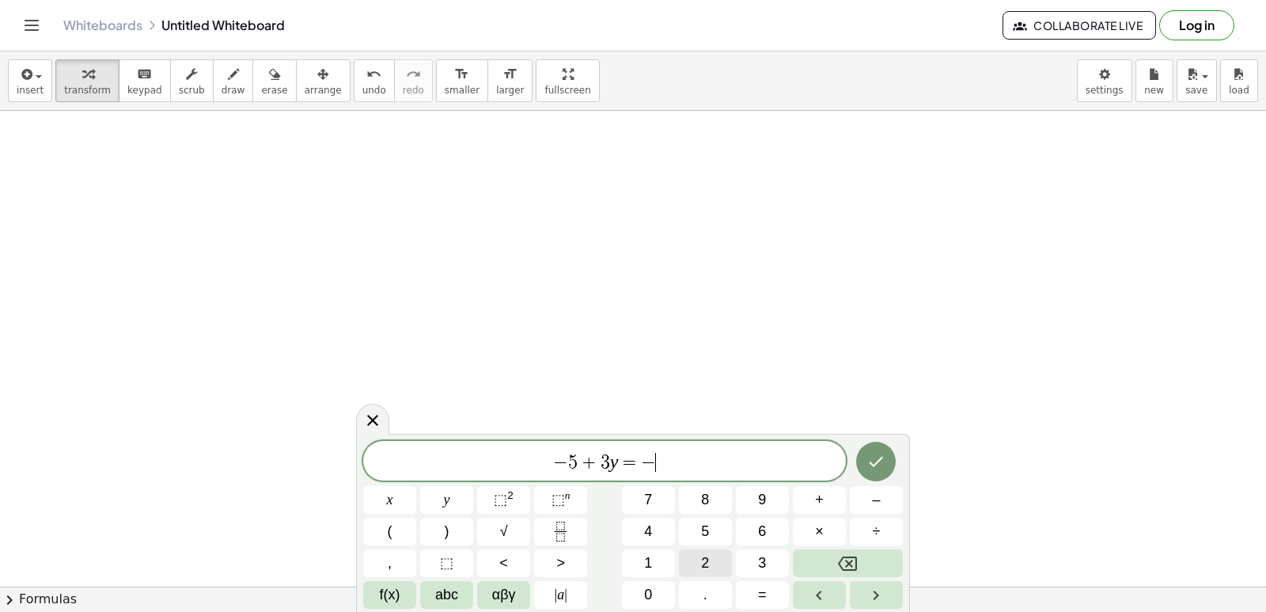
click at [703, 568] on span "2" at bounding box center [705, 562] width 8 height 21
click at [873, 455] on icon "Done" at bounding box center [875, 461] width 19 height 19
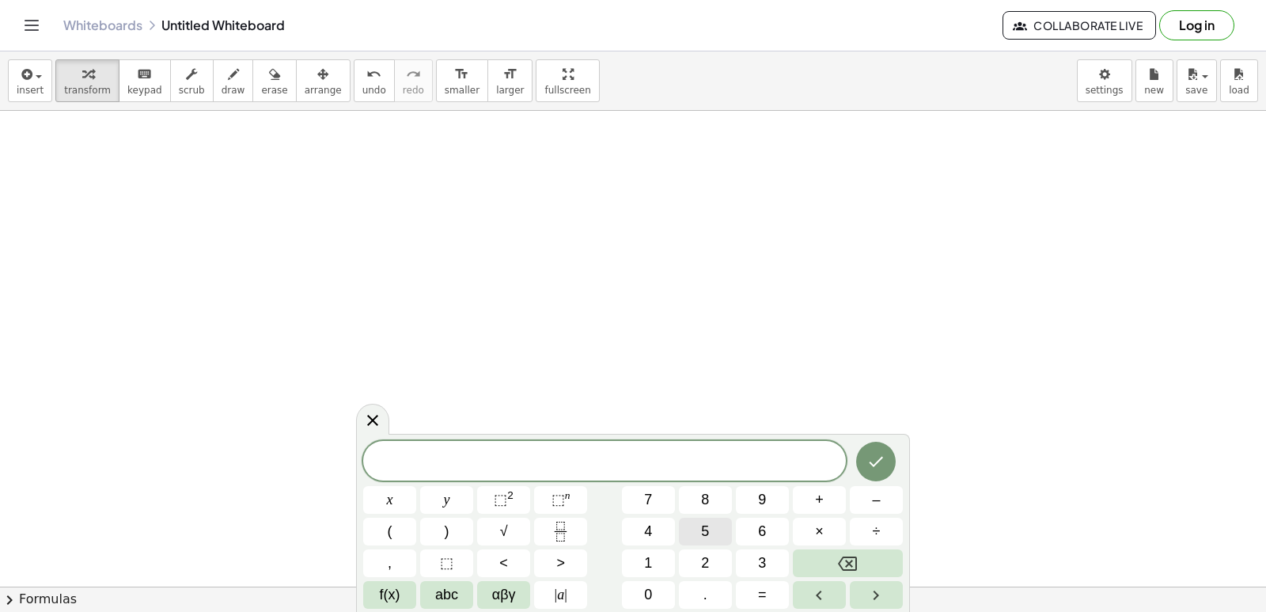
click at [710, 525] on button "5" at bounding box center [705, 531] width 53 height 28
click at [370, 504] on button "x" at bounding box center [389, 500] width 53 height 28
click at [821, 499] on span "+" at bounding box center [819, 499] width 9 height 21
click at [635, 504] on button "7" at bounding box center [648, 500] width 53 height 28
click at [456, 501] on button "y" at bounding box center [446, 500] width 53 height 28
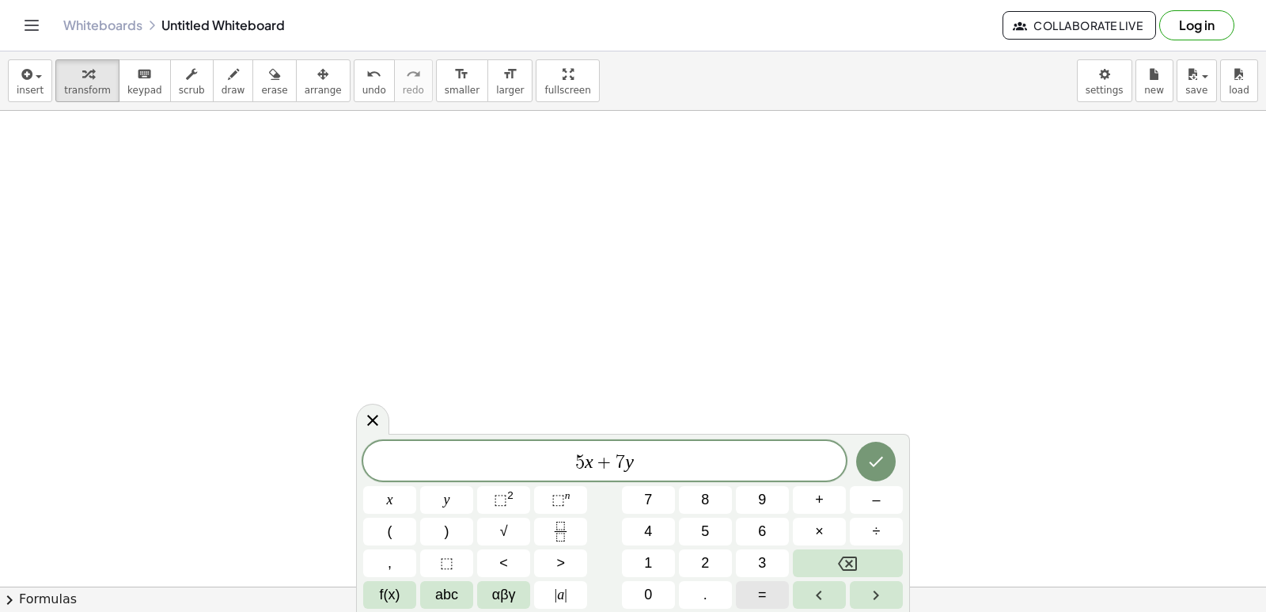
click at [777, 597] on button "=" at bounding box center [762, 595] width 53 height 28
click at [653, 561] on button "1" at bounding box center [648, 563] width 53 height 28
click at [695, 555] on button "2" at bounding box center [705, 563] width 53 height 28
click at [882, 465] on icon "Done" at bounding box center [875, 461] width 19 height 19
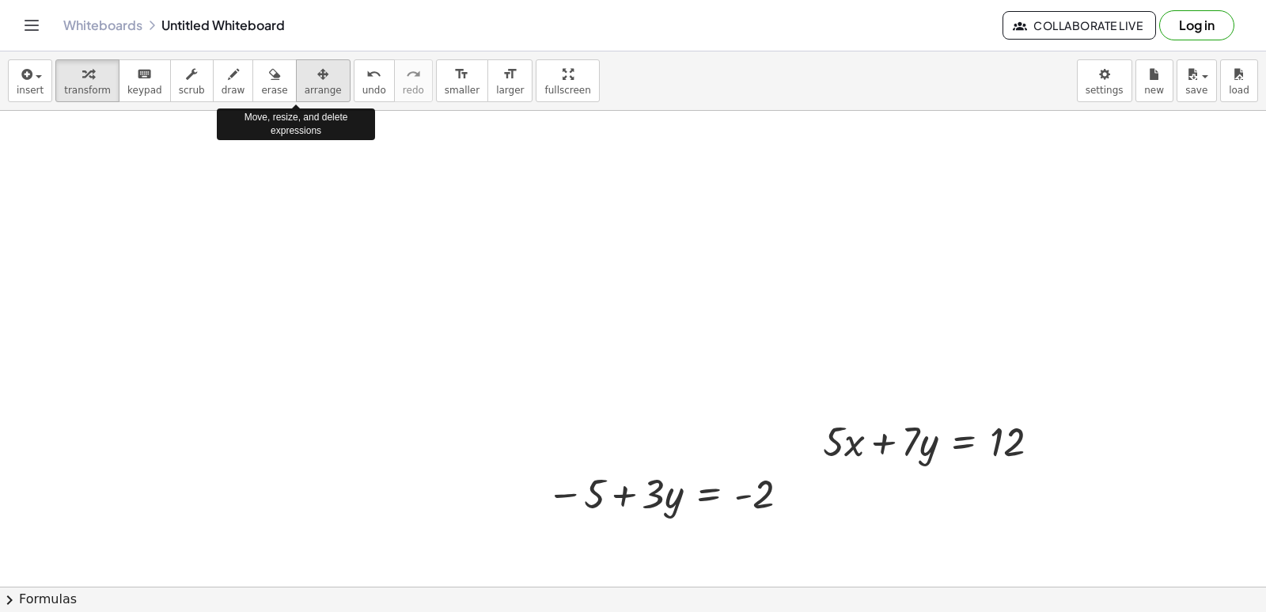
click at [312, 76] on div "button" at bounding box center [323, 73] width 37 height 19
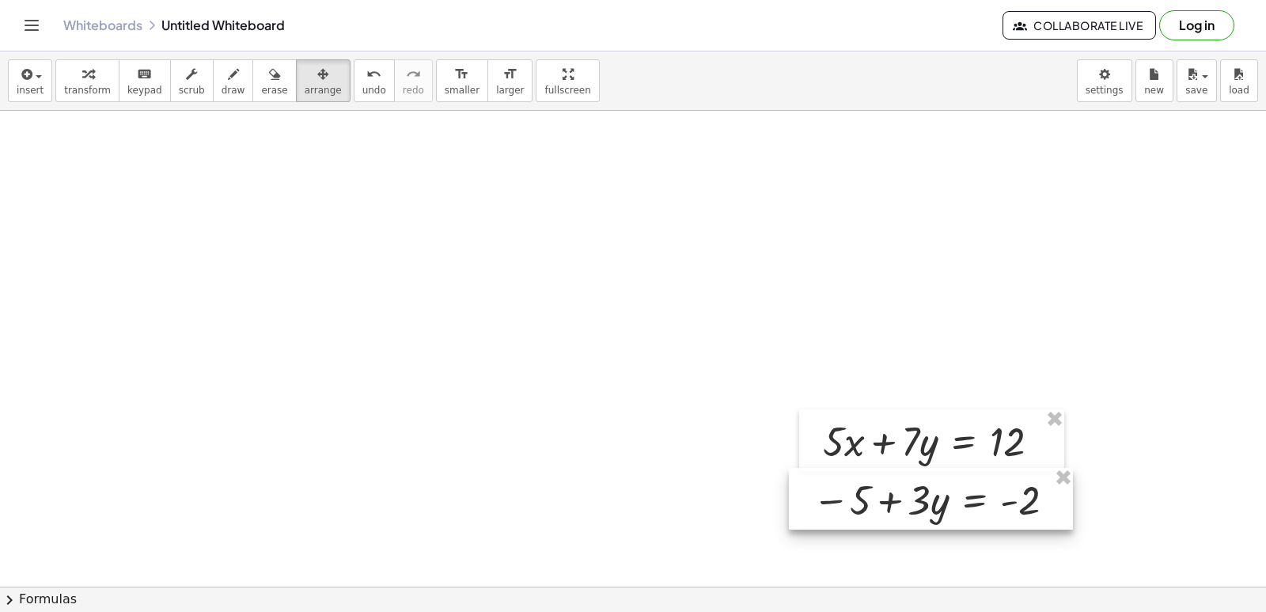
drag, startPoint x: 661, startPoint y: 506, endPoint x: 927, endPoint y: 513, distance: 265.9
click at [927, 513] on div at bounding box center [931, 499] width 284 height 62
click at [73, 78] on div "button" at bounding box center [87, 73] width 47 height 19
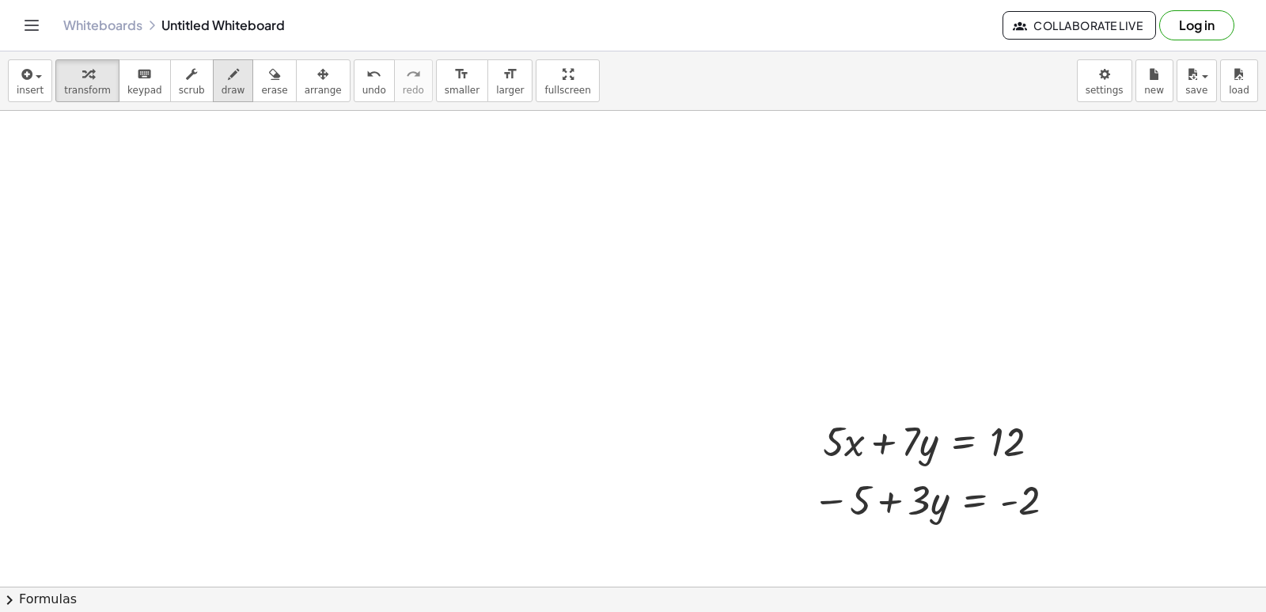
click at [228, 78] on icon "button" at bounding box center [233, 74] width 11 height 19
drag, startPoint x: 796, startPoint y: 355, endPoint x: 878, endPoint y: 565, distance: 225.2
click at [63, 83] on button "transform" at bounding box center [87, 80] width 64 height 43
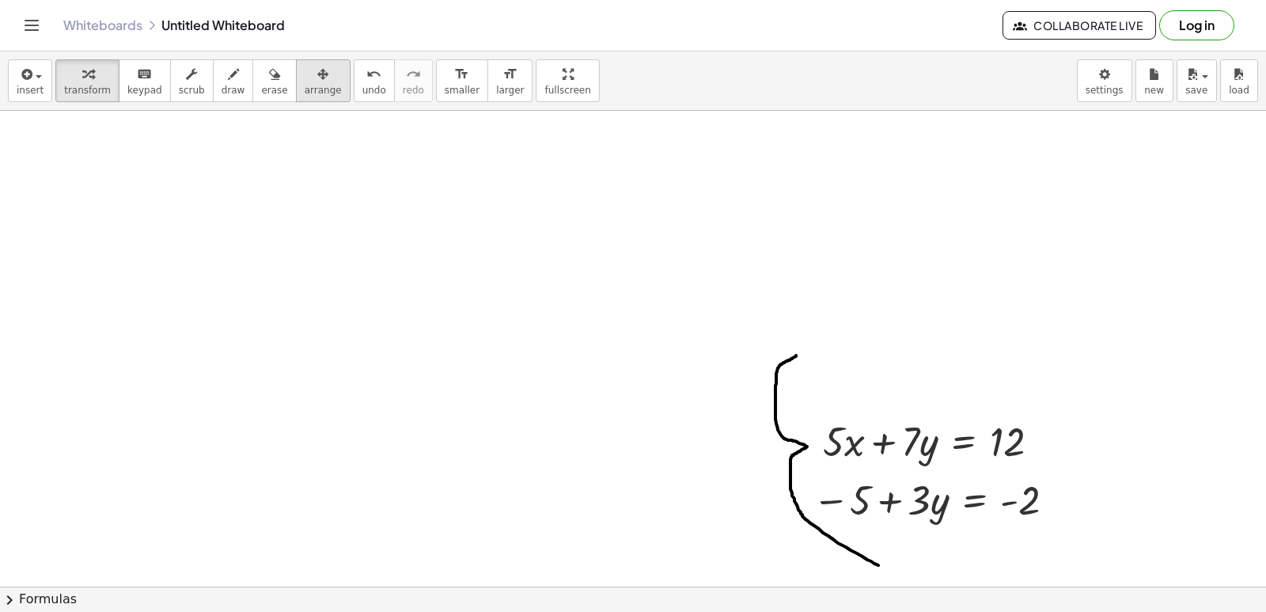
click at [305, 81] on div "button" at bounding box center [323, 73] width 37 height 19
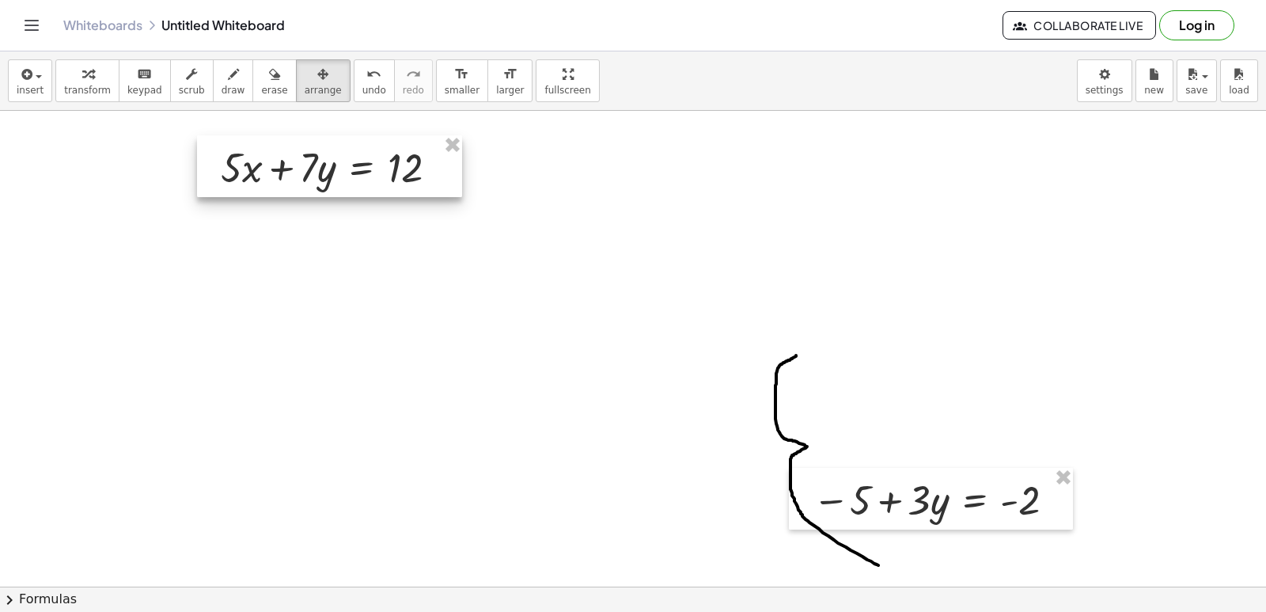
drag, startPoint x: 817, startPoint y: 451, endPoint x: 214, endPoint y: 177, distance: 662.2
click at [214, 177] on div at bounding box center [329, 166] width 265 height 62
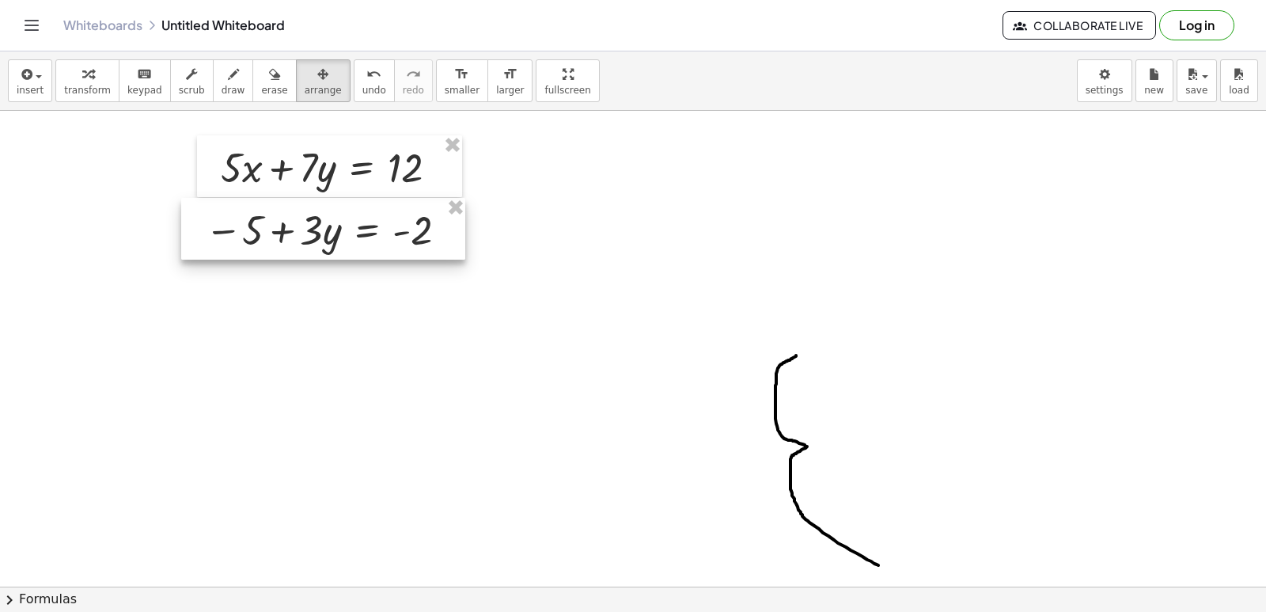
drag, startPoint x: 792, startPoint y: 524, endPoint x: 184, endPoint y: 254, distance: 664.9
click at [184, 254] on div at bounding box center [323, 229] width 284 height 62
click at [261, 88] on span "erase" at bounding box center [274, 90] width 26 height 11
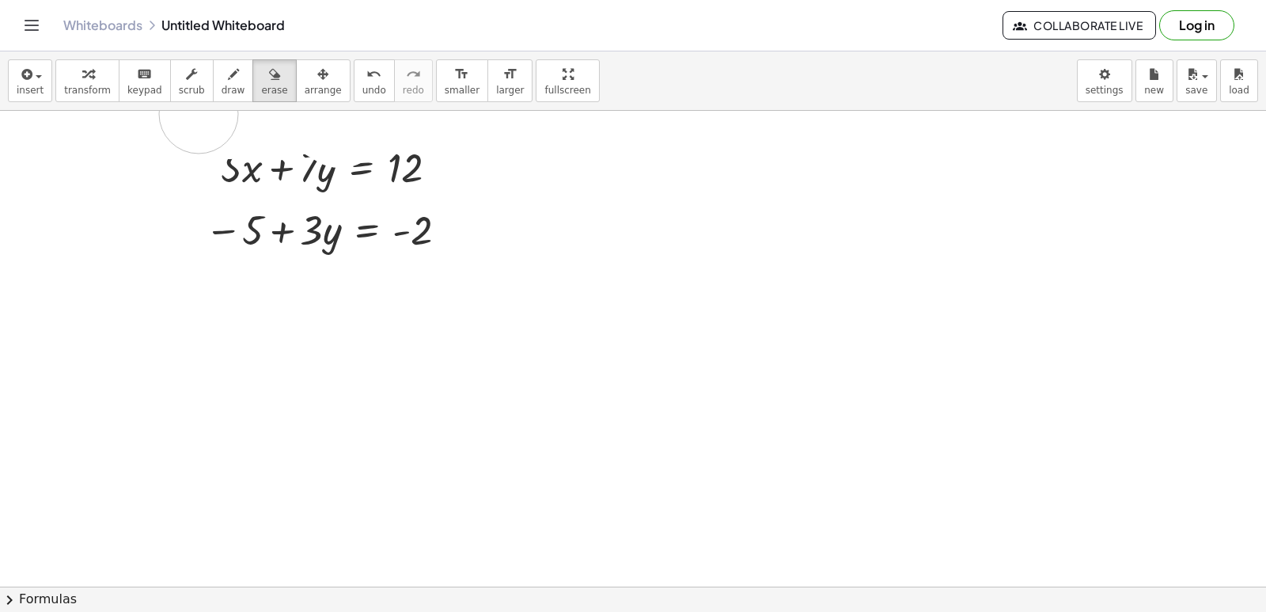
drag, startPoint x: 570, startPoint y: 363, endPoint x: 131, endPoint y: 109, distance: 508.0
click at [81, 85] on span "transform" at bounding box center [87, 90] width 47 height 11
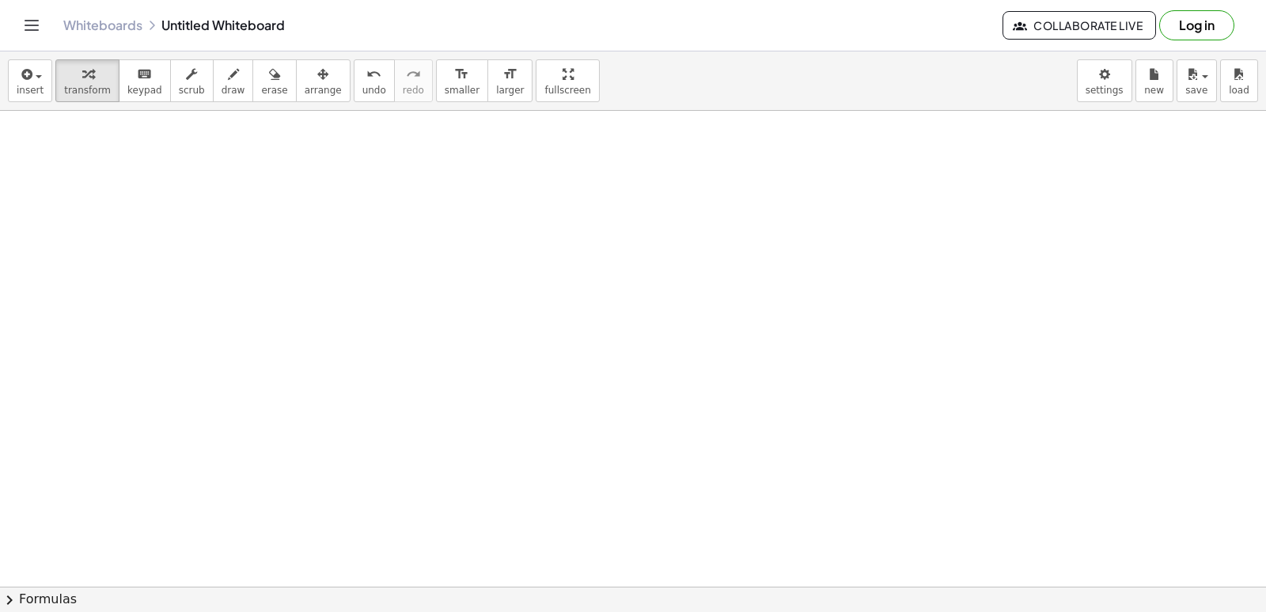
scroll to position [3872, 0]
drag, startPoint x: 524, startPoint y: 310, endPoint x: 546, endPoint y: 358, distance: 53.1
drag, startPoint x: 545, startPoint y: 439, endPoint x: 529, endPoint y: 486, distance: 49.3
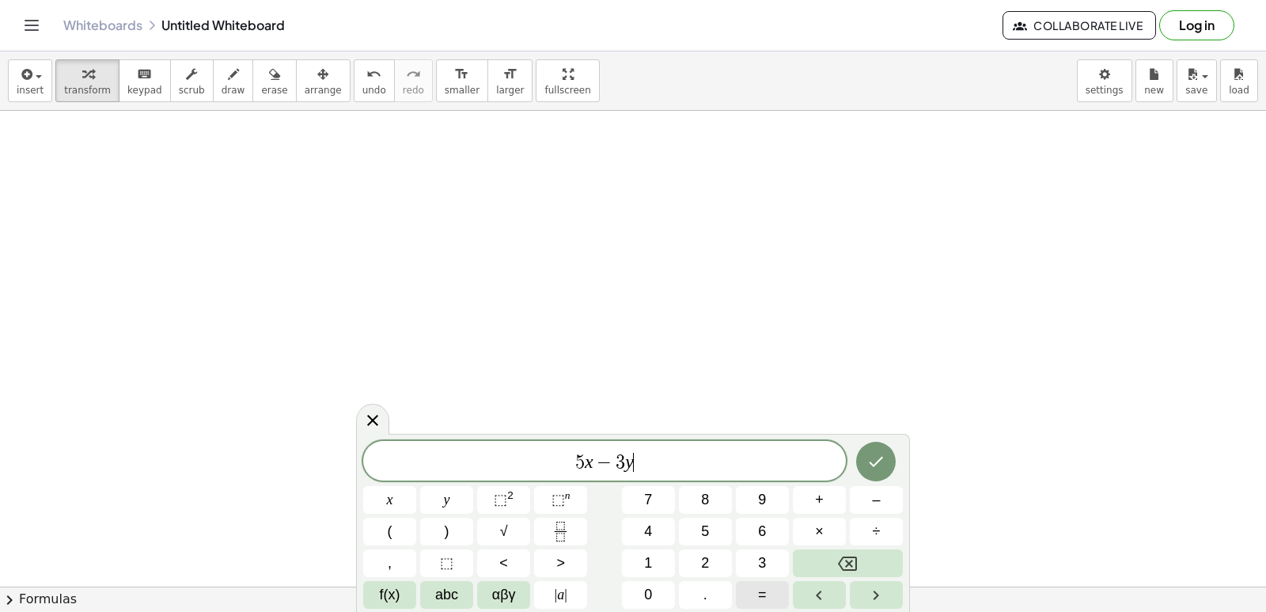
click at [752, 592] on button "=" at bounding box center [762, 595] width 53 height 28
click at [649, 537] on span "4" at bounding box center [648, 531] width 8 height 21
click at [870, 465] on icon "Done" at bounding box center [875, 461] width 19 height 19
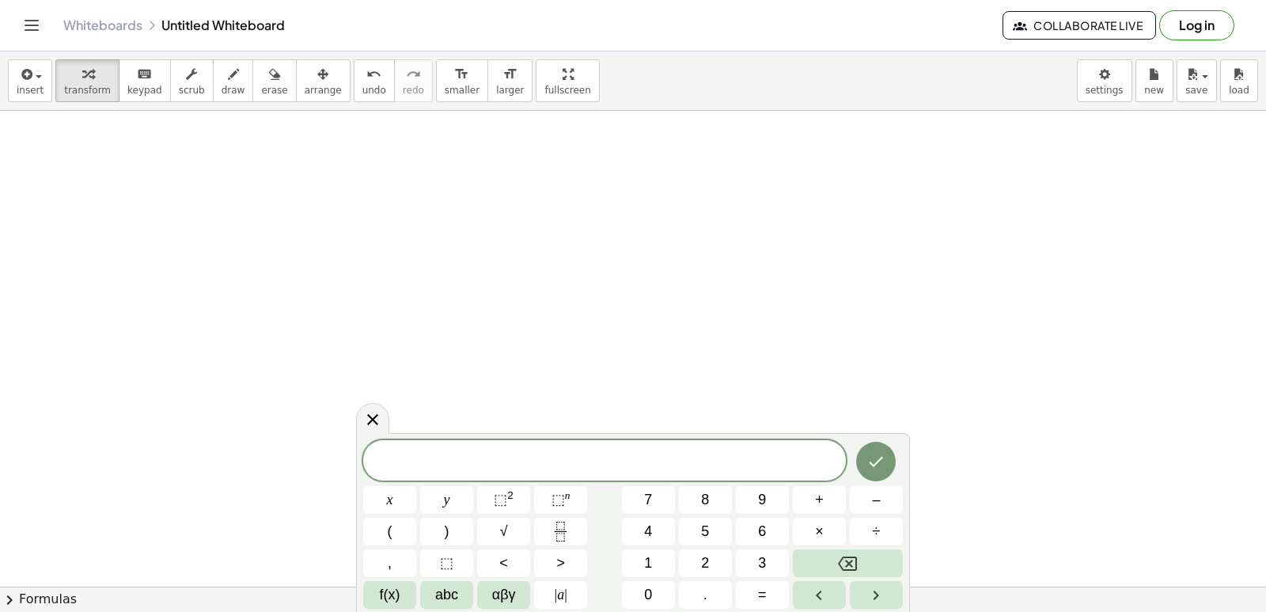
drag, startPoint x: 370, startPoint y: 424, endPoint x: 330, endPoint y: 358, distance: 76.7
click at [364, 422] on icon at bounding box center [372, 419] width 19 height 19
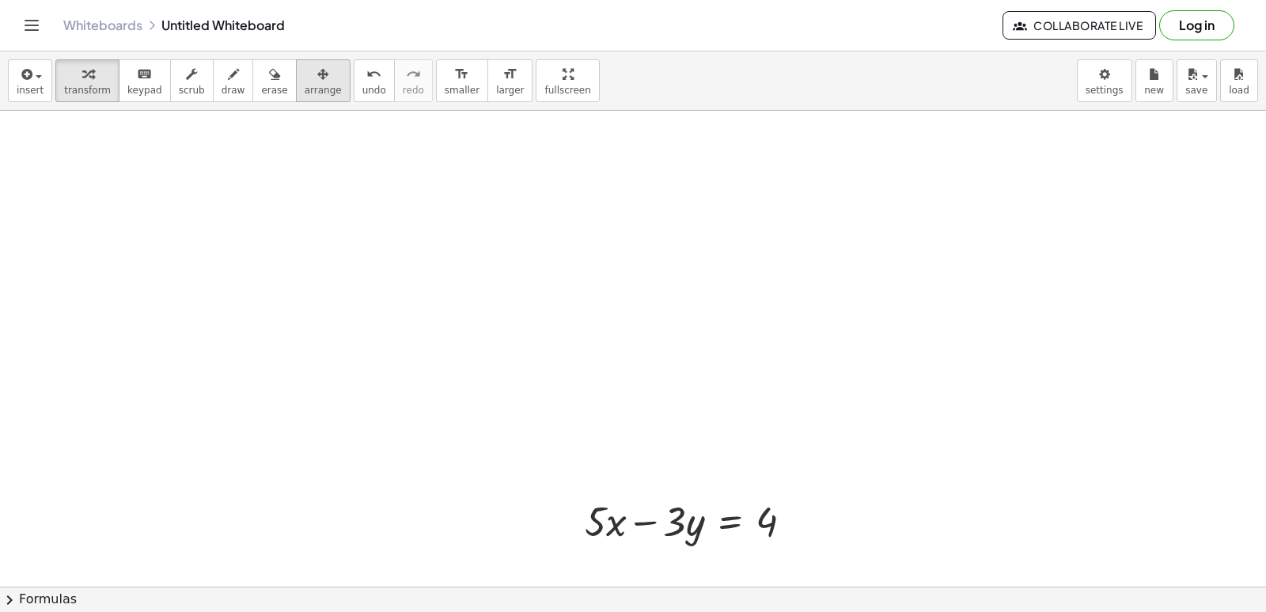
click at [316, 81] on button "arrange" at bounding box center [323, 80] width 55 height 43
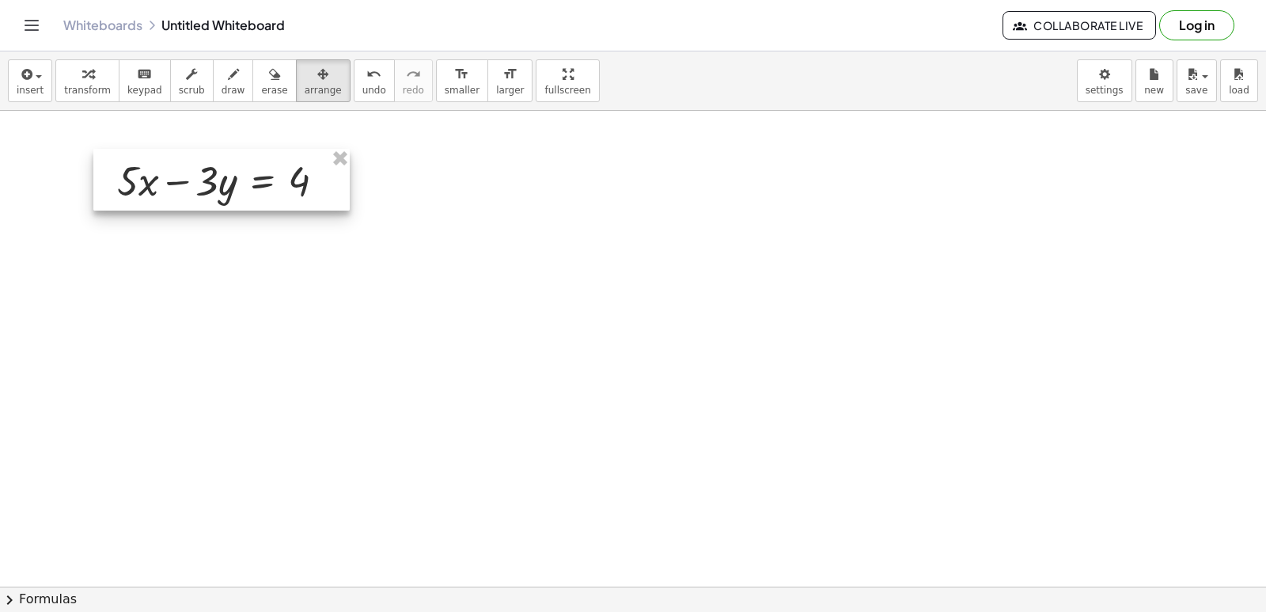
drag, startPoint x: 583, startPoint y: 525, endPoint x: 116, endPoint y: 184, distance: 577.7
click at [116, 184] on div at bounding box center [221, 180] width 256 height 62
click at [104, 92] on button "transform" at bounding box center [87, 80] width 64 height 43
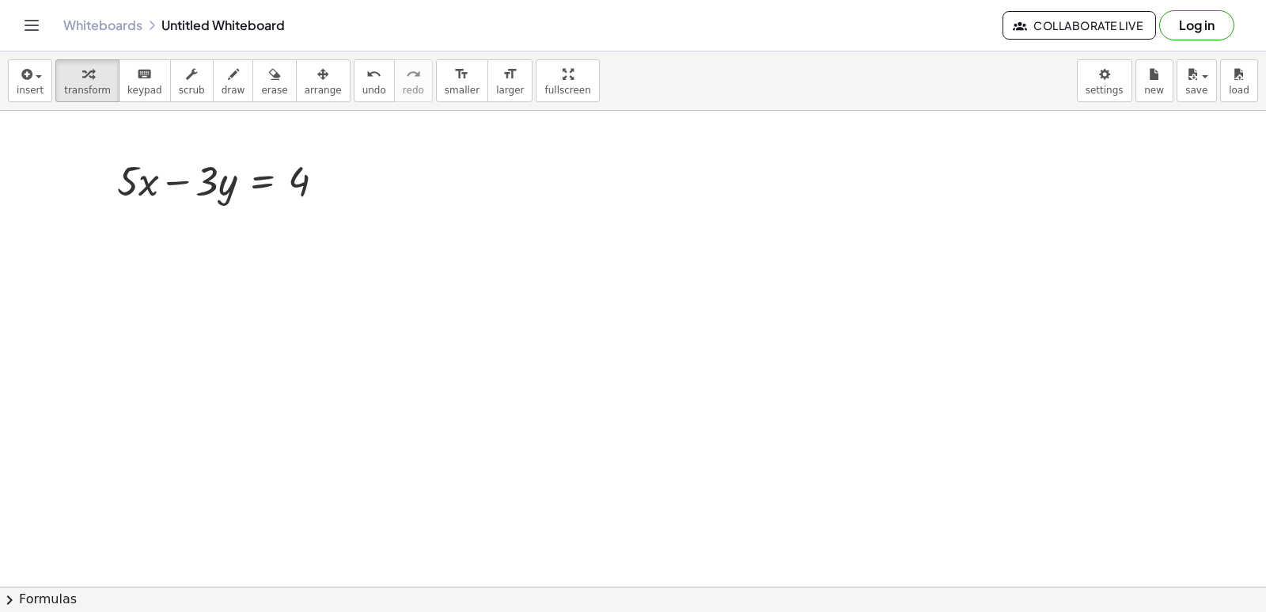
drag, startPoint x: 485, startPoint y: 411, endPoint x: 485, endPoint y: 389, distance: 21.4
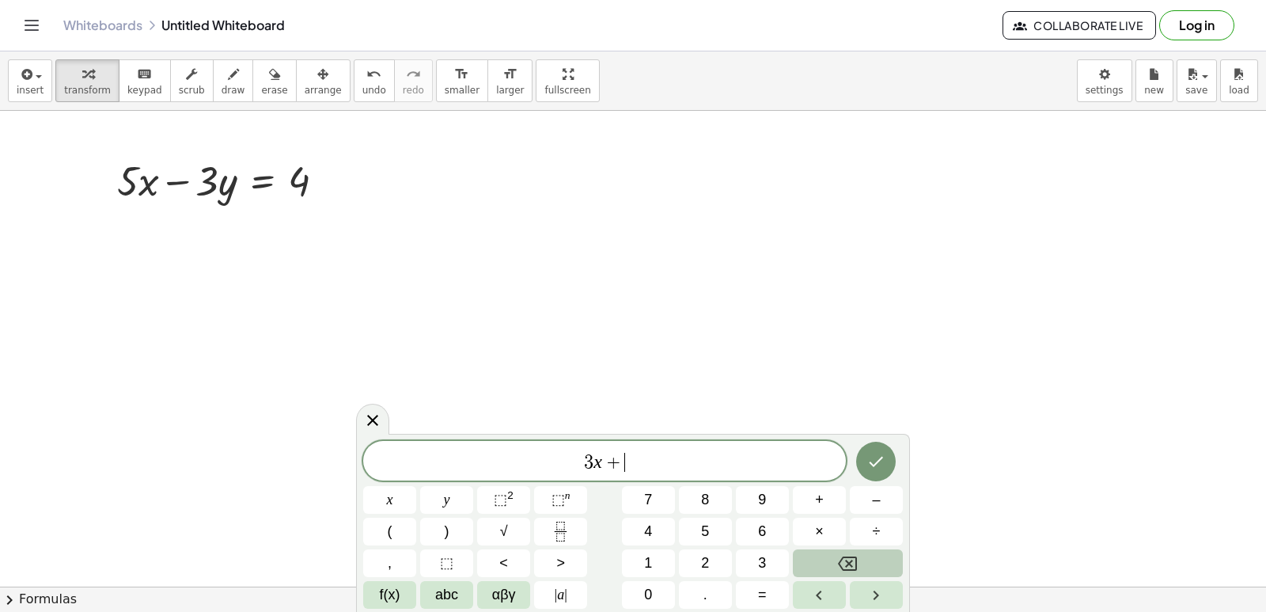
click at [840, 554] on icon "Backspace" at bounding box center [847, 563] width 19 height 19
click at [858, 500] on button "–" at bounding box center [876, 500] width 53 height 28
click at [763, 571] on span "3" at bounding box center [762, 562] width 8 height 21
click at [450, 491] on button "y" at bounding box center [446, 500] width 53 height 28
click at [778, 597] on button "=" at bounding box center [762, 595] width 53 height 28
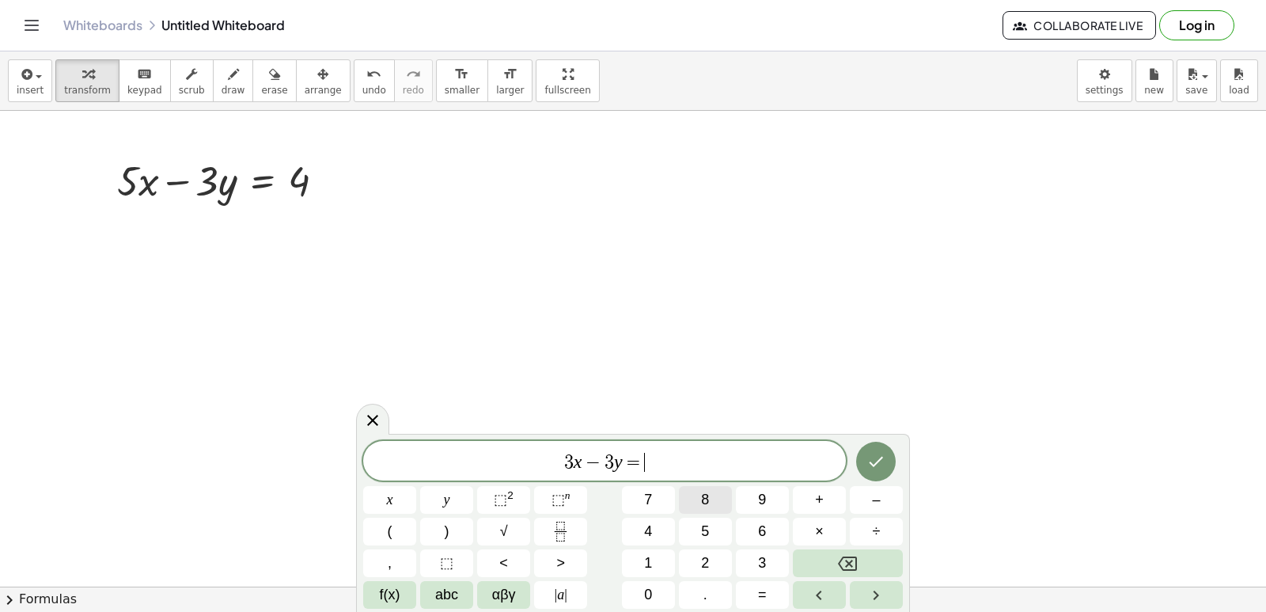
click at [708, 491] on span "8" at bounding box center [705, 499] width 8 height 21
click at [900, 498] on div "3 x − 3 y = 8 ​ x y ⬚ 2 ⬚ n 7 8 9 + – ( ) √ 4 5 6 × ÷ , ⬚ < > 1 2 3 f(x) abc αβ…" at bounding box center [633, 525] width 540 height 168
click at [885, 451] on button "Done" at bounding box center [876, 462] width 40 height 40
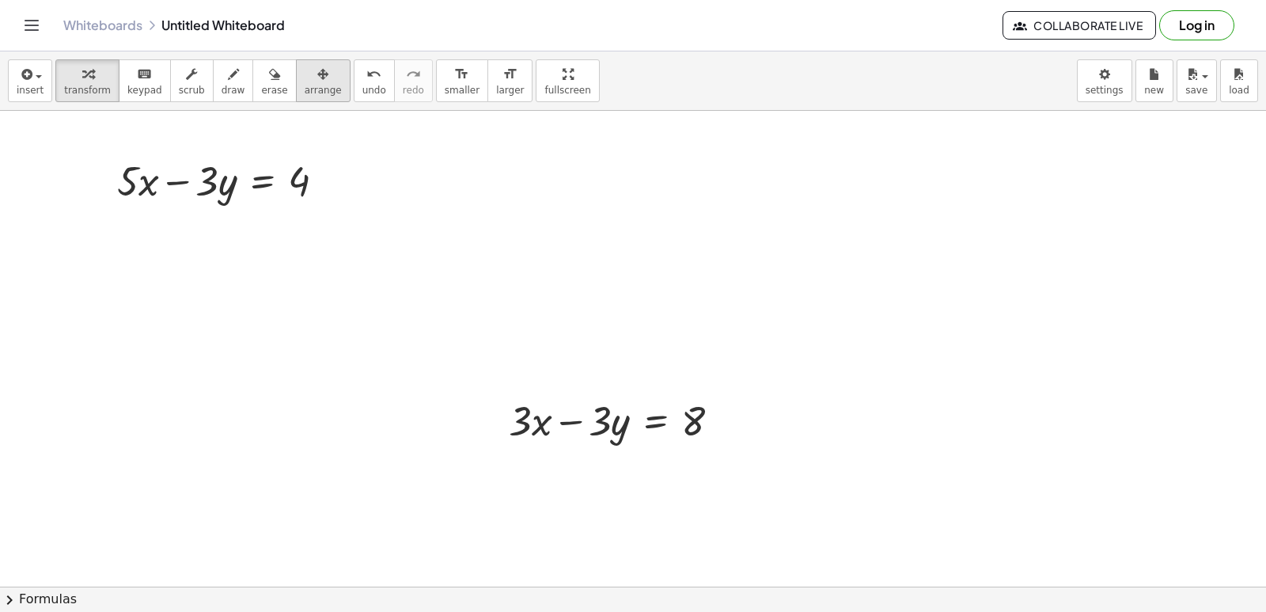
click at [305, 91] on span "arrange" at bounding box center [323, 90] width 37 height 11
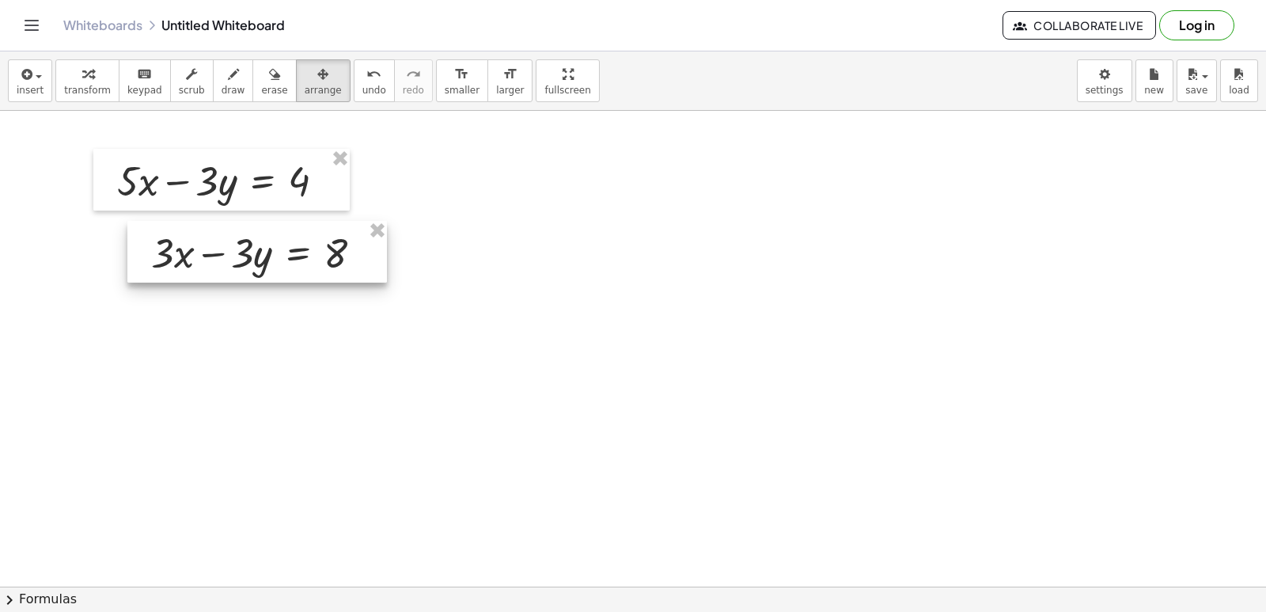
drag, startPoint x: 549, startPoint y: 403, endPoint x: 191, endPoint y: 235, distance: 395.0
click at [191, 235] on div at bounding box center [257, 252] width 260 height 62
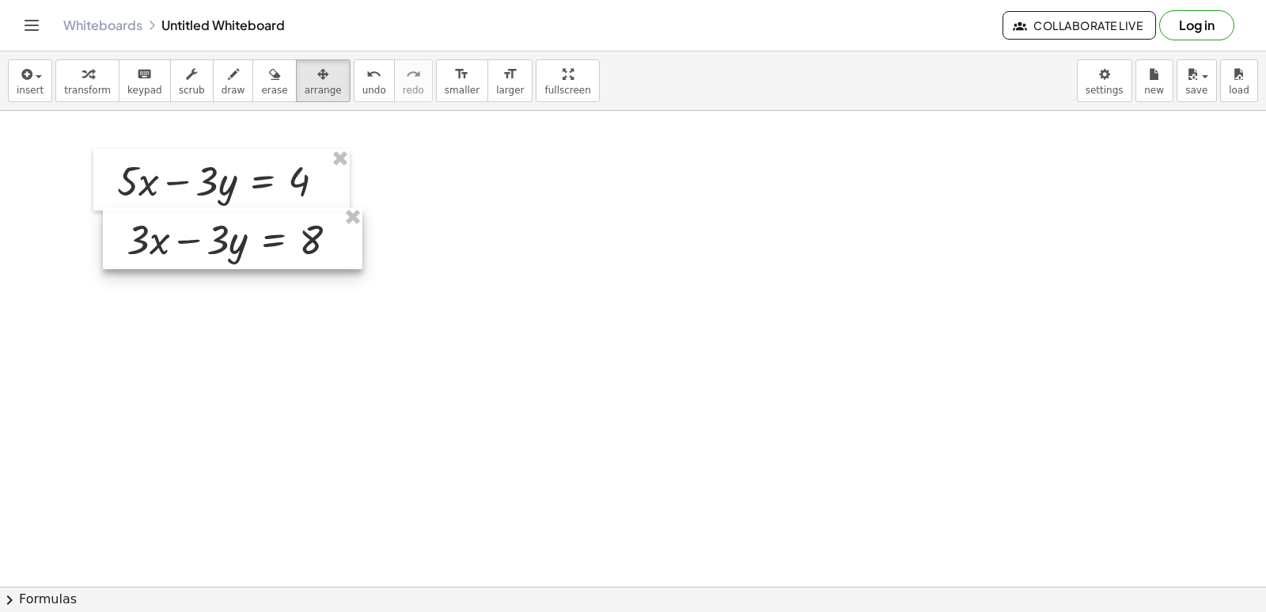
drag, startPoint x: 191, startPoint y: 235, endPoint x: 167, endPoint y: 222, distance: 28.0
click at [167, 222] on div at bounding box center [233, 238] width 260 height 62
click at [64, 80] on div "button" at bounding box center [87, 73] width 47 height 19
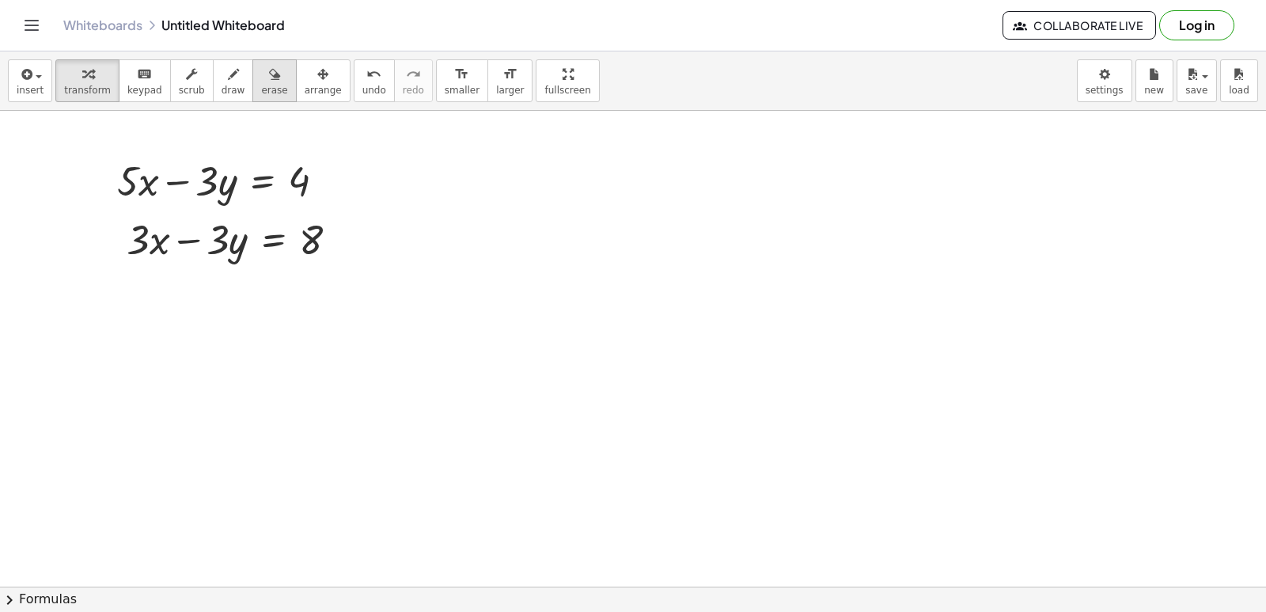
click at [252, 78] on button "erase" at bounding box center [274, 80] width 44 height 43
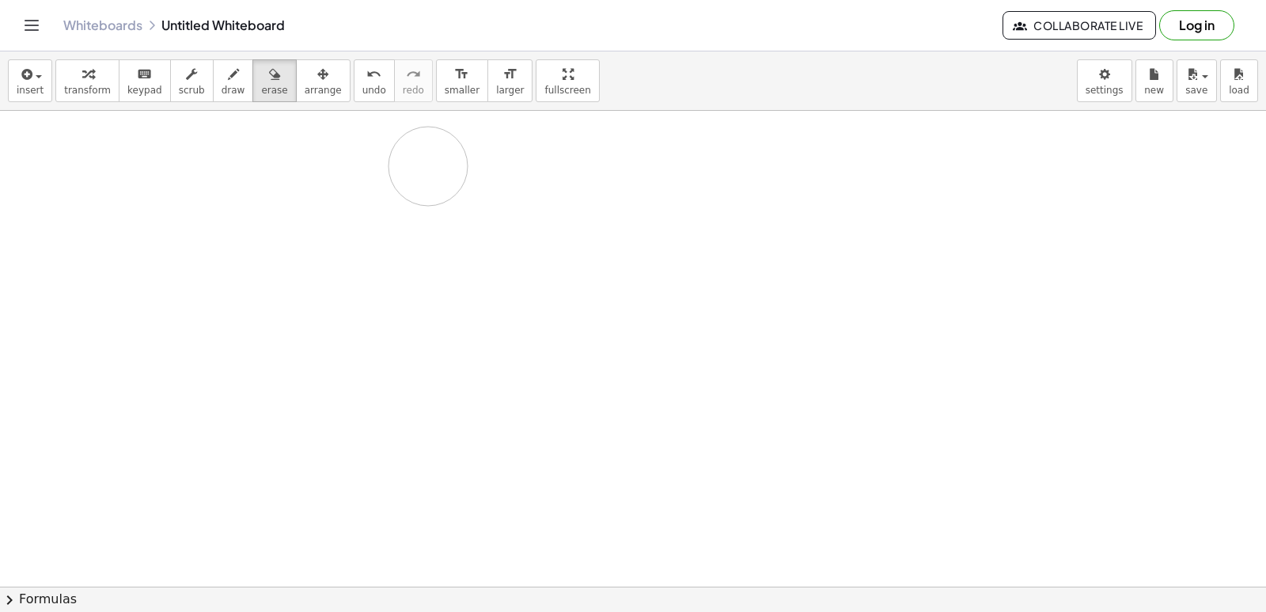
drag, startPoint x: 362, startPoint y: 221, endPoint x: 450, endPoint y: 176, distance: 99.4
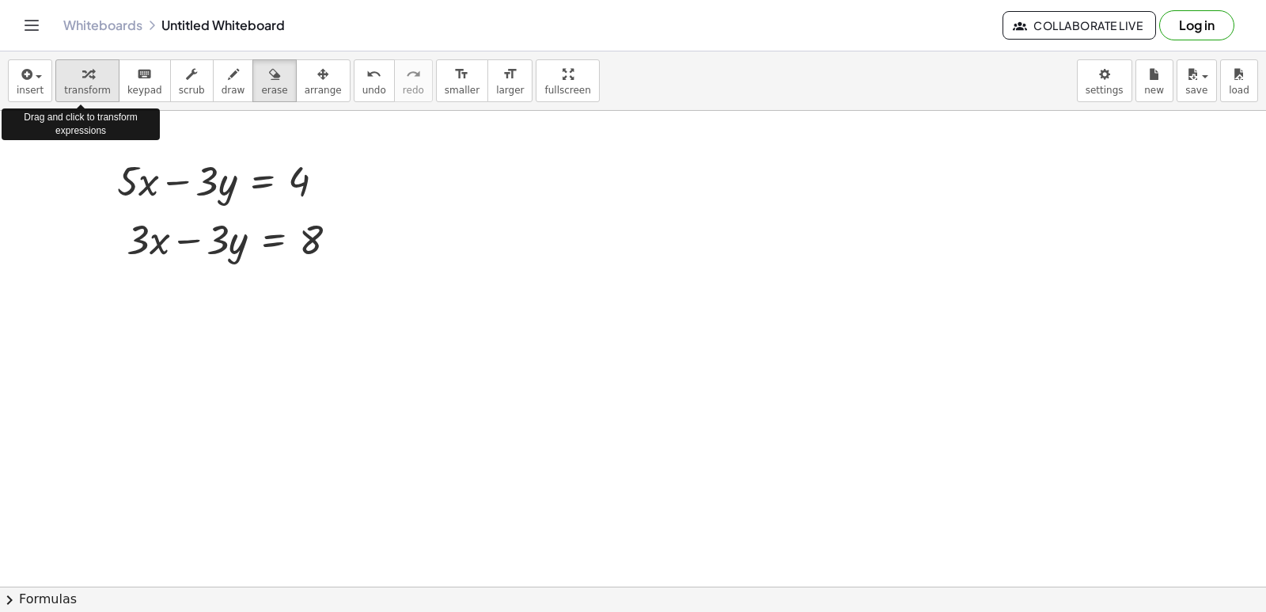
click at [72, 78] on div "button" at bounding box center [87, 73] width 47 height 19
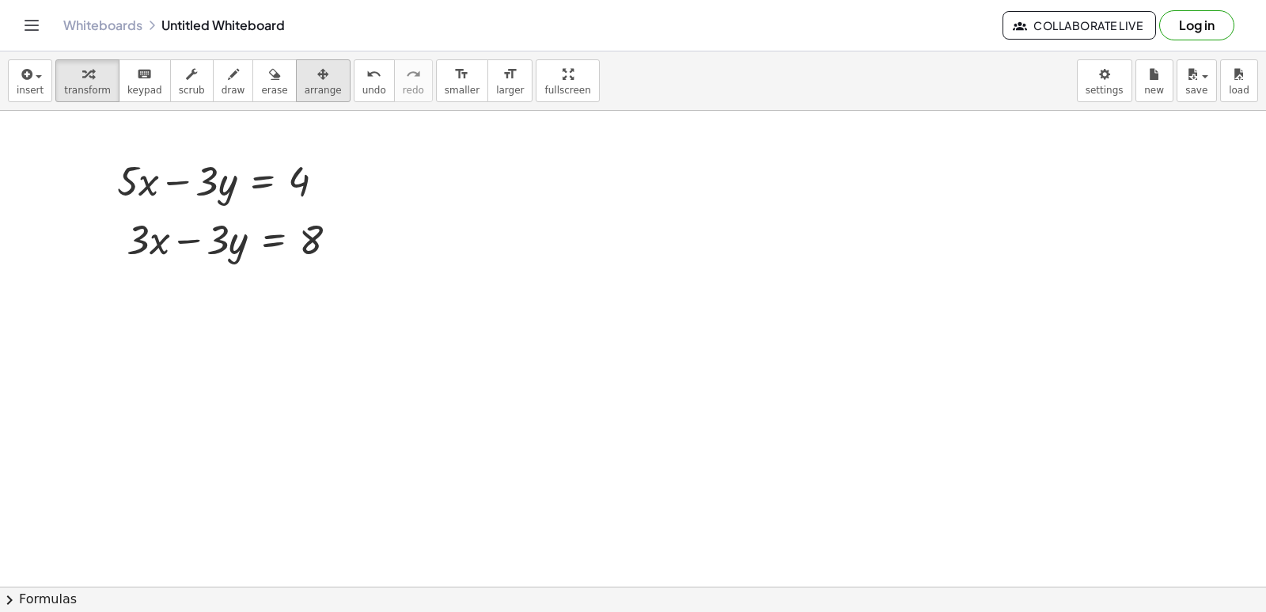
click at [296, 85] on button "arrange" at bounding box center [323, 80] width 55 height 43
drag, startPoint x: 272, startPoint y: 256, endPoint x: 813, endPoint y: 36, distance: 583.5
click at [813, 26] on div "Graspable Math Activities Get Started Activity Bank Assigned Work Classes White…" at bounding box center [633, 306] width 1266 height 612
click at [83, 69] on icon "button" at bounding box center [87, 74] width 11 height 19
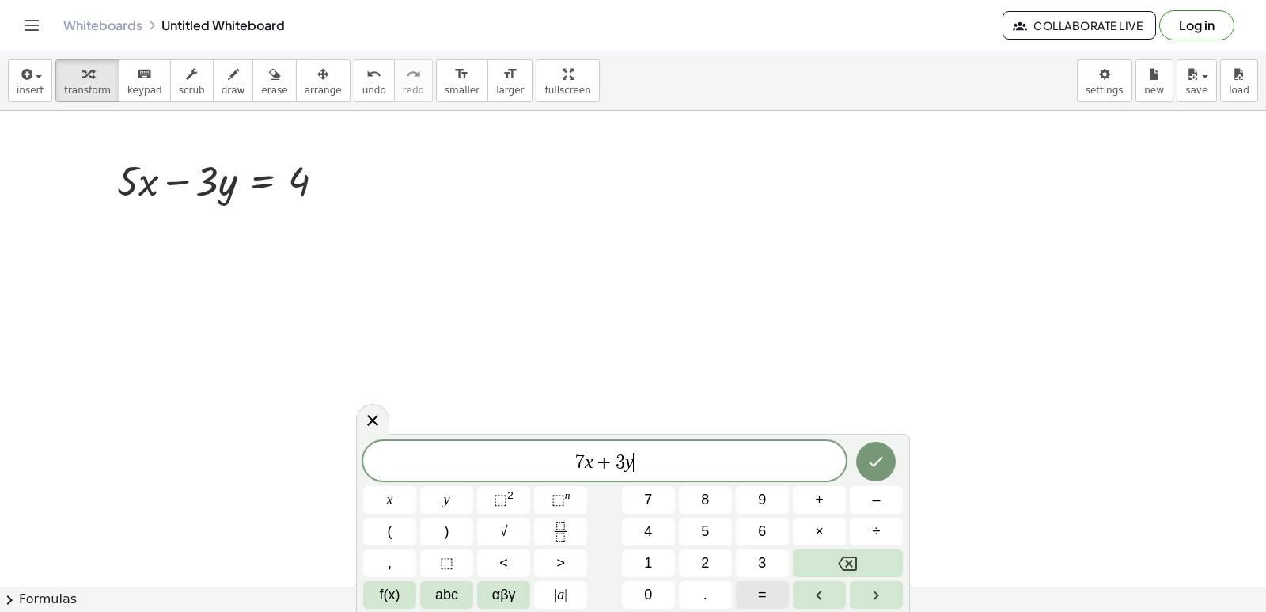
click at [772, 593] on button "=" at bounding box center [762, 595] width 53 height 28
click at [723, 561] on button "2" at bounding box center [705, 563] width 53 height 28
click at [638, 597] on button "0" at bounding box center [648, 595] width 53 height 28
click at [877, 455] on icon "Done" at bounding box center [875, 461] width 19 height 19
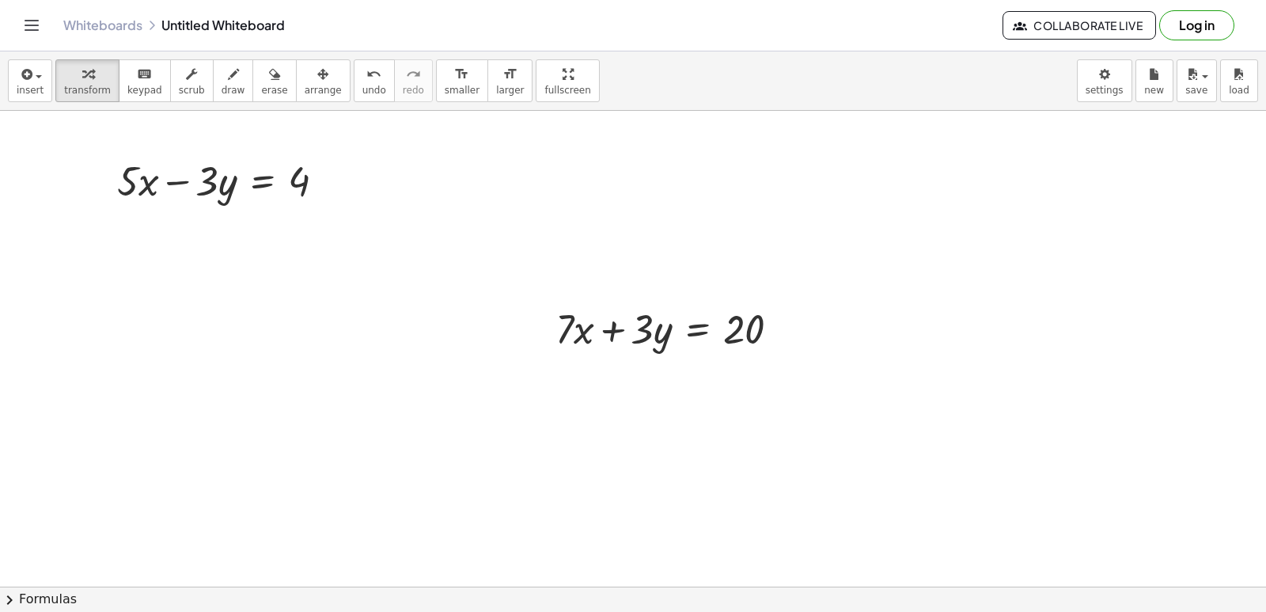
click at [308, 91] on span "arrange" at bounding box center [323, 90] width 37 height 11
drag, startPoint x: 575, startPoint y: 282, endPoint x: 500, endPoint y: 324, distance: 86.1
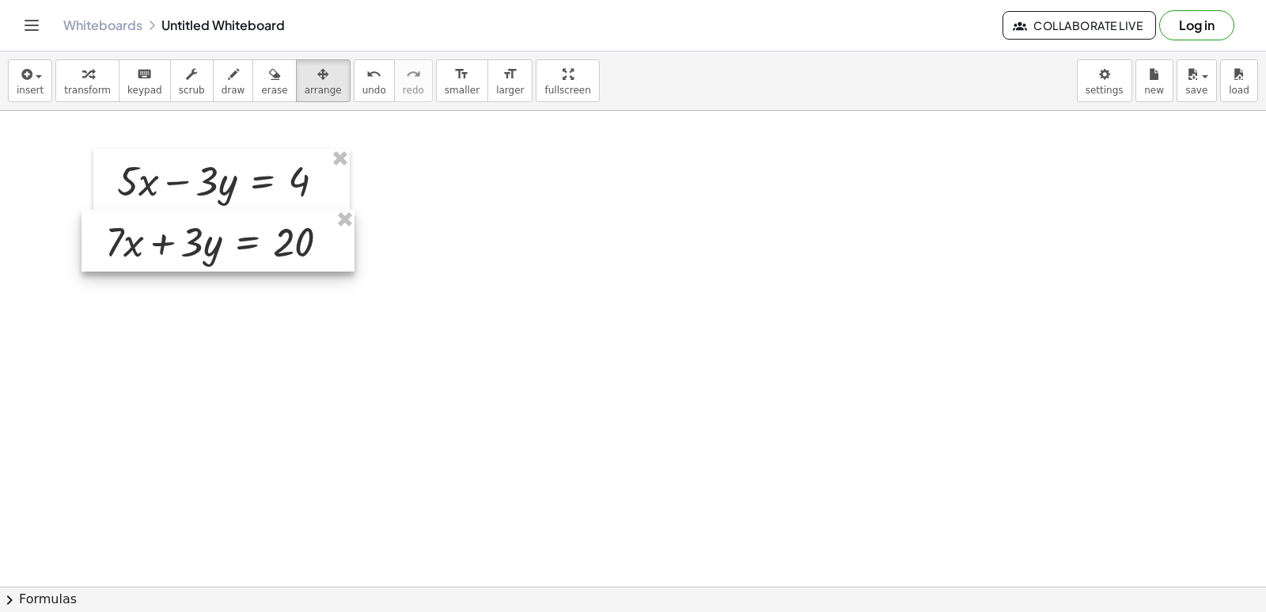
drag, startPoint x: 557, startPoint y: 315, endPoint x: 107, endPoint y: 228, distance: 458.5
click at [107, 228] on div at bounding box center [217, 241] width 273 height 62
click at [63, 61] on button "transform" at bounding box center [87, 80] width 64 height 43
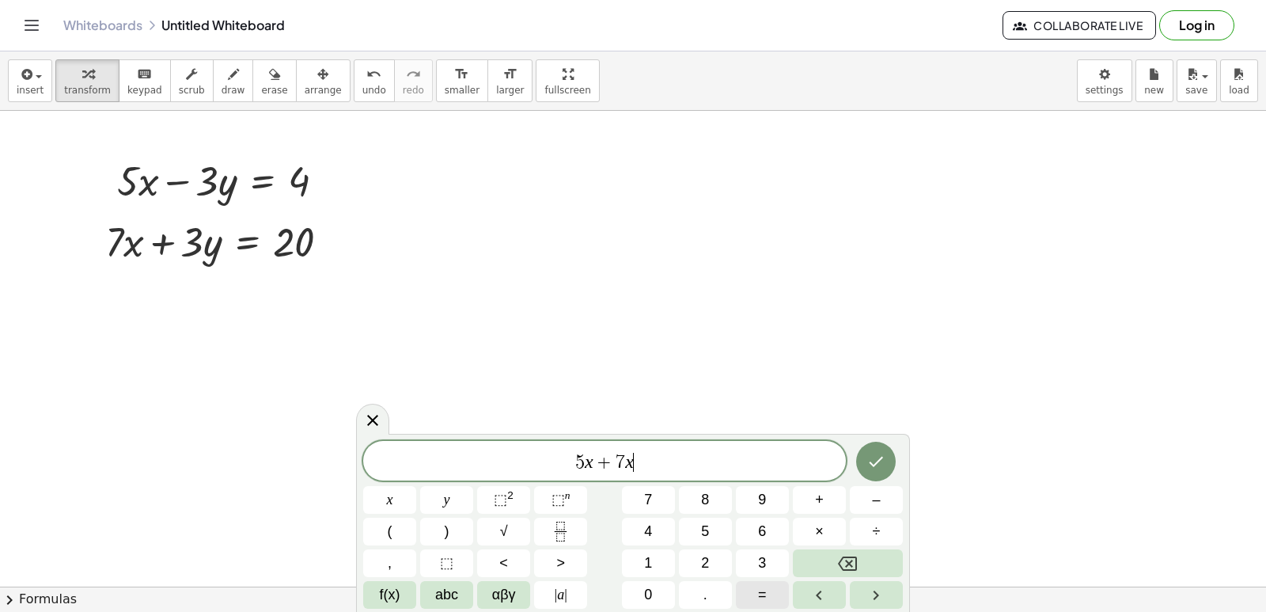
click at [765, 590] on span "=" at bounding box center [762, 594] width 9 height 21
click at [692, 574] on button "2" at bounding box center [705, 563] width 53 height 28
click at [659, 600] on button "0" at bounding box center [648, 595] width 53 height 28
click at [829, 498] on button "+" at bounding box center [819, 500] width 53 height 28
click at [661, 538] on button "4" at bounding box center [648, 531] width 53 height 28
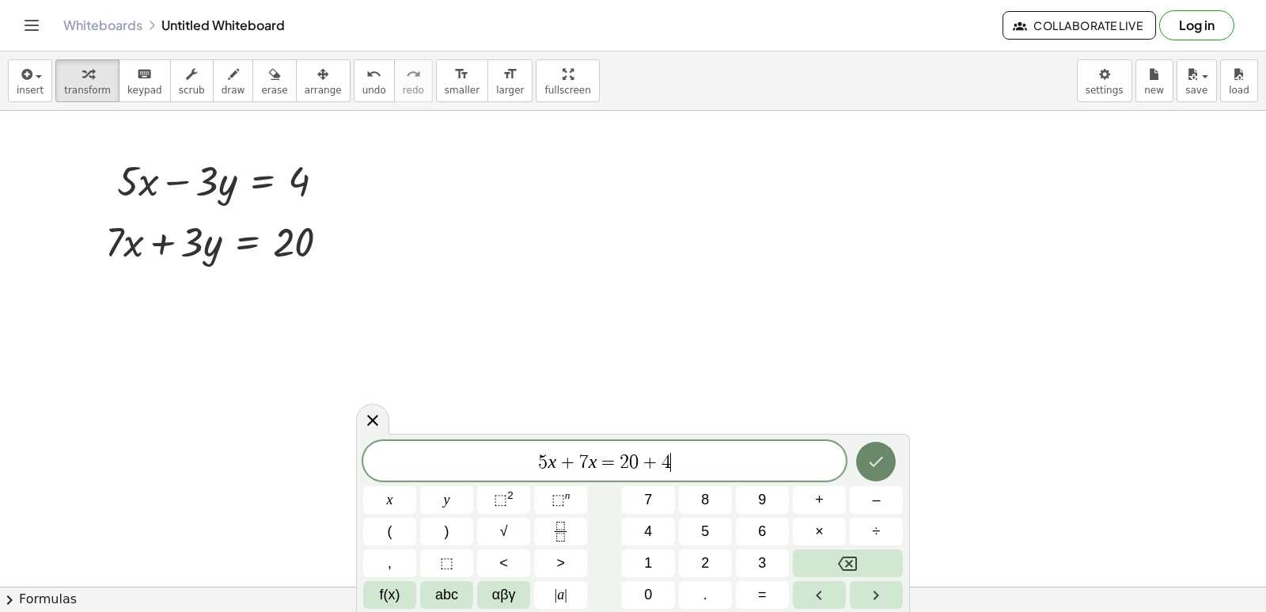
click at [886, 460] on button "Done" at bounding box center [876, 462] width 40 height 40
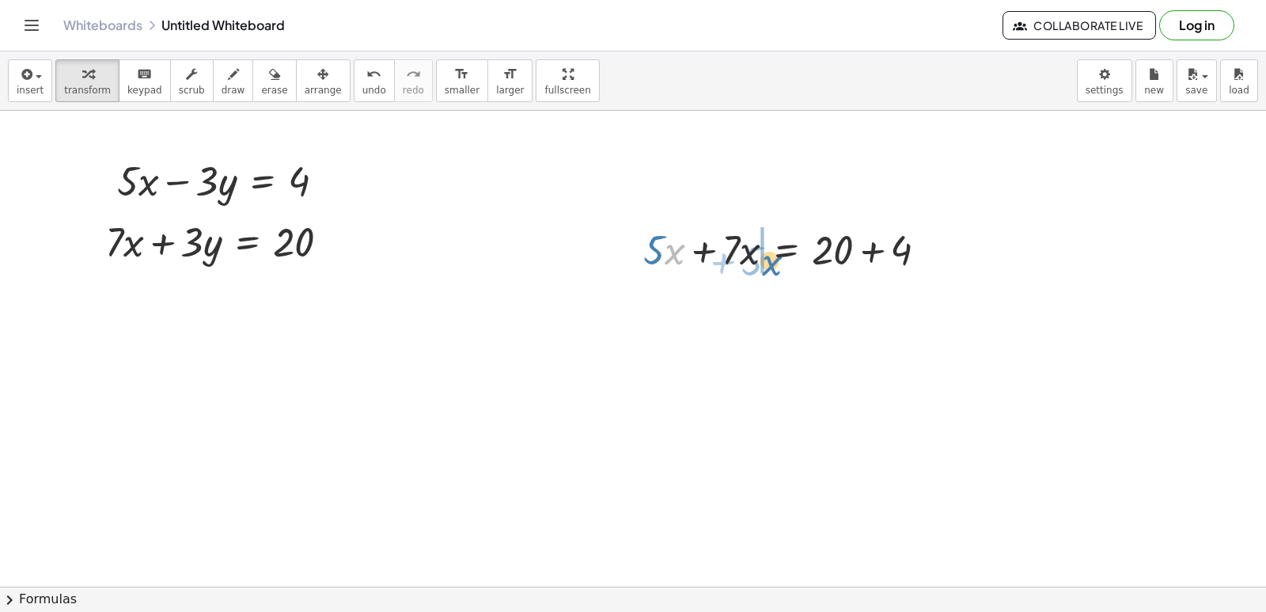
drag, startPoint x: 669, startPoint y: 255, endPoint x: 779, endPoint y: 267, distance: 111.4
click at [779, 267] on div at bounding box center [791, 249] width 313 height 54
click at [703, 248] on div at bounding box center [791, 249] width 313 height 54
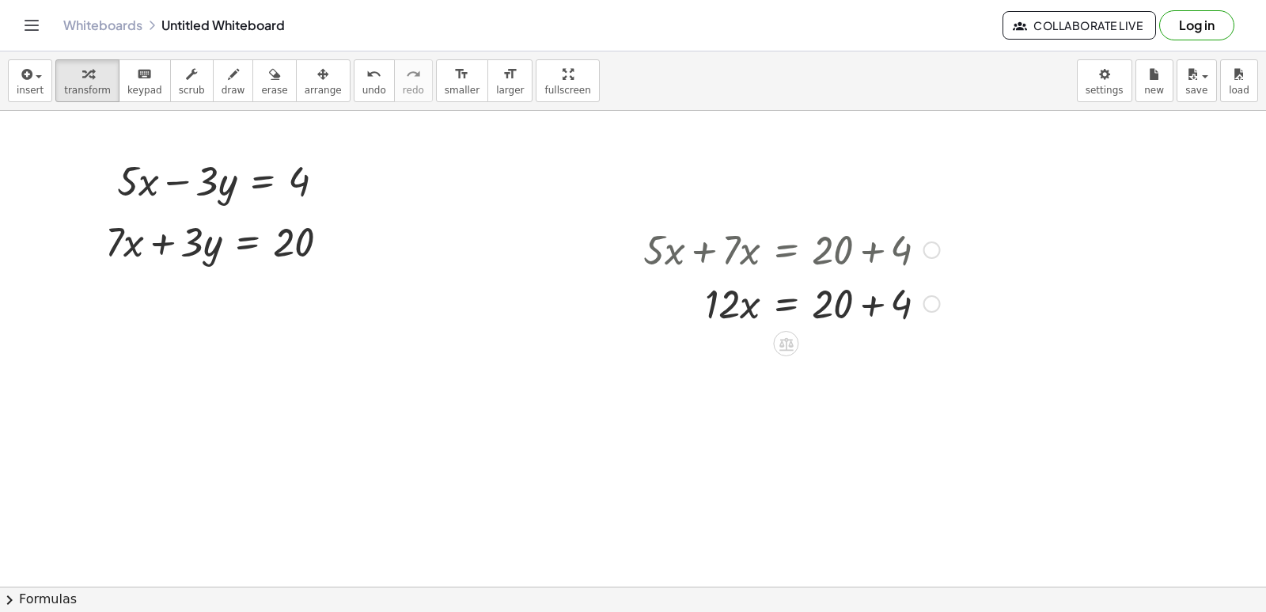
click at [873, 303] on div at bounding box center [791, 302] width 313 height 54
drag, startPoint x: 731, startPoint y: 366, endPoint x: 871, endPoint y: 427, distance: 152.7
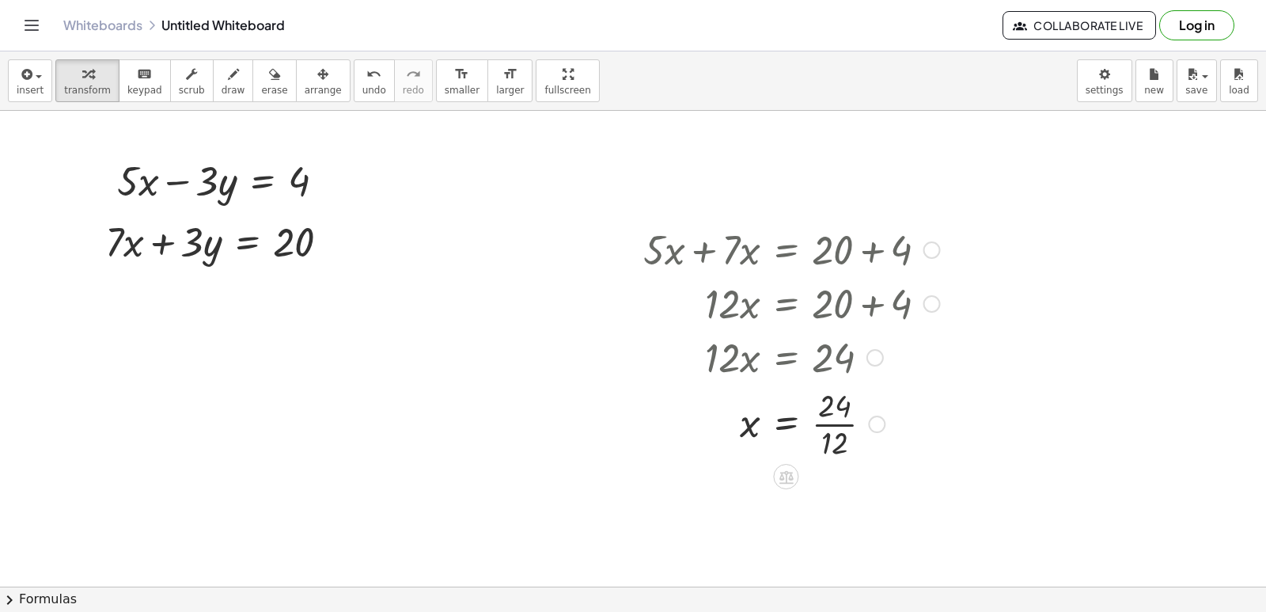
click at [851, 423] on div at bounding box center [791, 422] width 313 height 79
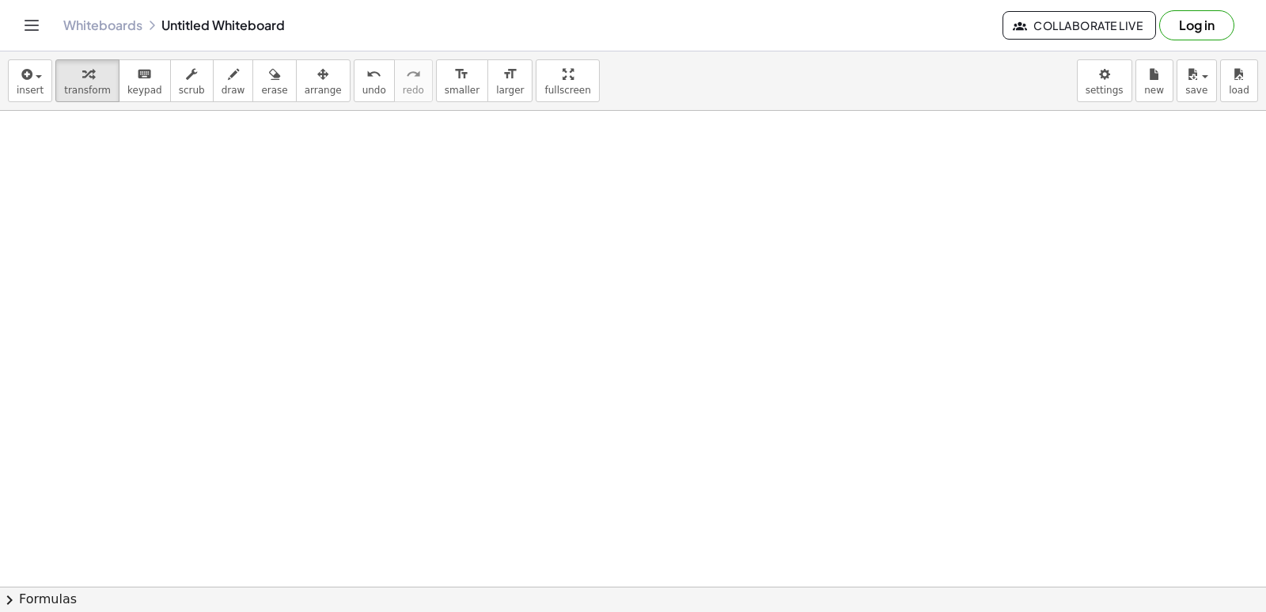
scroll to position [4474, 0]
drag, startPoint x: 651, startPoint y: 310, endPoint x: 641, endPoint y: 319, distance: 13.5
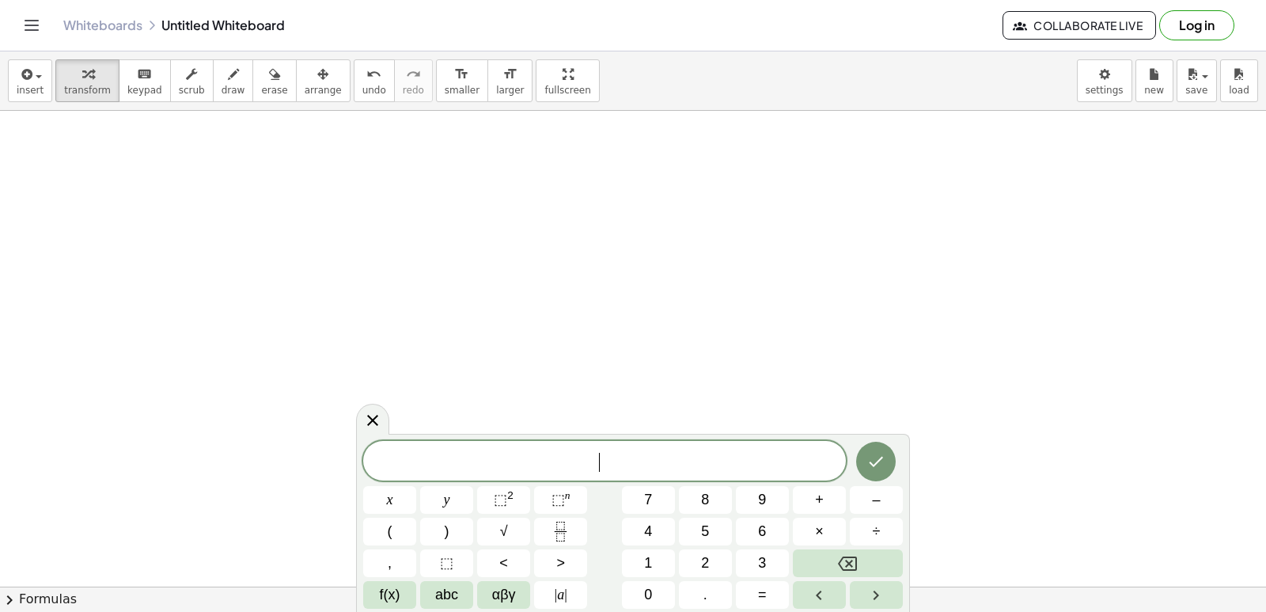
click at [699, 493] on button "8" at bounding box center [705, 500] width 53 height 28
click at [810, 531] on button "×" at bounding box center [819, 531] width 53 height 28
click at [859, 569] on button "Backspace" at bounding box center [848, 563] width 110 height 28
click at [447, 494] on span "y" at bounding box center [447, 499] width 6 height 21
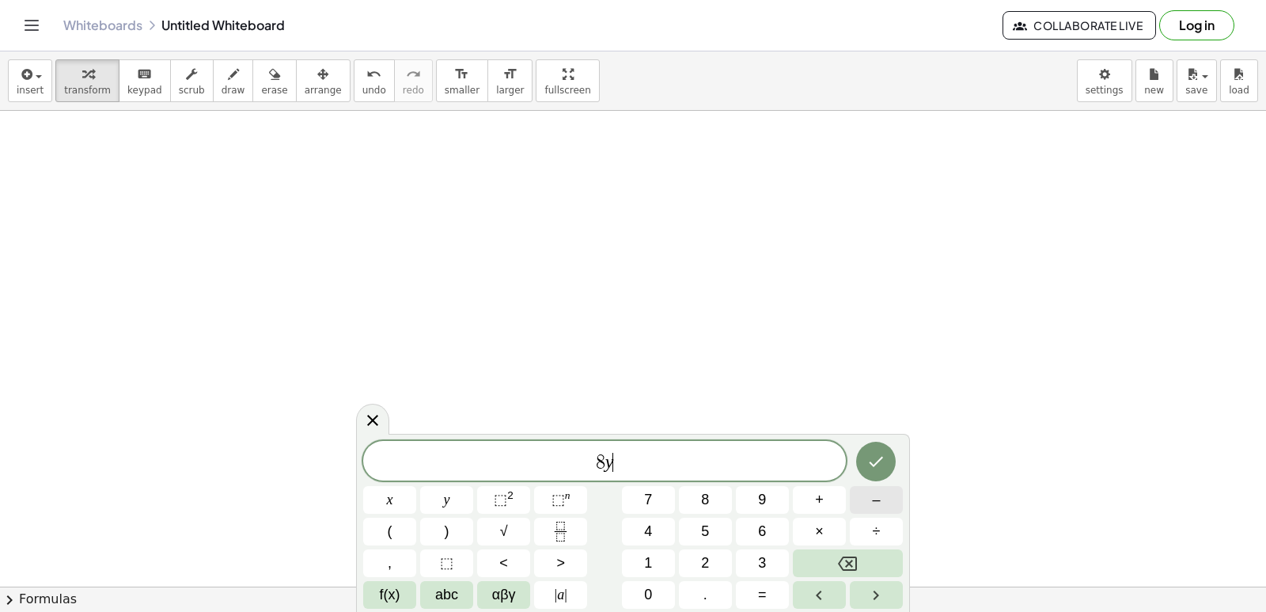
click at [876, 502] on span "–" at bounding box center [876, 499] width 8 height 21
click at [722, 536] on button "5" at bounding box center [705, 531] width 53 height 28
click at [435, 499] on button "y" at bounding box center [446, 500] width 53 height 28
click at [769, 597] on button "=" at bounding box center [762, 595] width 53 height 28
click at [757, 536] on button "6" at bounding box center [762, 531] width 53 height 28
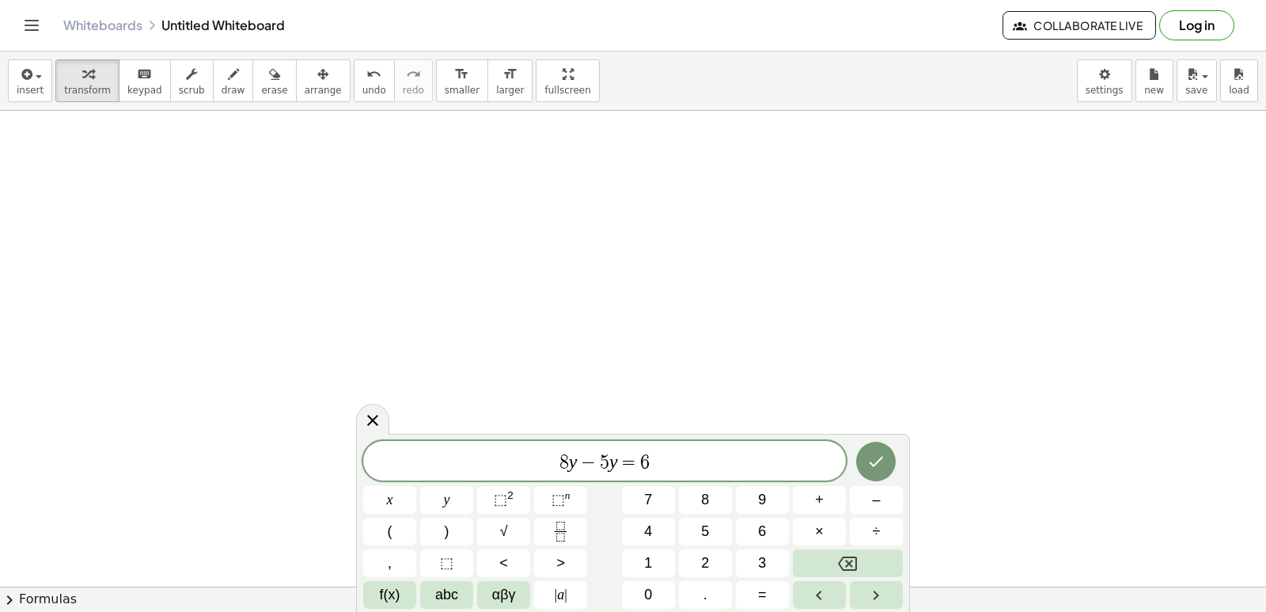
click at [858, 449] on div at bounding box center [876, 461] width 53 height 41
click at [882, 456] on icon "Done" at bounding box center [875, 461] width 19 height 19
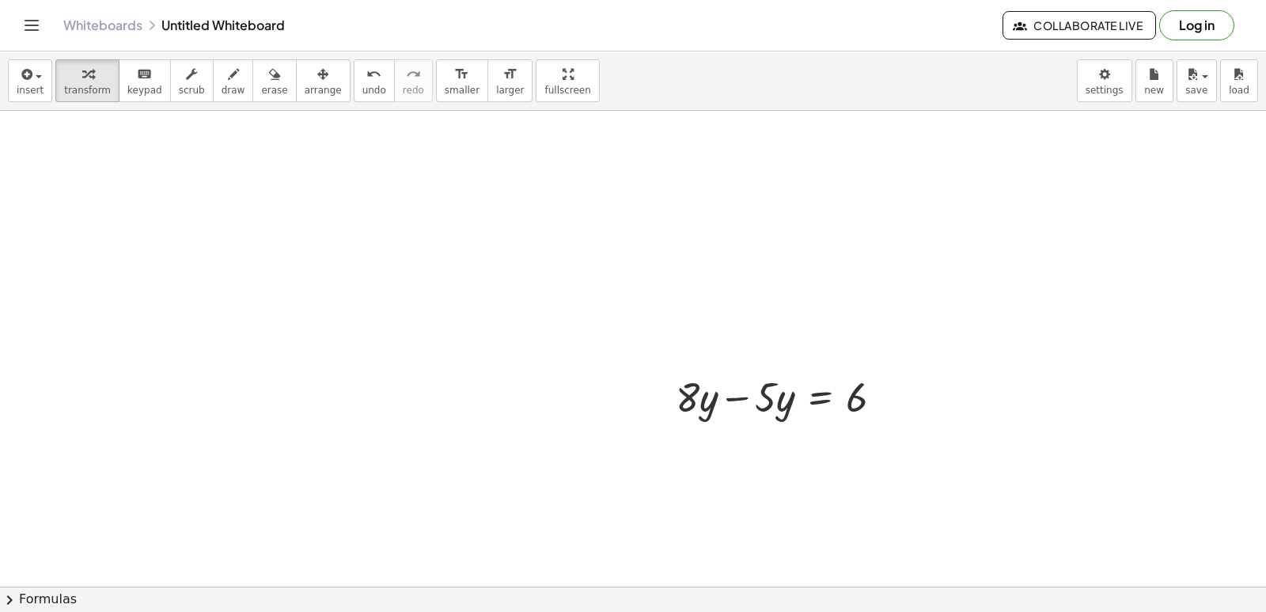
drag, startPoint x: 783, startPoint y: 525, endPoint x: 744, endPoint y: 458, distance: 78.0
drag, startPoint x: 747, startPoint y: 468, endPoint x: 745, endPoint y: 453, distance: 14.4
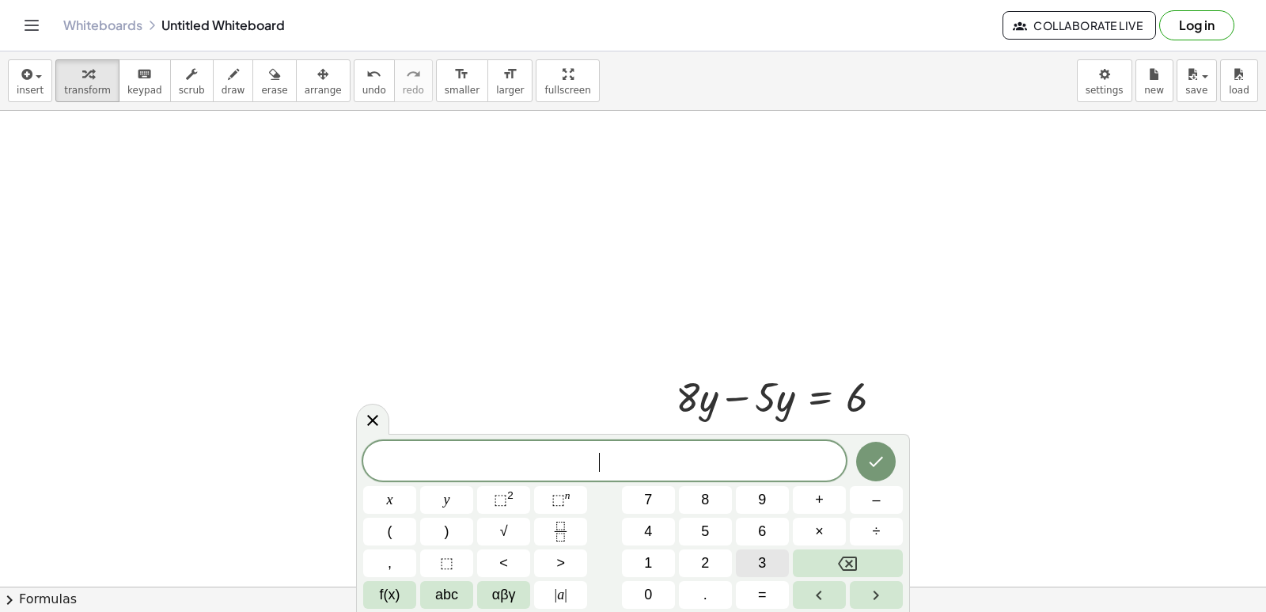
click at [774, 555] on button "3" at bounding box center [762, 563] width 53 height 28
click at [396, 496] on button "x" at bounding box center [389, 500] width 53 height 28
click at [814, 498] on button "+" at bounding box center [819, 500] width 53 height 28
click at [699, 499] on button "8" at bounding box center [705, 500] width 53 height 28
click at [814, 555] on button "Backspace" at bounding box center [848, 563] width 110 height 28
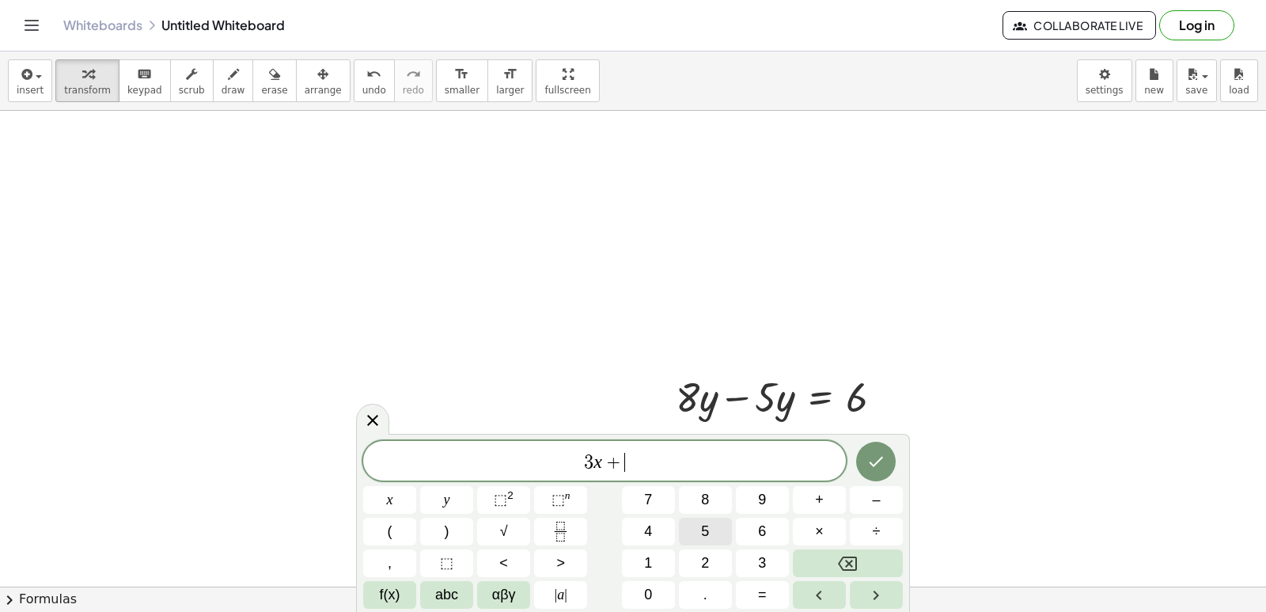
click at [704, 532] on button "5" at bounding box center [705, 531] width 53 height 28
click at [451, 502] on button "y" at bounding box center [446, 500] width 53 height 28
click at [757, 601] on button "=" at bounding box center [762, 595] width 53 height 28
click at [667, 556] on button "1" at bounding box center [648, 563] width 53 height 28
click at [780, 528] on button "6" at bounding box center [762, 531] width 53 height 28
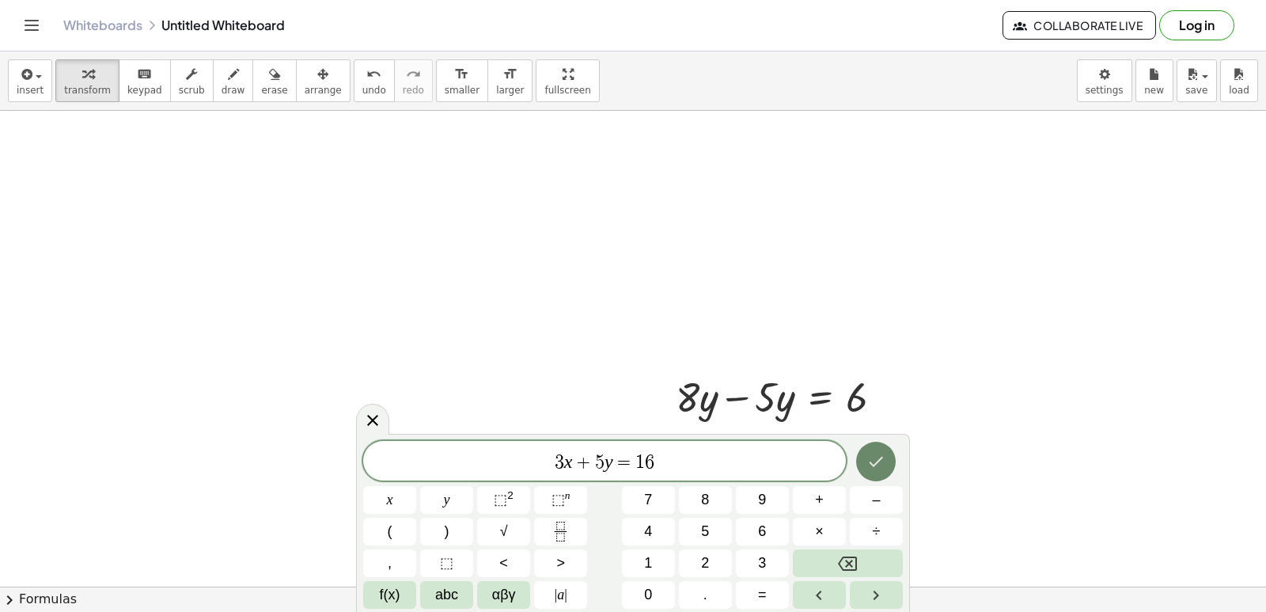
click at [874, 467] on icon "Done" at bounding box center [875, 461] width 19 height 19
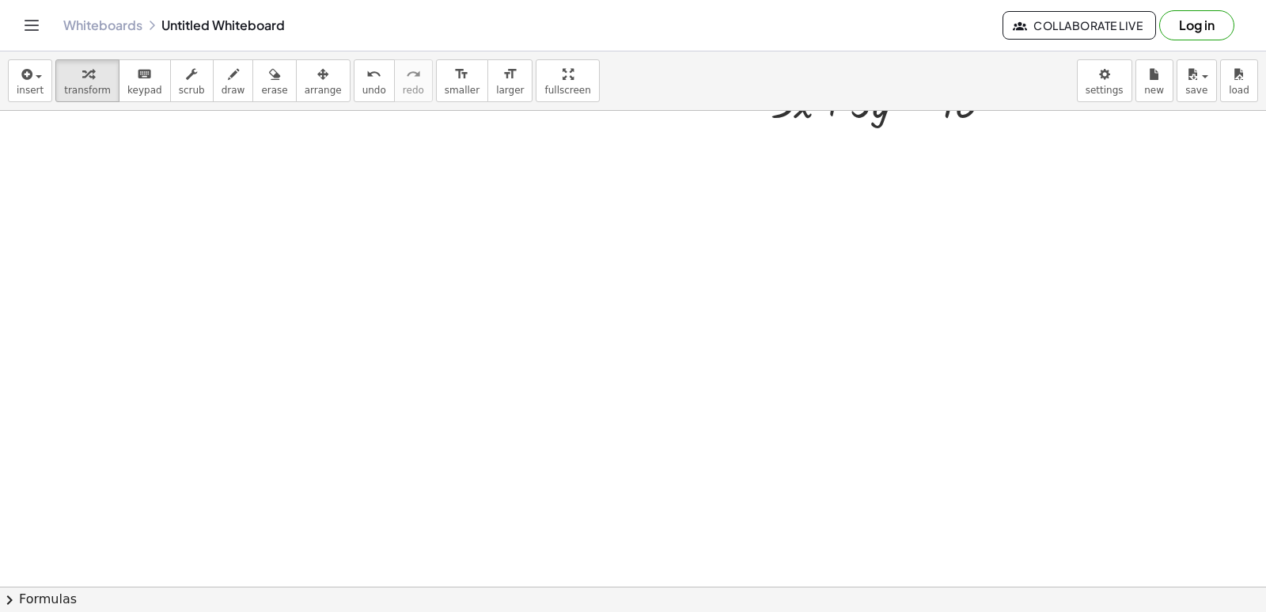
scroll to position [4866, 0]
drag, startPoint x: 399, startPoint y: 316, endPoint x: 394, endPoint y: 399, distance: 83.2
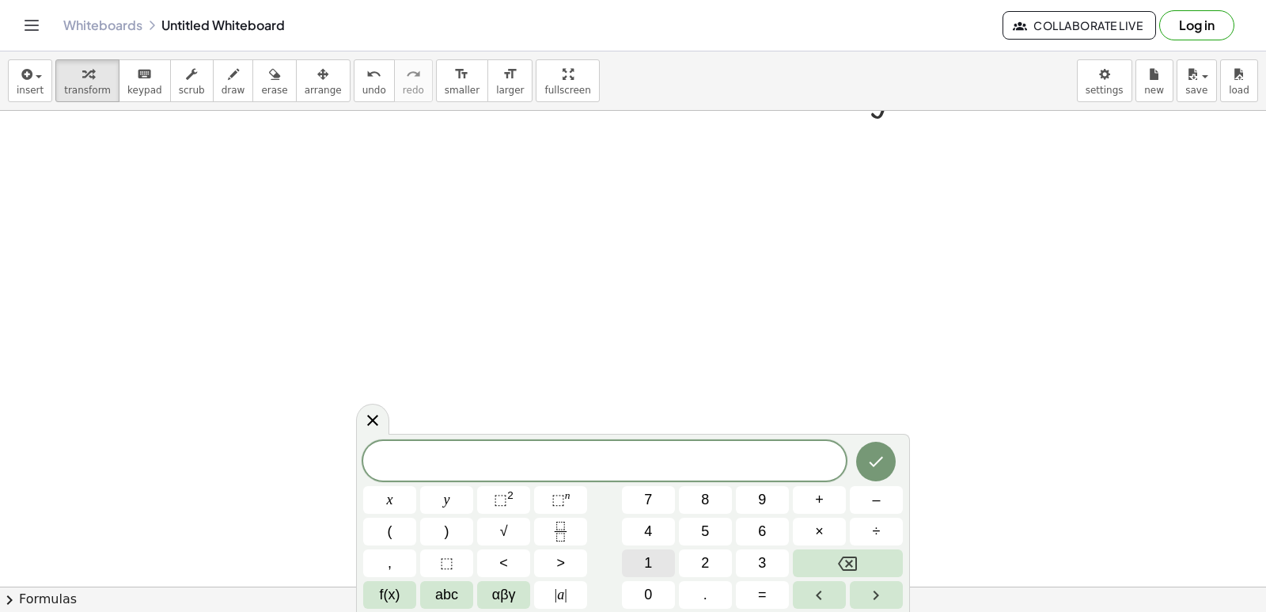
click at [627, 570] on button "1" at bounding box center [648, 563] width 53 height 28
click at [393, 499] on button "x" at bounding box center [389, 500] width 53 height 28
click at [770, 586] on button "=" at bounding box center [762, 595] width 53 height 28
click at [693, 565] on button "2" at bounding box center [705, 563] width 53 height 28
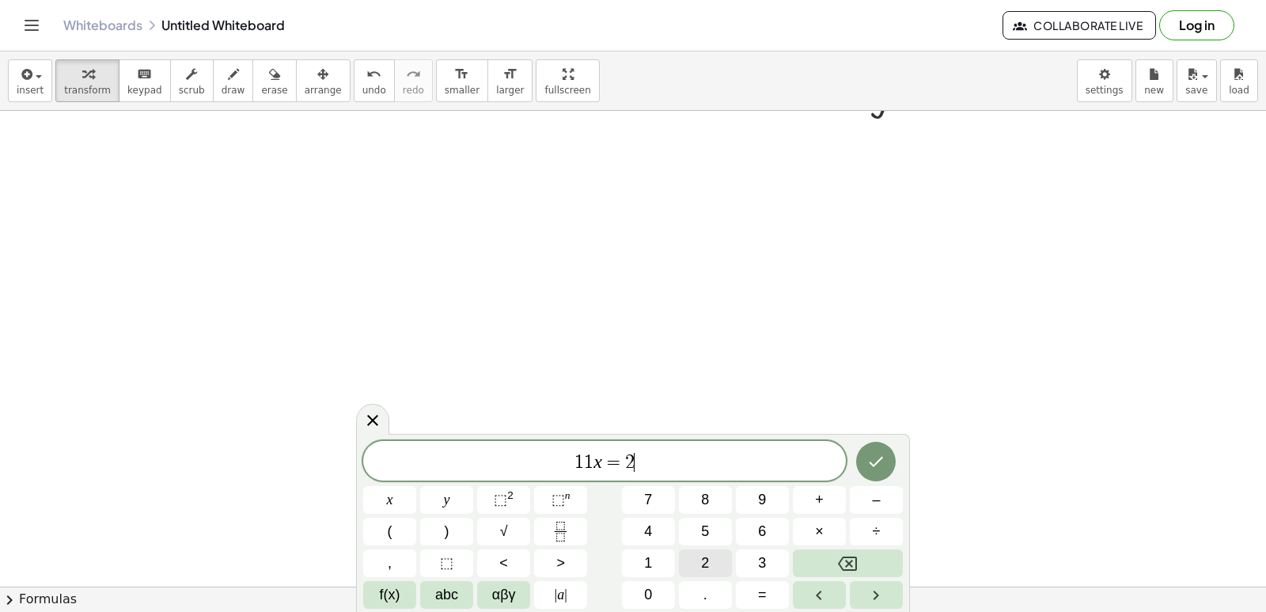
click at [693, 565] on button "2" at bounding box center [705, 563] width 53 height 28
click at [870, 454] on icon "Done" at bounding box center [875, 461] width 19 height 19
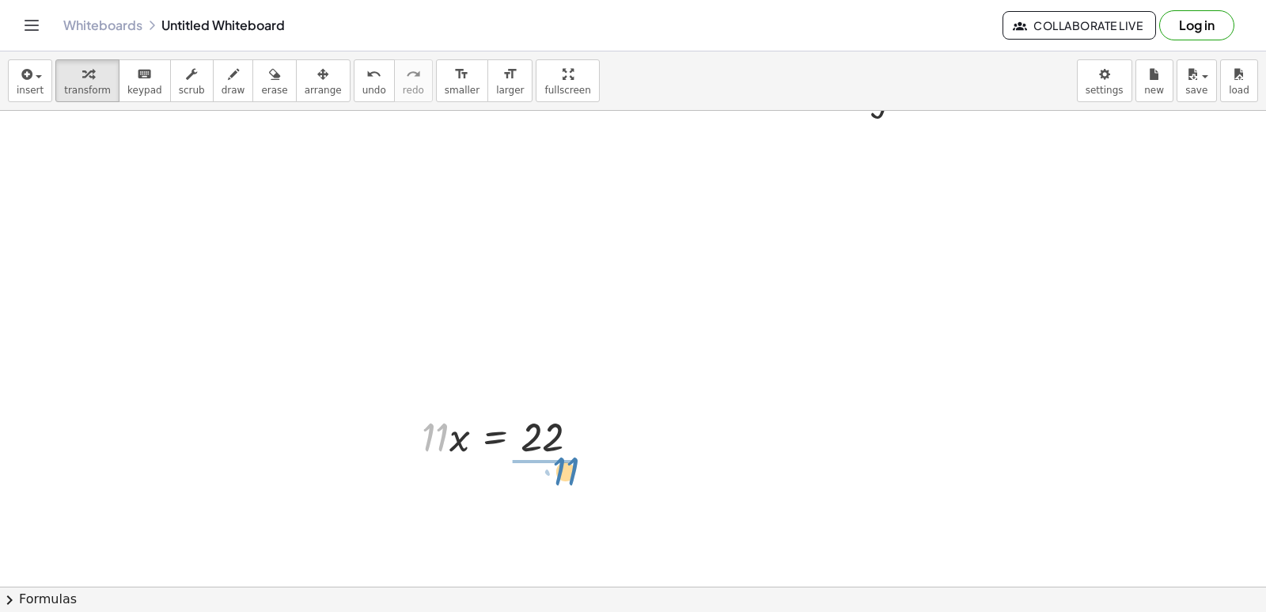
drag, startPoint x: 430, startPoint y: 426, endPoint x: 528, endPoint y: 455, distance: 101.4
click at [528, 455] on div at bounding box center [507, 435] width 186 height 54
click at [540, 503] on div at bounding box center [508, 501] width 188 height 79
drag, startPoint x: 560, startPoint y: 426, endPoint x: 555, endPoint y: 434, distance: 9.0
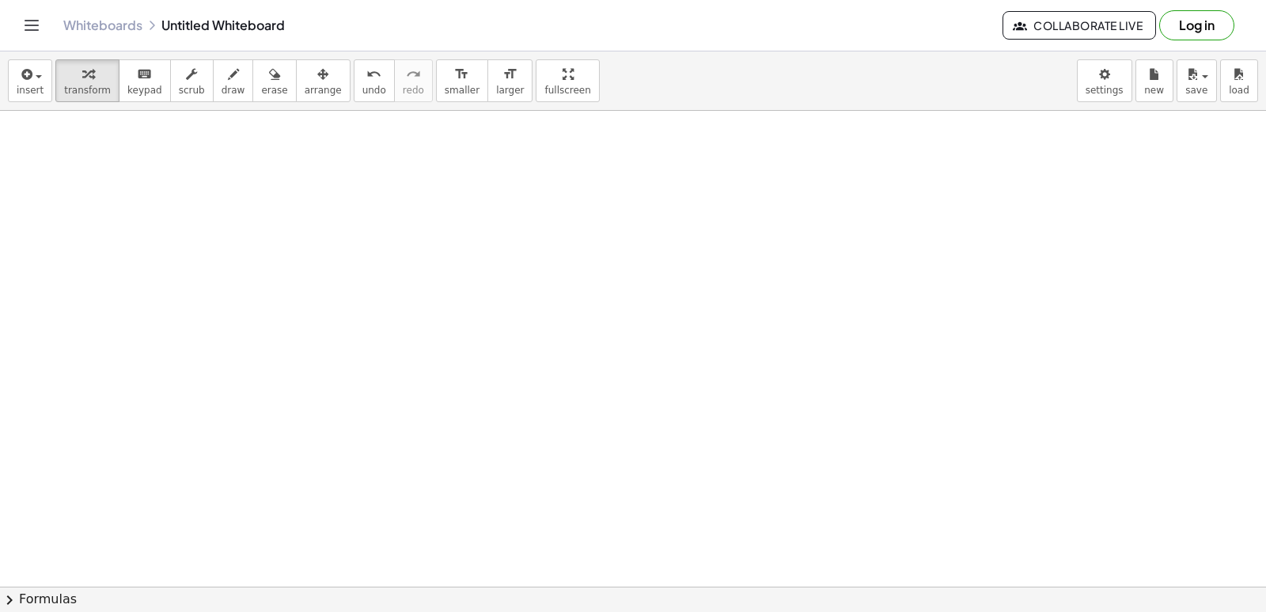
drag, startPoint x: 502, startPoint y: 441, endPoint x: 505, endPoint y: 487, distance: 46.8
drag, startPoint x: 535, startPoint y: 408, endPoint x: 539, endPoint y: 388, distance: 20.9
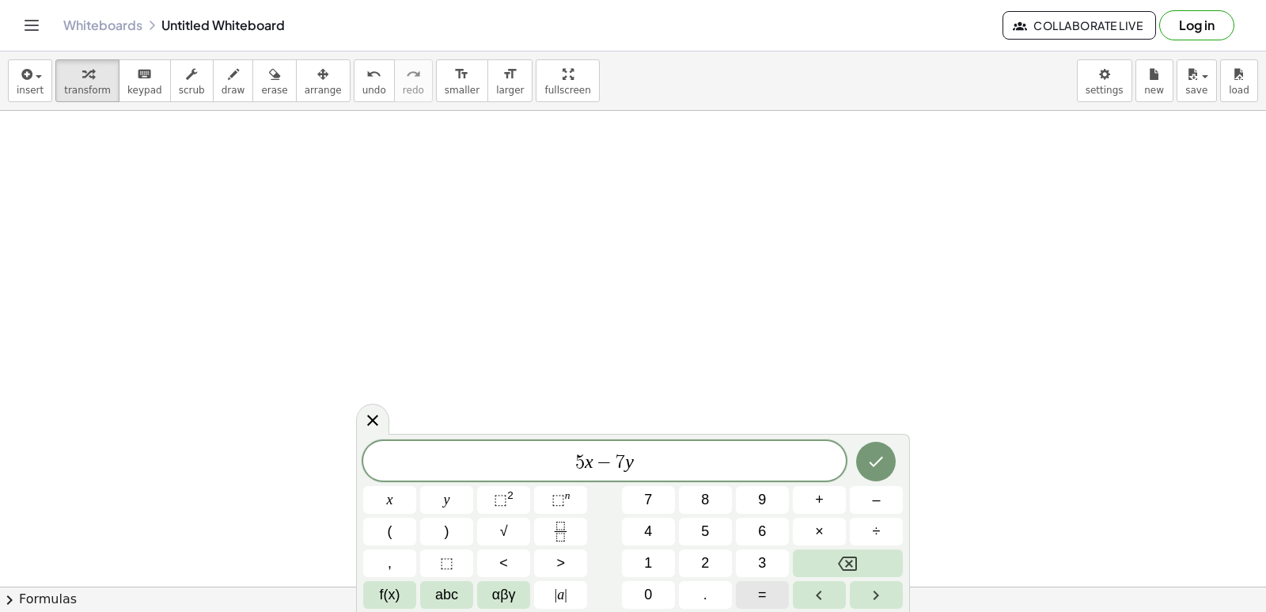
click at [789, 589] on div "5 x − 7 y ​ x y ⬚ 2 ⬚ n 7 8 9 + – ( ) √ 4 5 6 × ÷ , ⬚ < > 1 2 3 f(x) abc αβγ | …" at bounding box center [633, 525] width 540 height 168
click at [868, 497] on button "–" at bounding box center [876, 500] width 53 height 28
click at [773, 520] on button "6" at bounding box center [762, 531] width 53 height 28
click at [888, 464] on button "Done" at bounding box center [876, 462] width 40 height 40
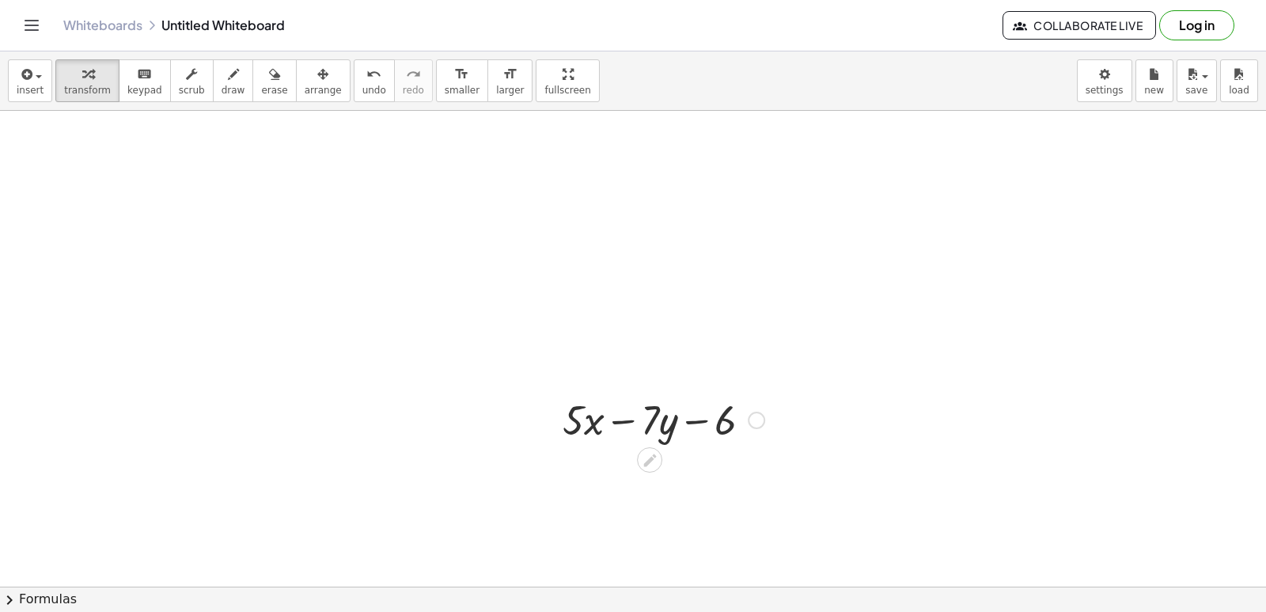
drag, startPoint x: 719, startPoint y: 445, endPoint x: 718, endPoint y: 457, distance: 12.0
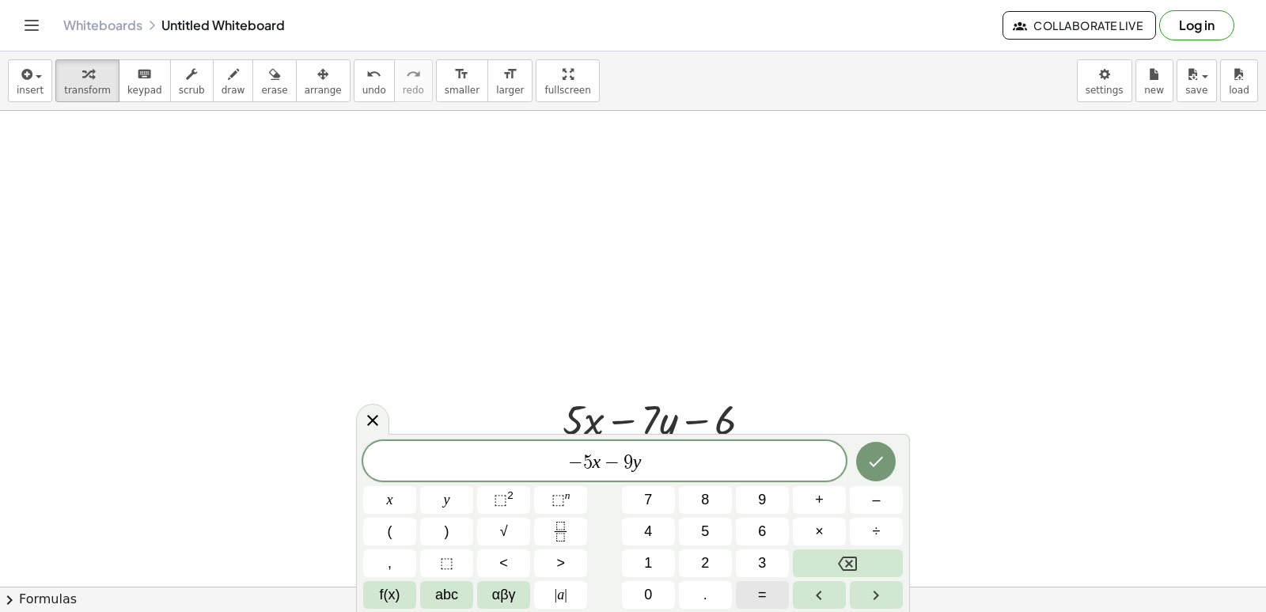
click at [764, 598] on span "=" at bounding box center [762, 594] width 9 height 21
click at [870, 491] on button "–" at bounding box center [876, 500] width 53 height 28
click at [644, 523] on span "4" at bounding box center [648, 531] width 8 height 21
click at [718, 555] on button "2" at bounding box center [705, 563] width 53 height 28
click at [866, 462] on button "Done" at bounding box center [876, 462] width 40 height 40
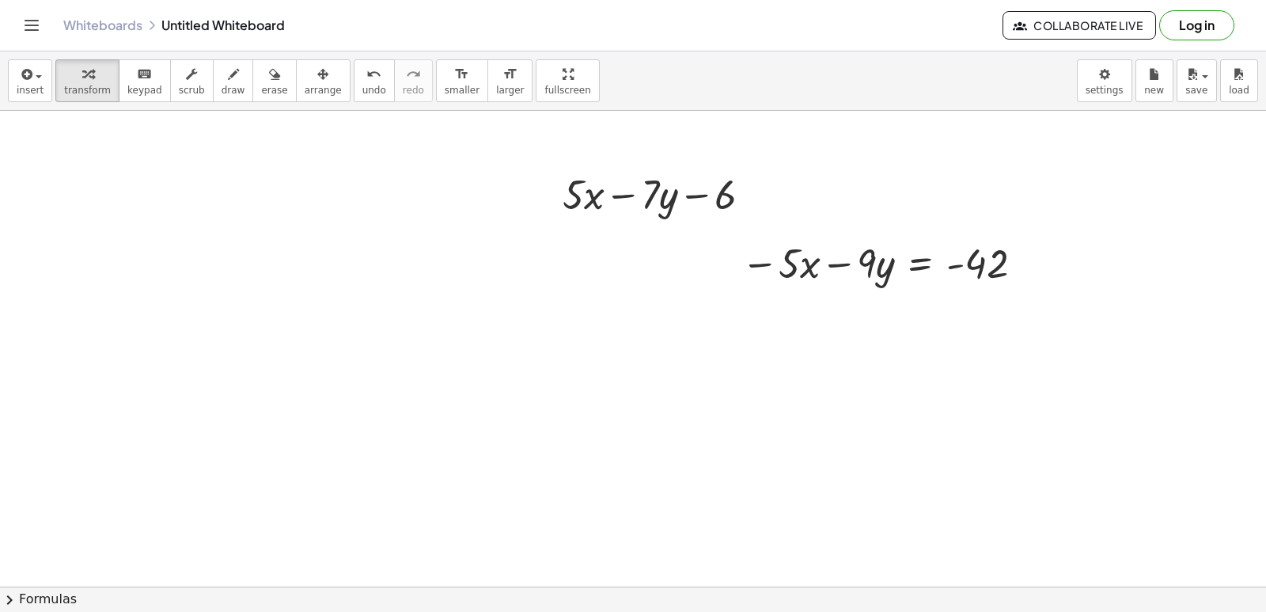
scroll to position [6038, 0]
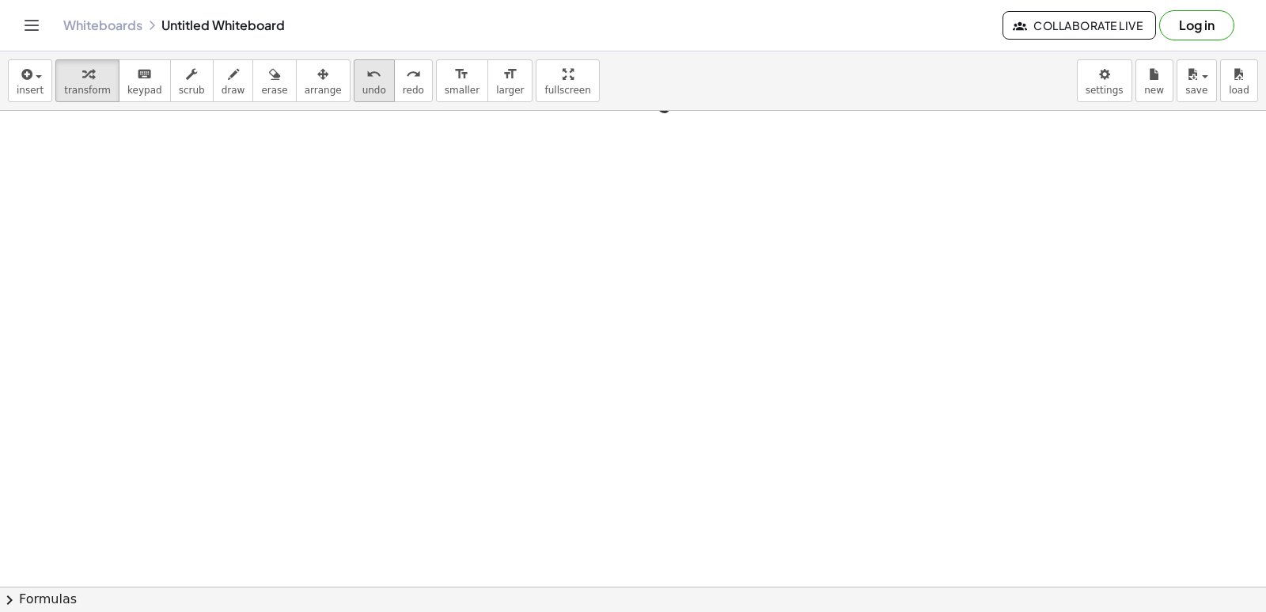
click at [354, 91] on button "undo undo" at bounding box center [374, 80] width 41 height 43
click at [305, 91] on span "arrange" at bounding box center [323, 90] width 37 height 11
drag, startPoint x: 92, startPoint y: 83, endPoint x: 164, endPoint y: 131, distance: 86.2
click at [92, 85] on button "transform" at bounding box center [87, 80] width 64 height 43
drag, startPoint x: 375, startPoint y: 335, endPoint x: 379, endPoint y: 363, distance: 28.0
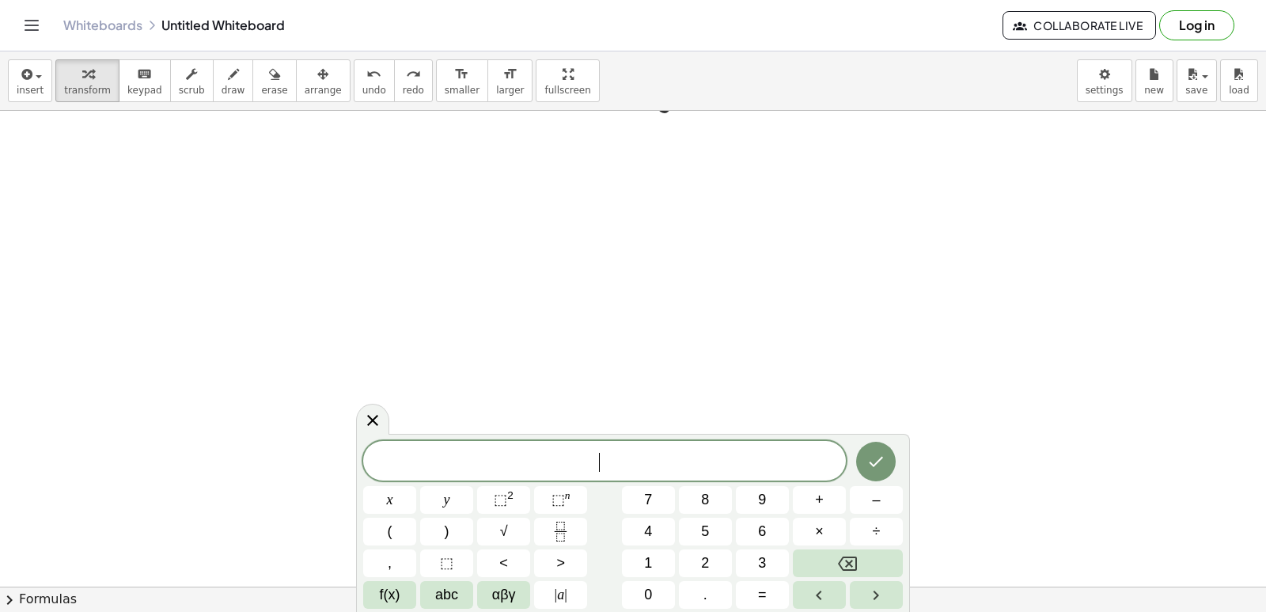
click at [786, 597] on button "=" at bounding box center [762, 595] width 53 height 28
click at [884, 506] on button "–" at bounding box center [876, 500] width 53 height 28
click at [654, 527] on button "4" at bounding box center [648, 531] width 53 height 28
click at [709, 495] on button "8" at bounding box center [705, 500] width 53 height 28
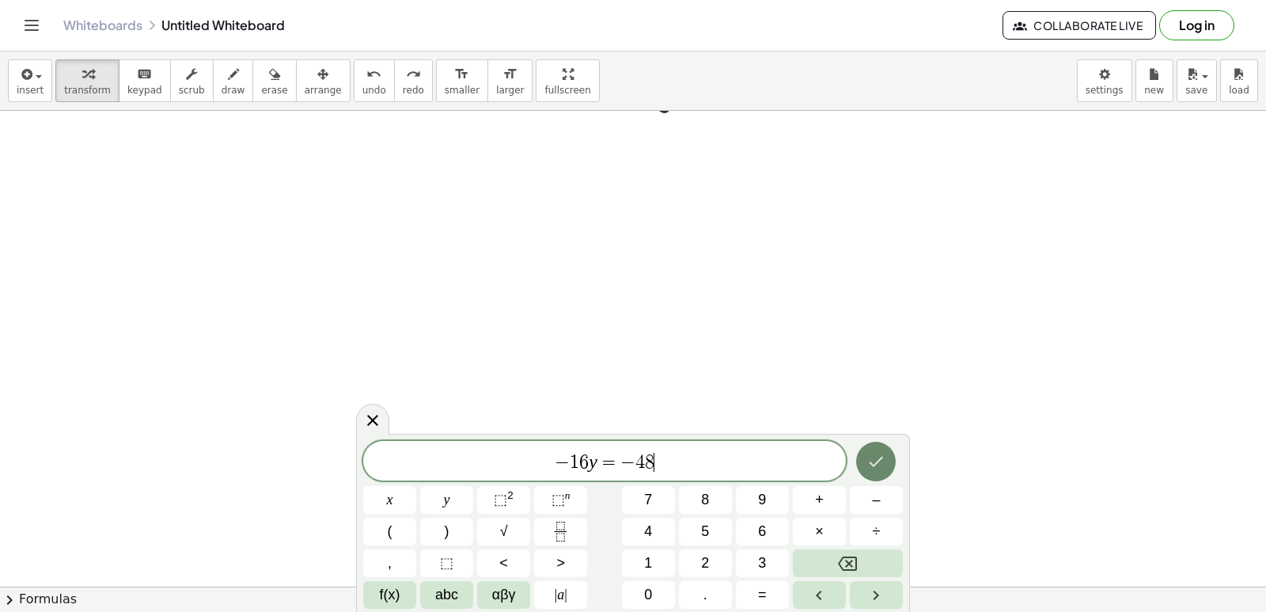
click at [880, 454] on icon "Done" at bounding box center [875, 461] width 19 height 19
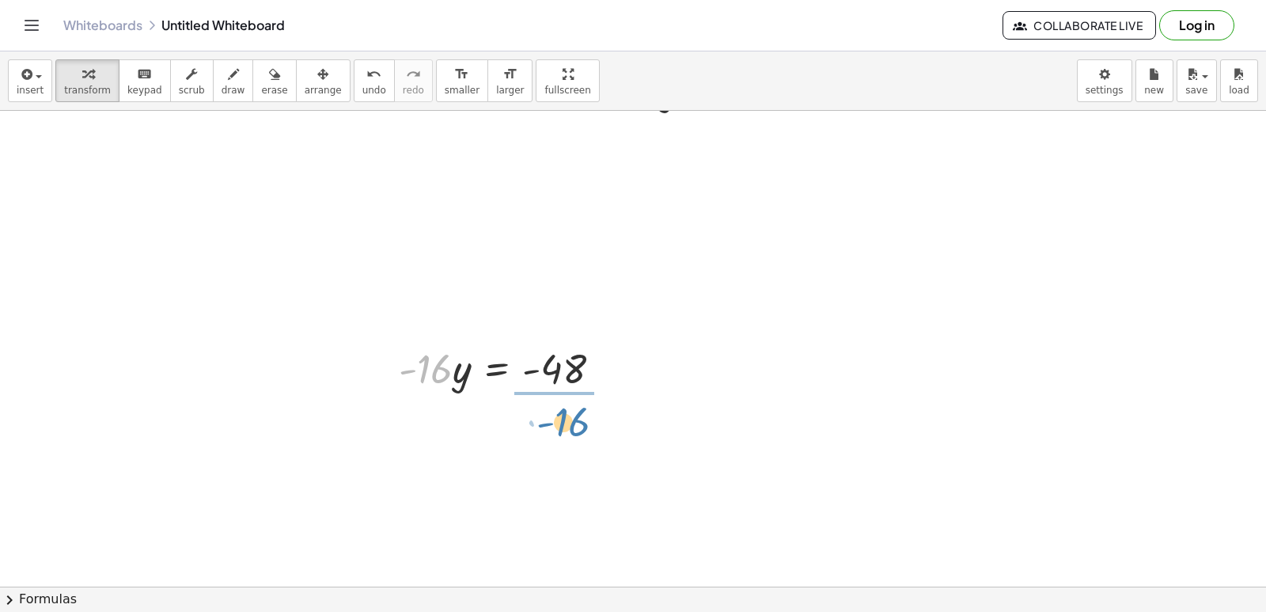
drag, startPoint x: 434, startPoint y: 370, endPoint x: 570, endPoint y: 423, distance: 146.8
click at [579, 436] on div at bounding box center [510, 433] width 239 height 79
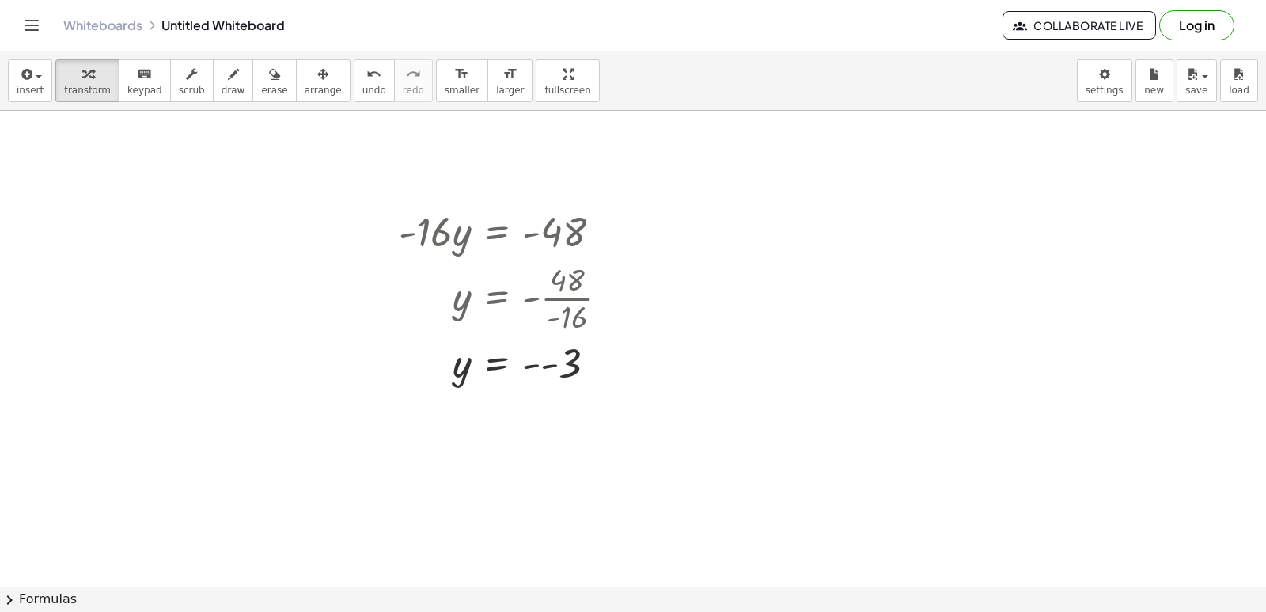
scroll to position [6182, 0]
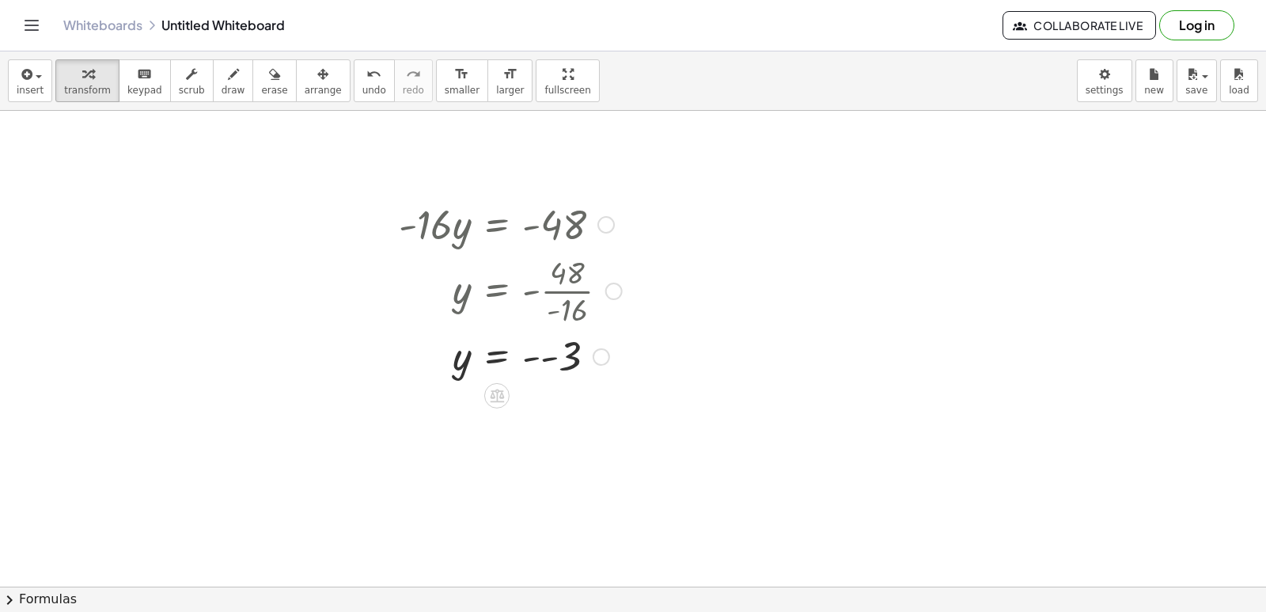
click at [540, 356] on div at bounding box center [510, 355] width 239 height 52
click at [222, 89] on span "draw" at bounding box center [234, 90] width 24 height 11
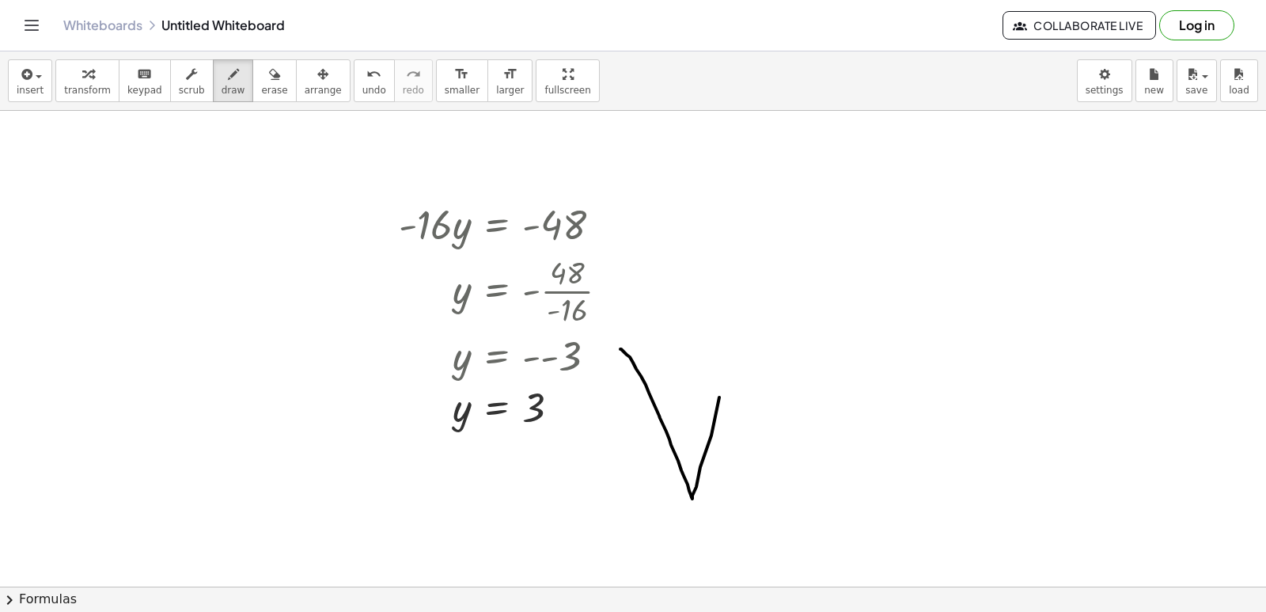
drag, startPoint x: 620, startPoint y: 349, endPoint x: 855, endPoint y: -69, distance: 478.9
click at [855, 0] on html "Graspable Math Activities Get Started Activity Bank Assigned Work Classes White…" at bounding box center [633, 306] width 1266 height 612
click at [89, 72] on div "button" at bounding box center [87, 73] width 47 height 19
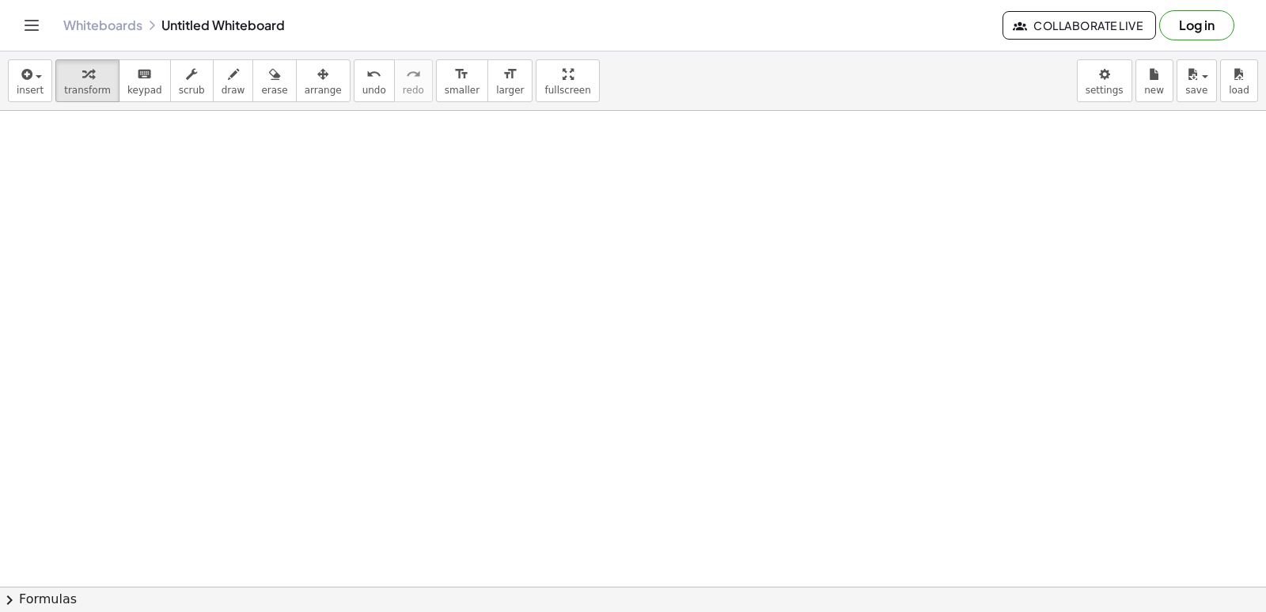
scroll to position [6779, 0]
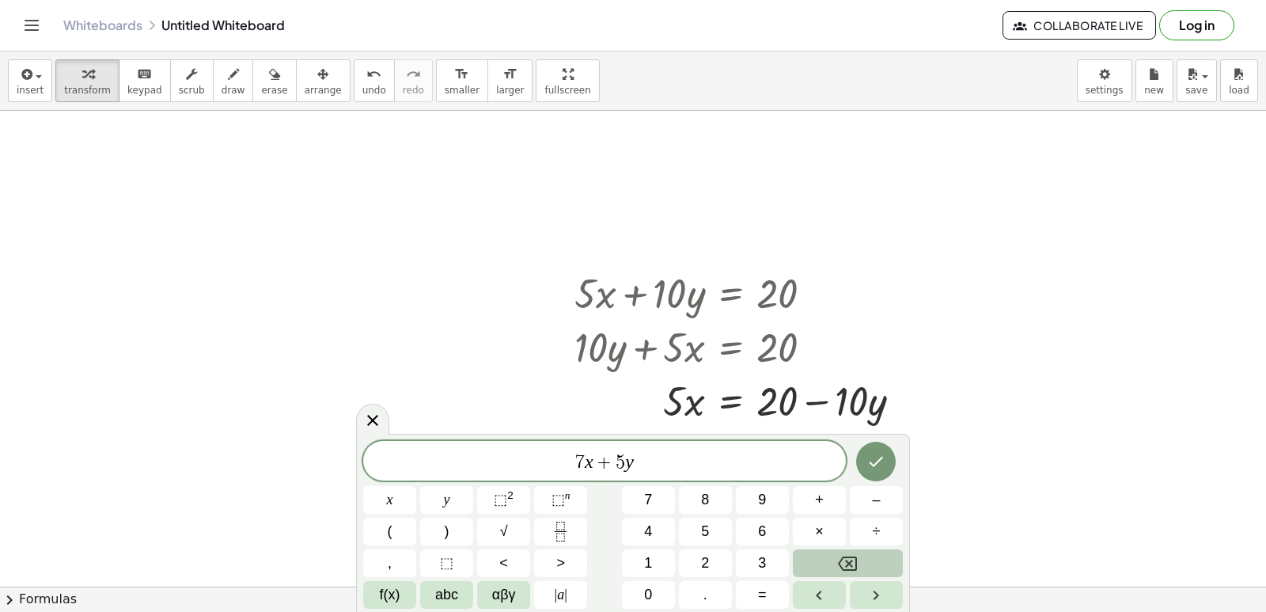
click at [849, 561] on icon "Backspace" at bounding box center [847, 563] width 19 height 19
drag, startPoint x: 1253, startPoint y: 269, endPoint x: 1265, endPoint y: 271, distance: 12.0
click at [1265, 271] on div "+ · 7 · x − 1 = 20 · 7 · x = + 20 + 1 · 7 · x = 21 x = · 21 · 7 x = 3 + · 8 · y…" at bounding box center [633, 349] width 1266 height 476
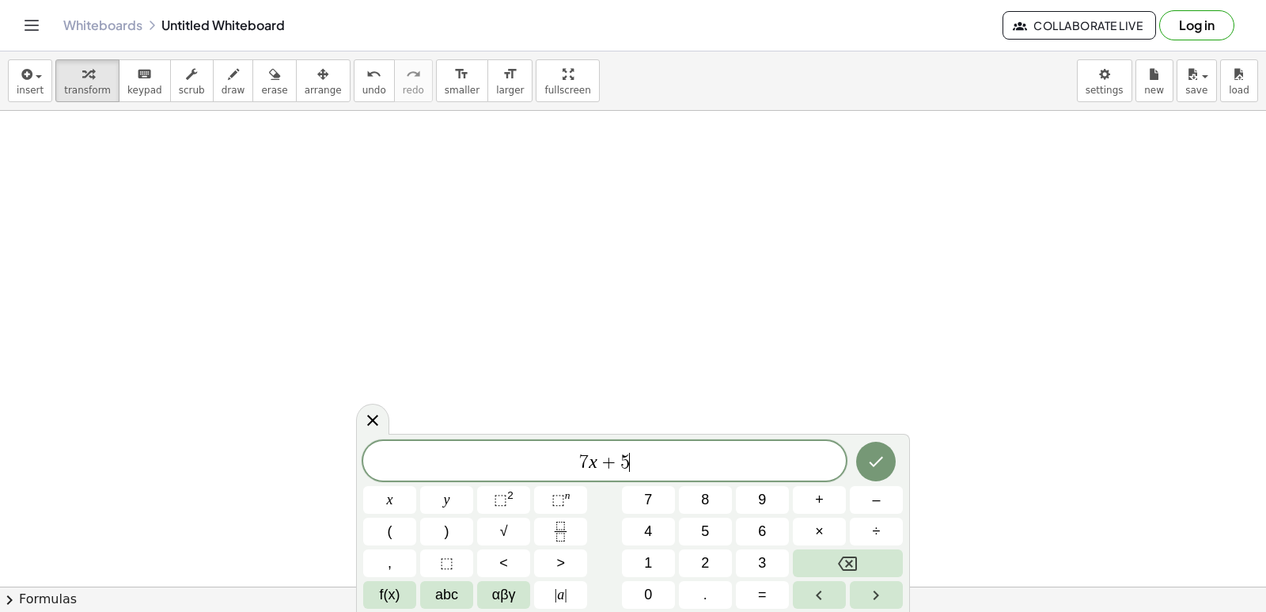
scroll to position [7290, 0]
click at [774, 601] on button "=" at bounding box center [762, 595] width 53 height 28
click at [851, 568] on icon "Backspace" at bounding box center [847, 563] width 19 height 19
click at [765, 589] on span "=" at bounding box center [762, 594] width 9 height 21
click at [695, 560] on button "2" at bounding box center [705, 563] width 53 height 28
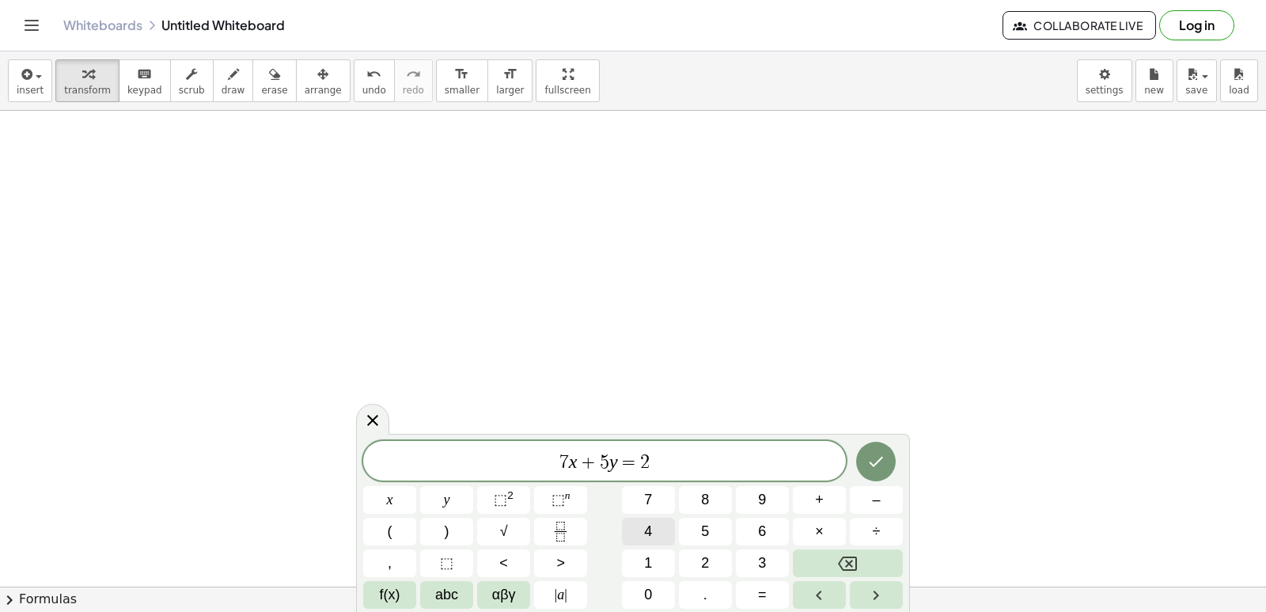
click at [658, 530] on button "4" at bounding box center [648, 531] width 53 height 28
click at [875, 449] on button "Done" at bounding box center [876, 462] width 40 height 40
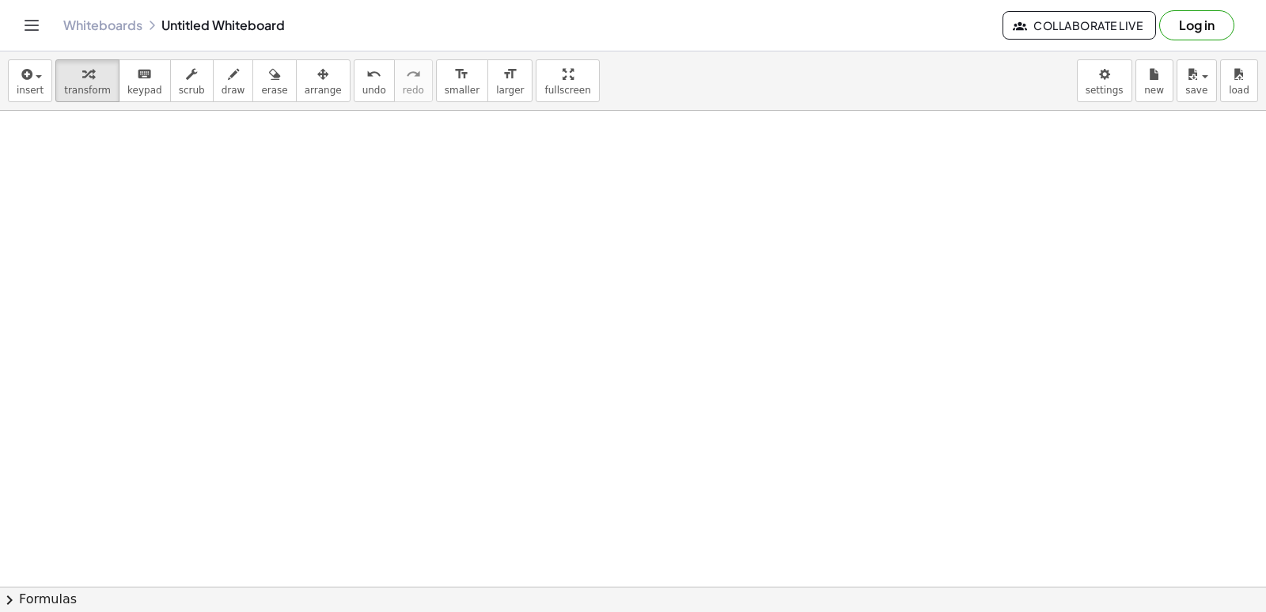
drag, startPoint x: 786, startPoint y: 517, endPoint x: 869, endPoint y: 408, distance: 136.7
click at [362, 91] on span "undo" at bounding box center [374, 90] width 24 height 11
click at [362, 90] on span "undo" at bounding box center [374, 90] width 24 height 11
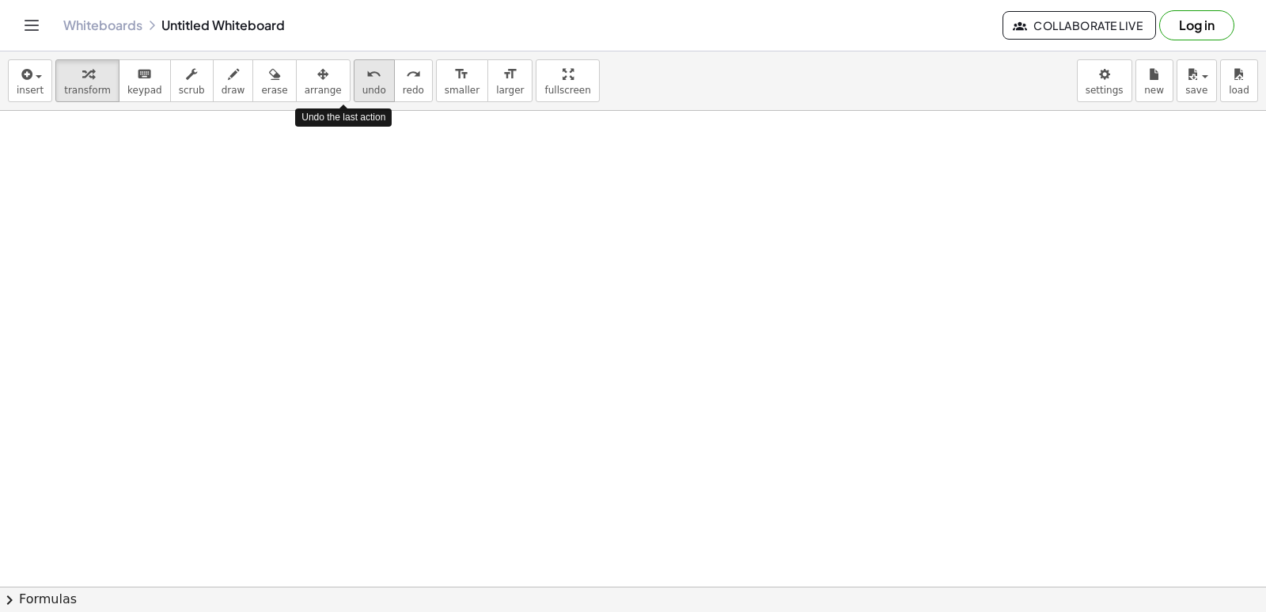
click at [356, 93] on button "undo undo" at bounding box center [374, 80] width 41 height 43
click at [358, 96] on button "undo undo" at bounding box center [374, 80] width 41 height 43
click at [365, 93] on div "undo undo redo redo" at bounding box center [393, 80] width 79 height 43
click at [362, 85] on span "undo" at bounding box center [374, 90] width 24 height 11
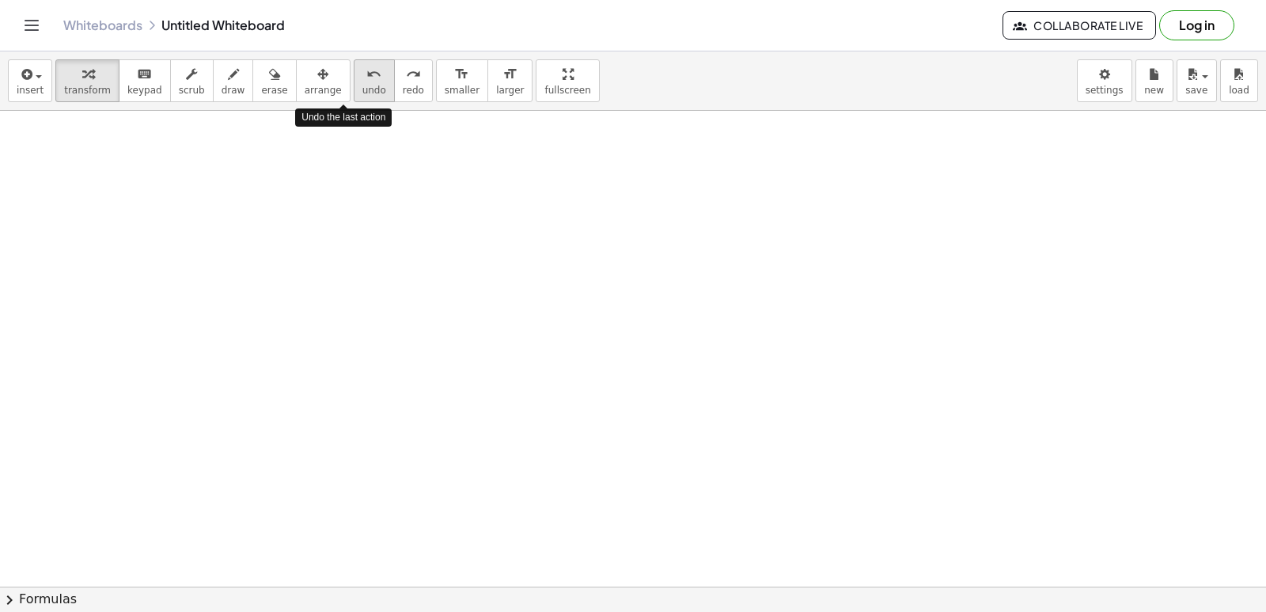
click at [362, 85] on span "undo" at bounding box center [374, 90] width 24 height 11
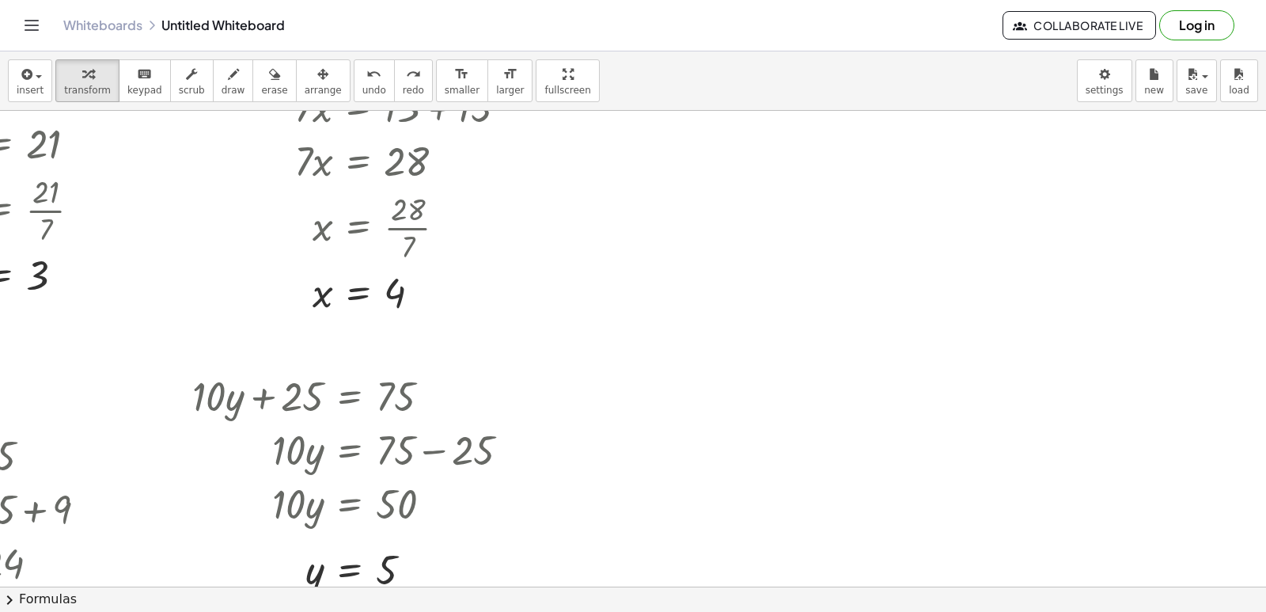
scroll to position [66, 226]
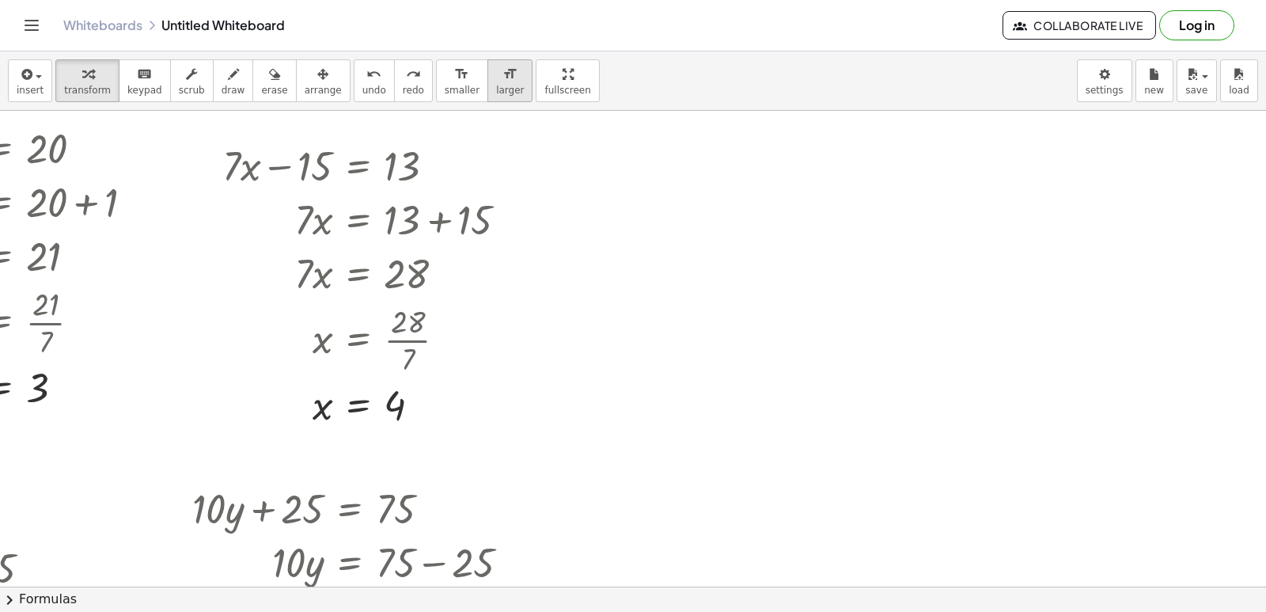
click at [502, 76] on icon "format_size" at bounding box center [509, 74] width 15 height 19
click at [454, 83] on icon "format_size" at bounding box center [461, 74] width 15 height 19
click at [362, 78] on div "undo" at bounding box center [374, 73] width 24 height 19
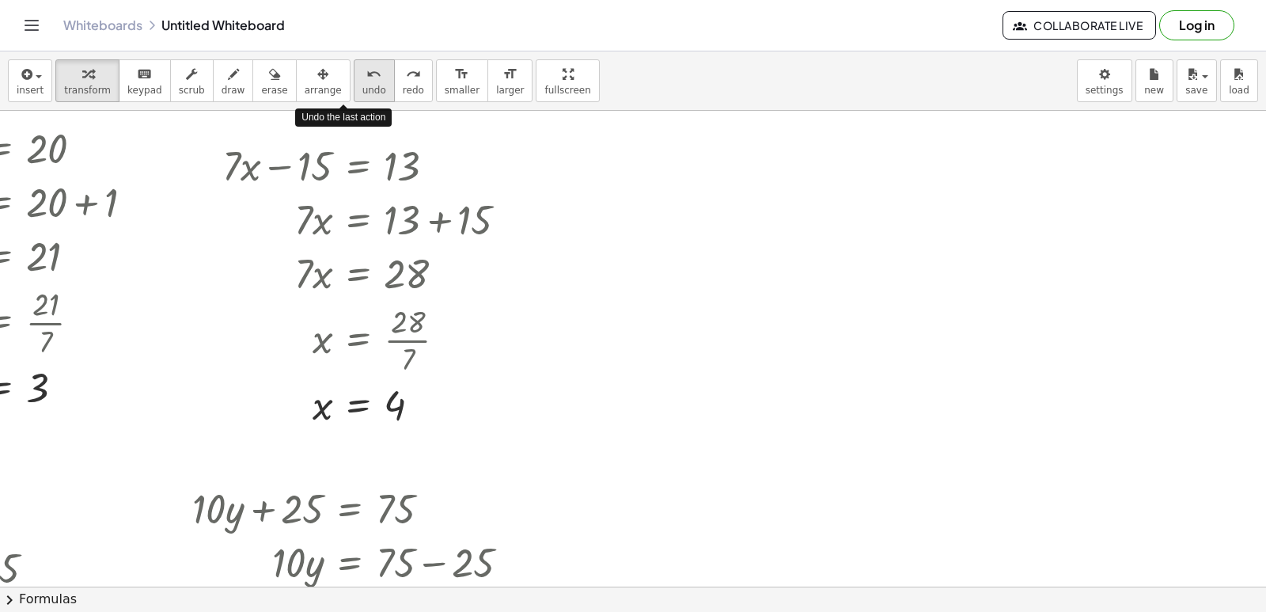
click at [362, 78] on div "undo" at bounding box center [374, 73] width 24 height 19
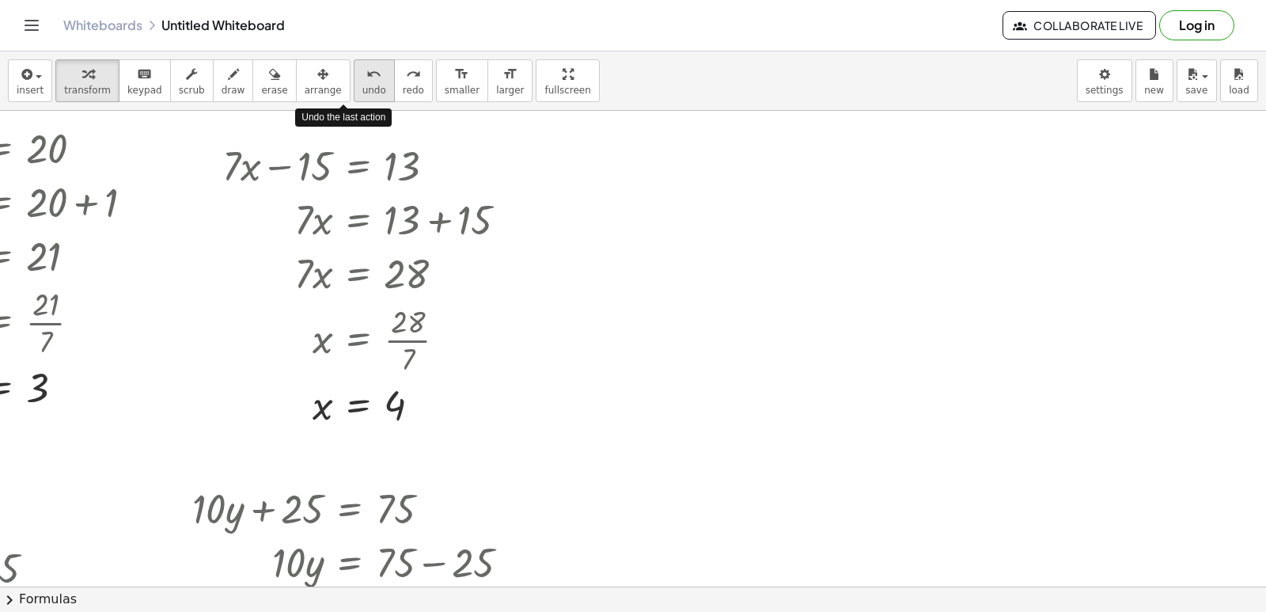
click at [362, 78] on div "undo" at bounding box center [374, 73] width 24 height 19
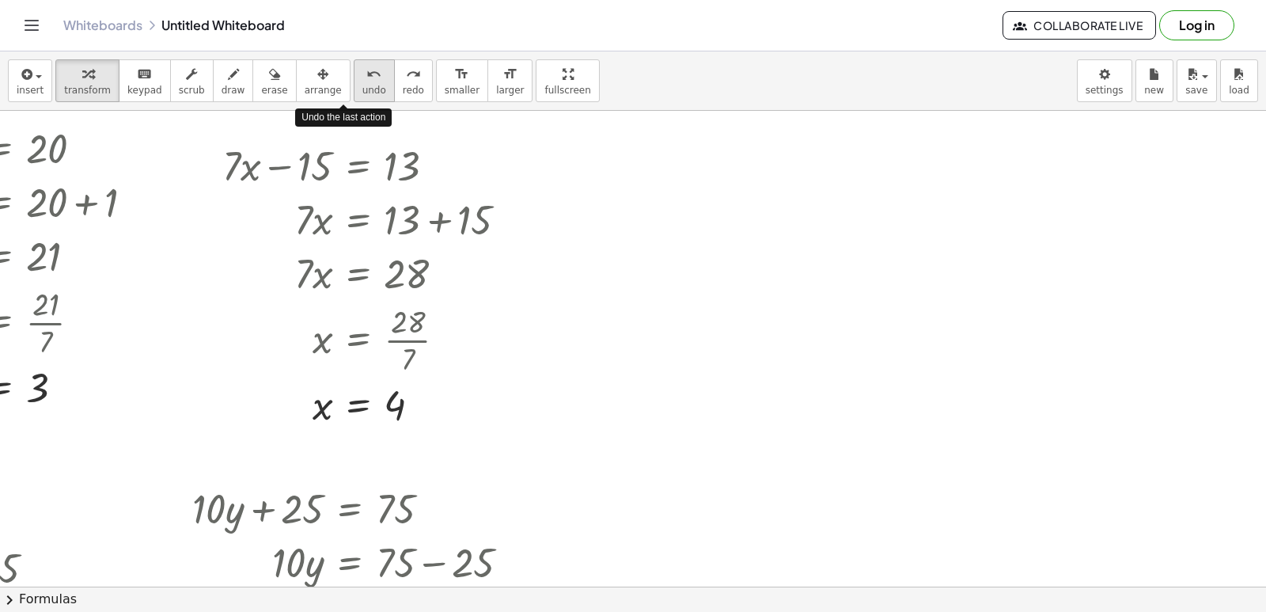
click at [362, 78] on div "undo" at bounding box center [374, 73] width 24 height 19
click at [362, 76] on div "undo" at bounding box center [374, 73] width 24 height 19
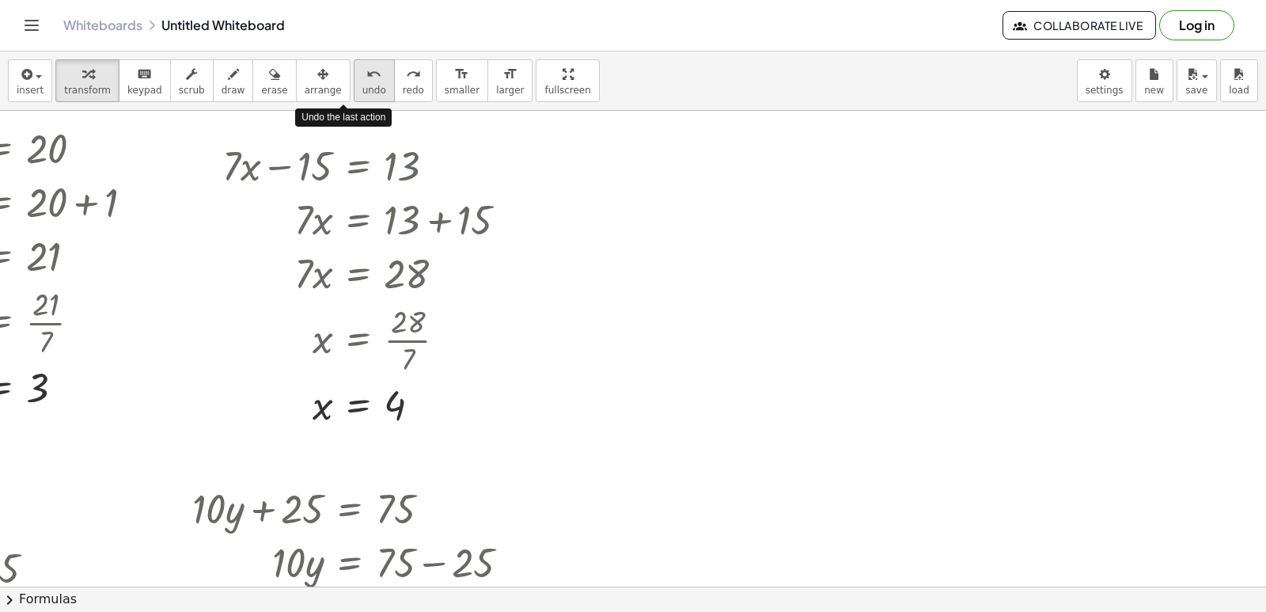
click at [362, 76] on div "undo" at bounding box center [374, 73] width 24 height 19
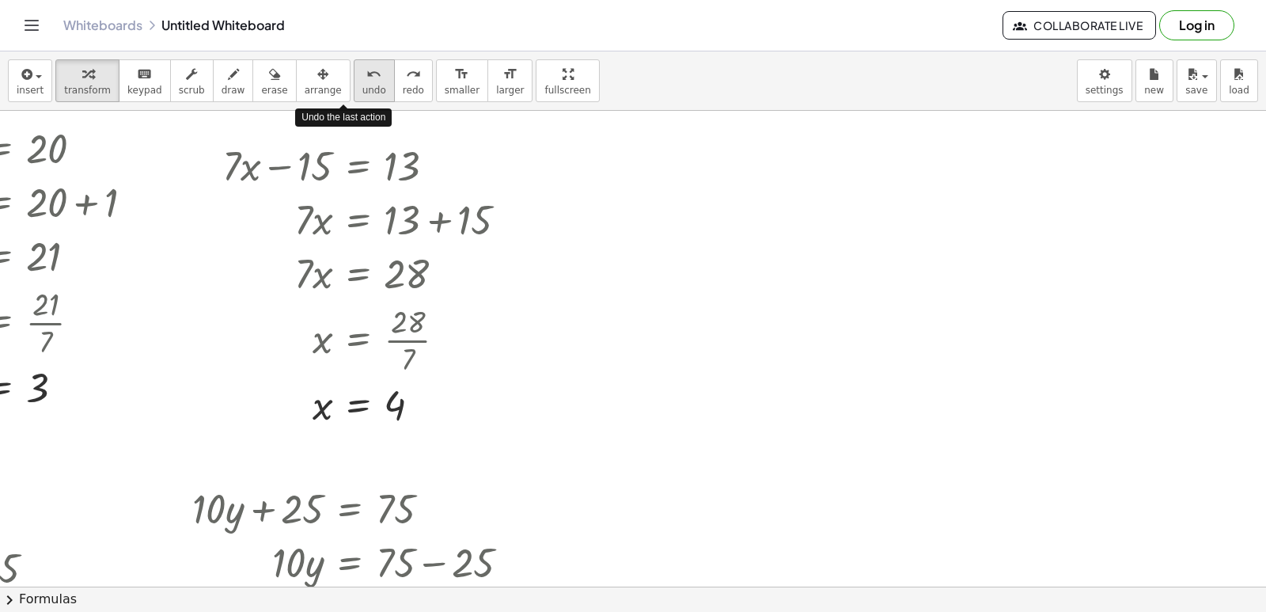
click at [362, 76] on div "undo" at bounding box center [374, 73] width 24 height 19
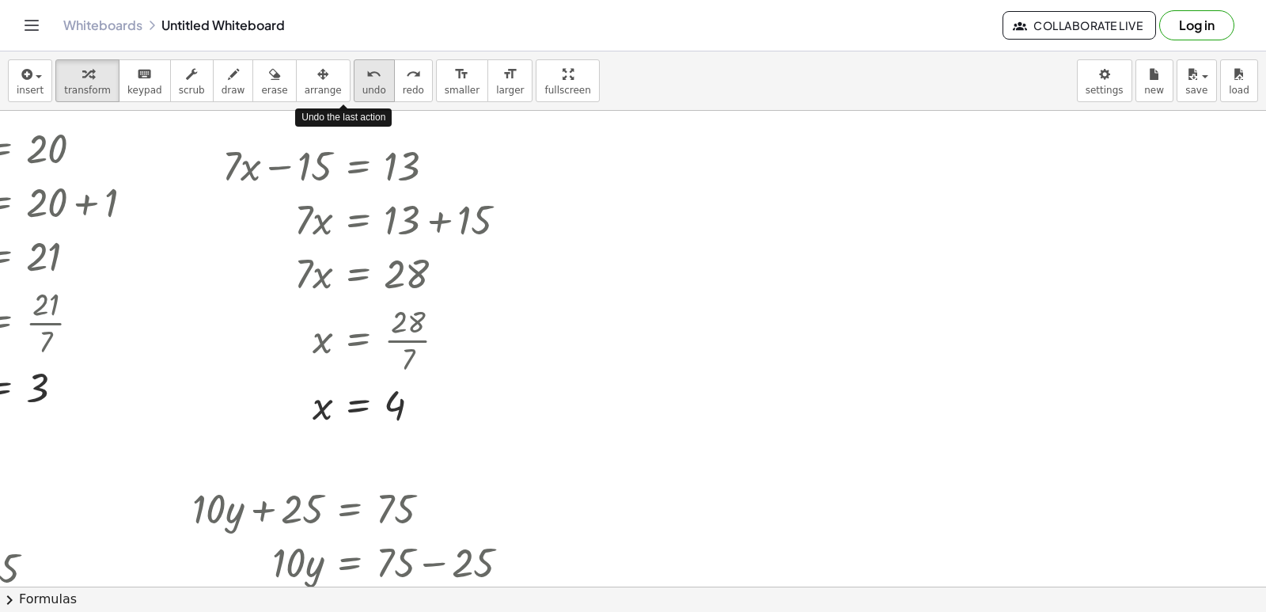
click at [362, 76] on div "undo" at bounding box center [374, 73] width 24 height 19
click at [403, 91] on span "redo" at bounding box center [413, 90] width 21 height 11
click at [445, 89] on span "smaller" at bounding box center [462, 90] width 35 height 11
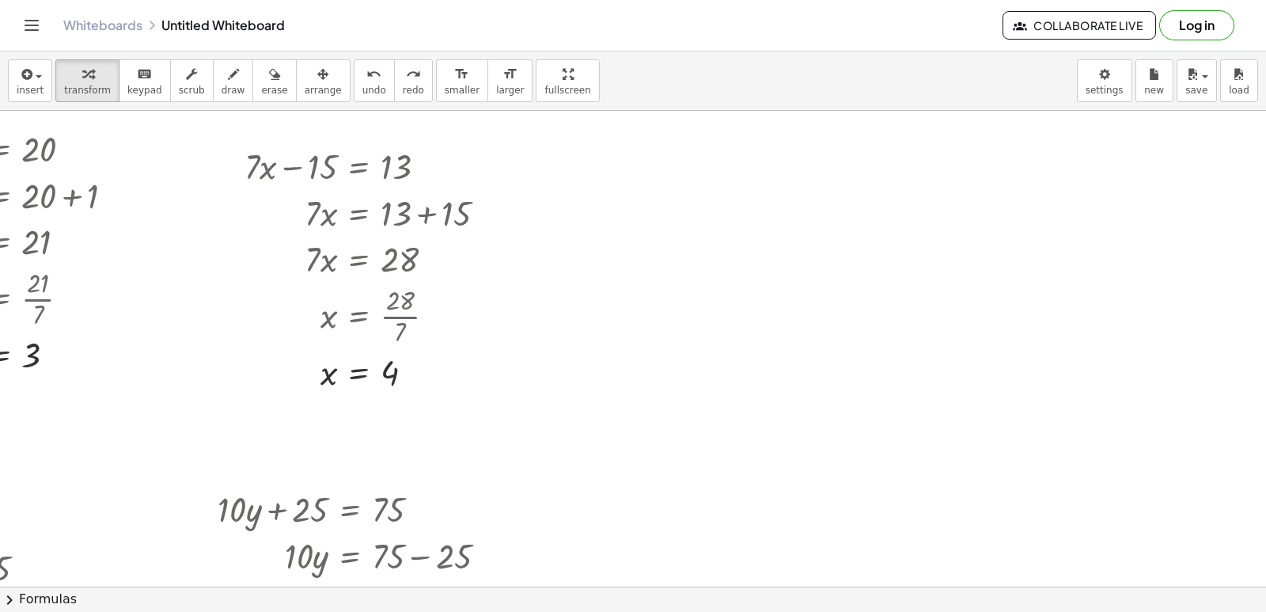
drag, startPoint x: 438, startPoint y: 89, endPoint x: 397, endPoint y: 128, distance: 56.5
click at [436, 97] on button "format_size smaller" at bounding box center [462, 80] width 52 height 43
